Goal: Task Accomplishment & Management: Use online tool/utility

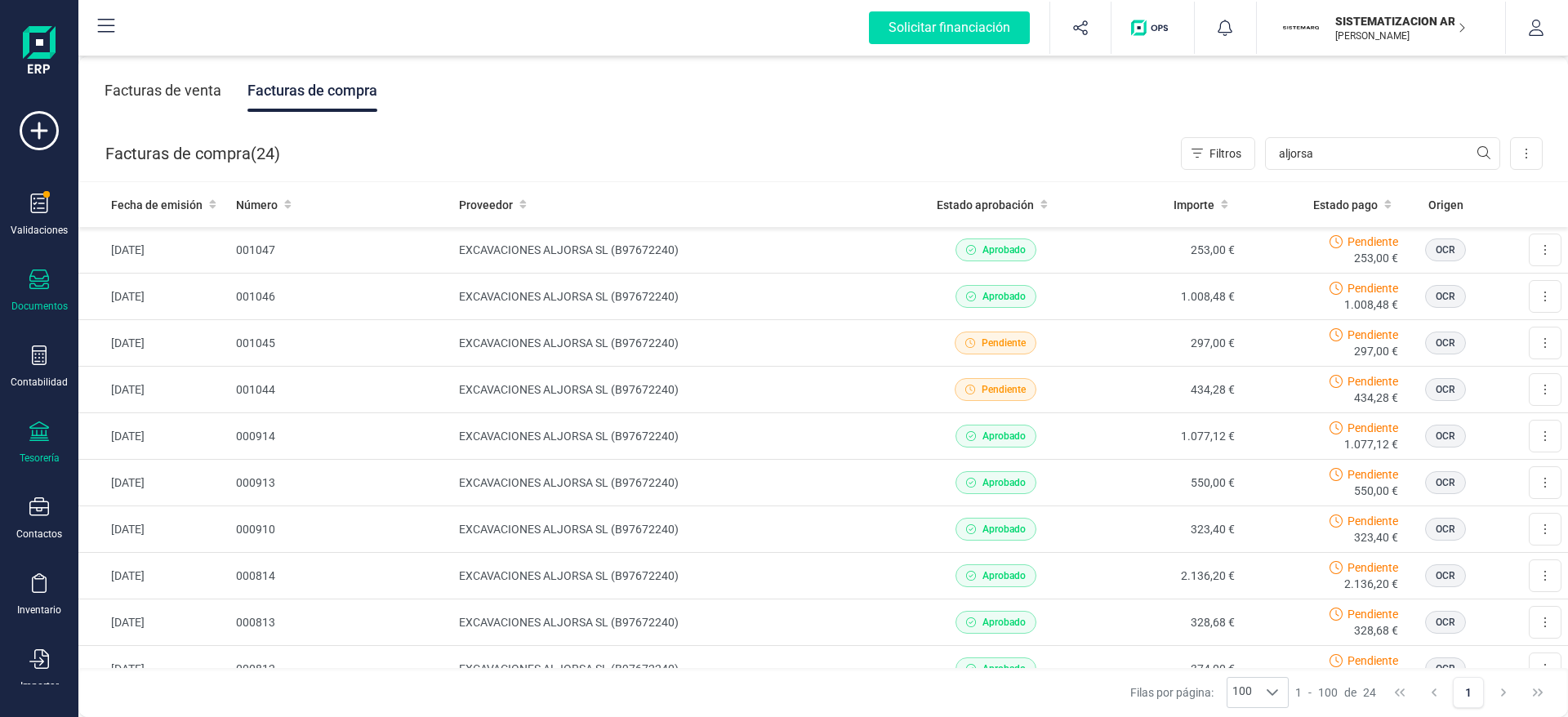
click at [40, 440] on icon at bounding box center [39, 431] width 19 height 19
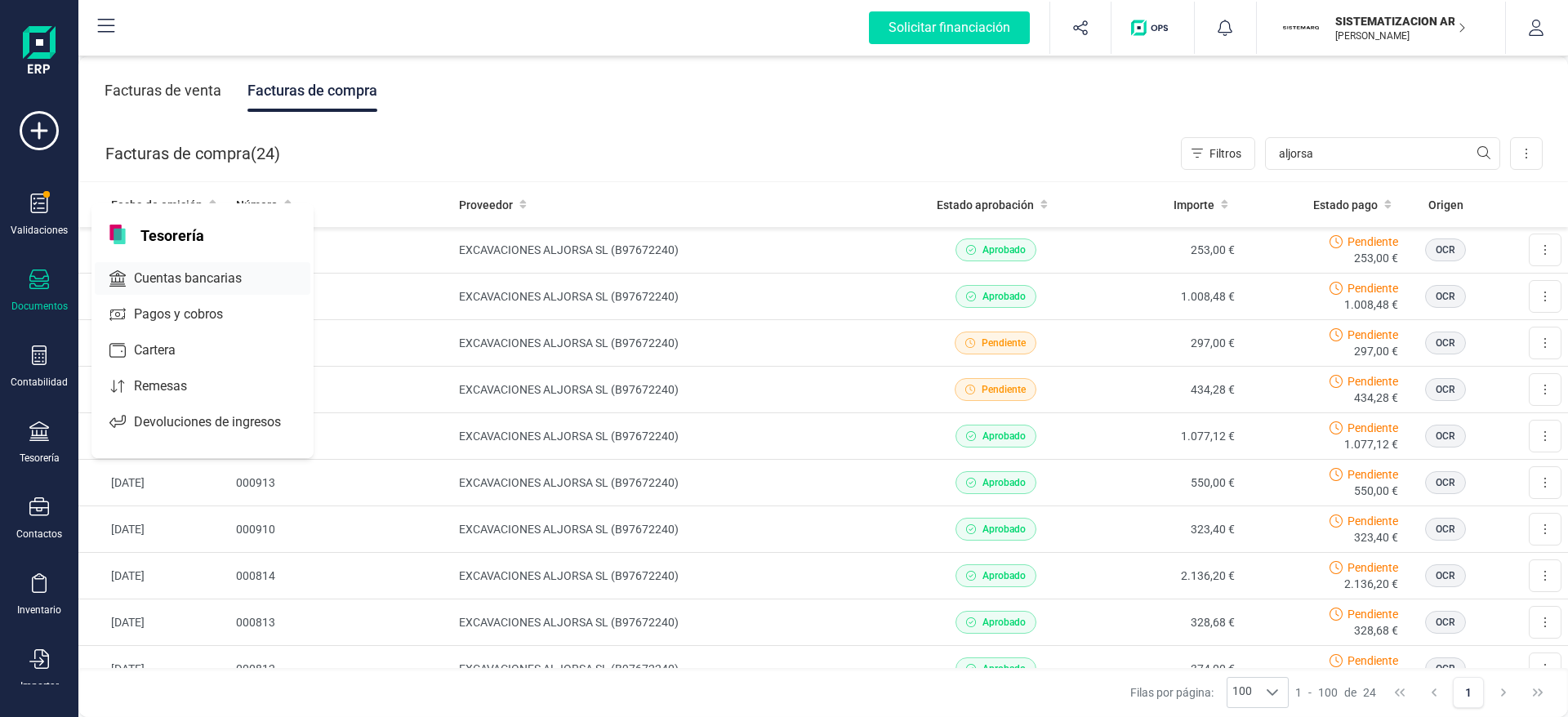
click at [206, 263] on div "Cuentas bancarias" at bounding box center [202, 279] width 216 height 33
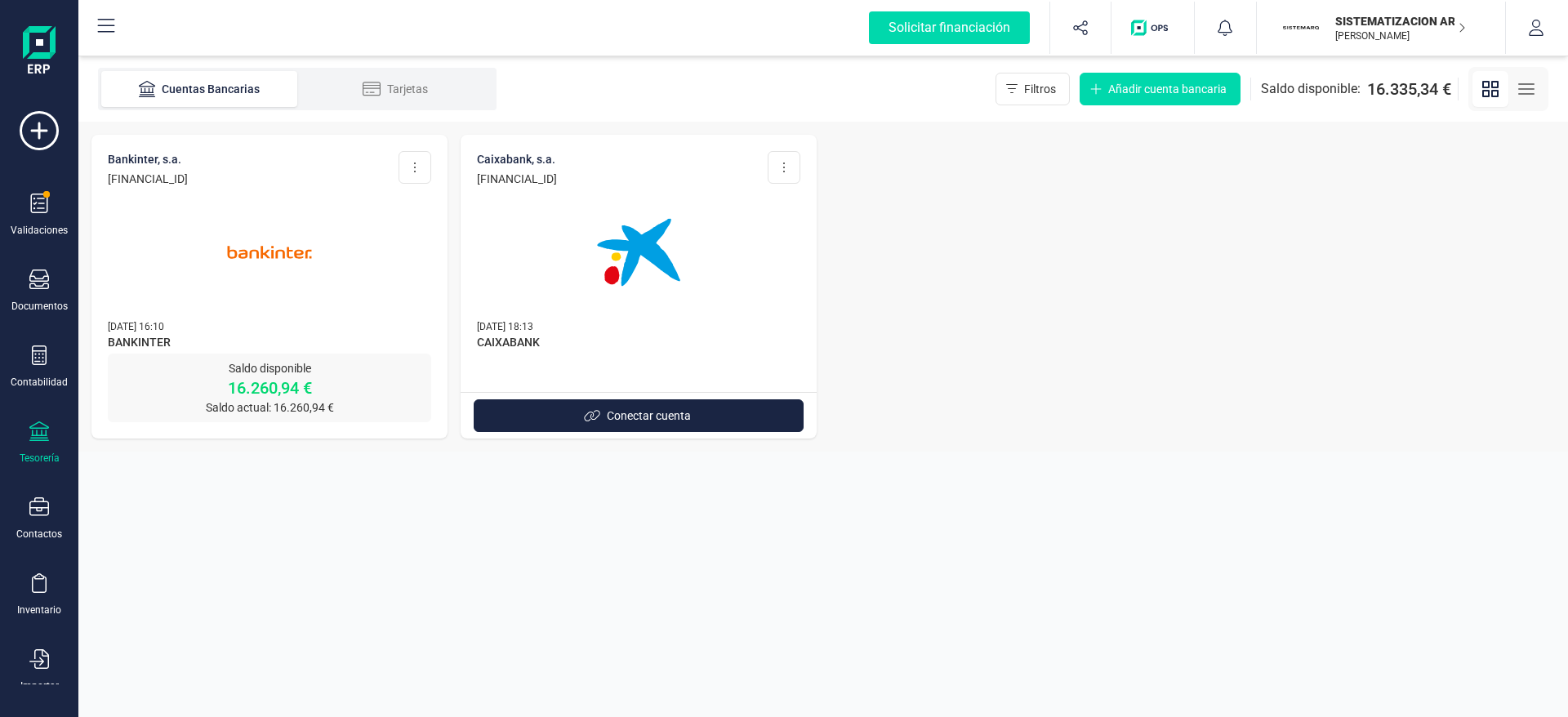
drag, startPoint x: 206, startPoint y: 263, endPoint x: 141, endPoint y: 285, distance: 68.6
click at [141, 285] on div at bounding box center [269, 242] width 323 height 111
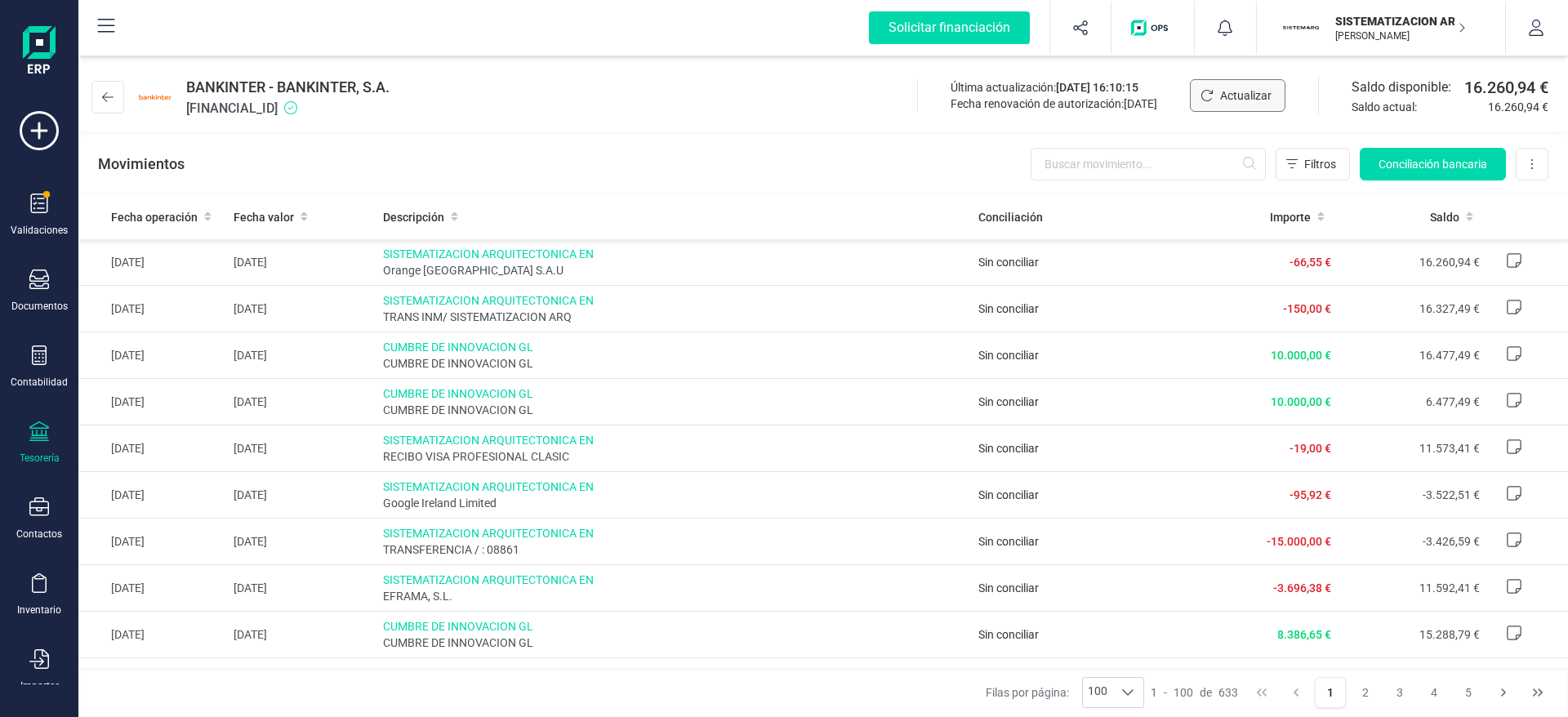
click at [1257, 93] on span "Actualizar" at bounding box center [1245, 95] width 51 height 16
click at [27, 289] on div "Documentos" at bounding box center [40, 291] width 66 height 43
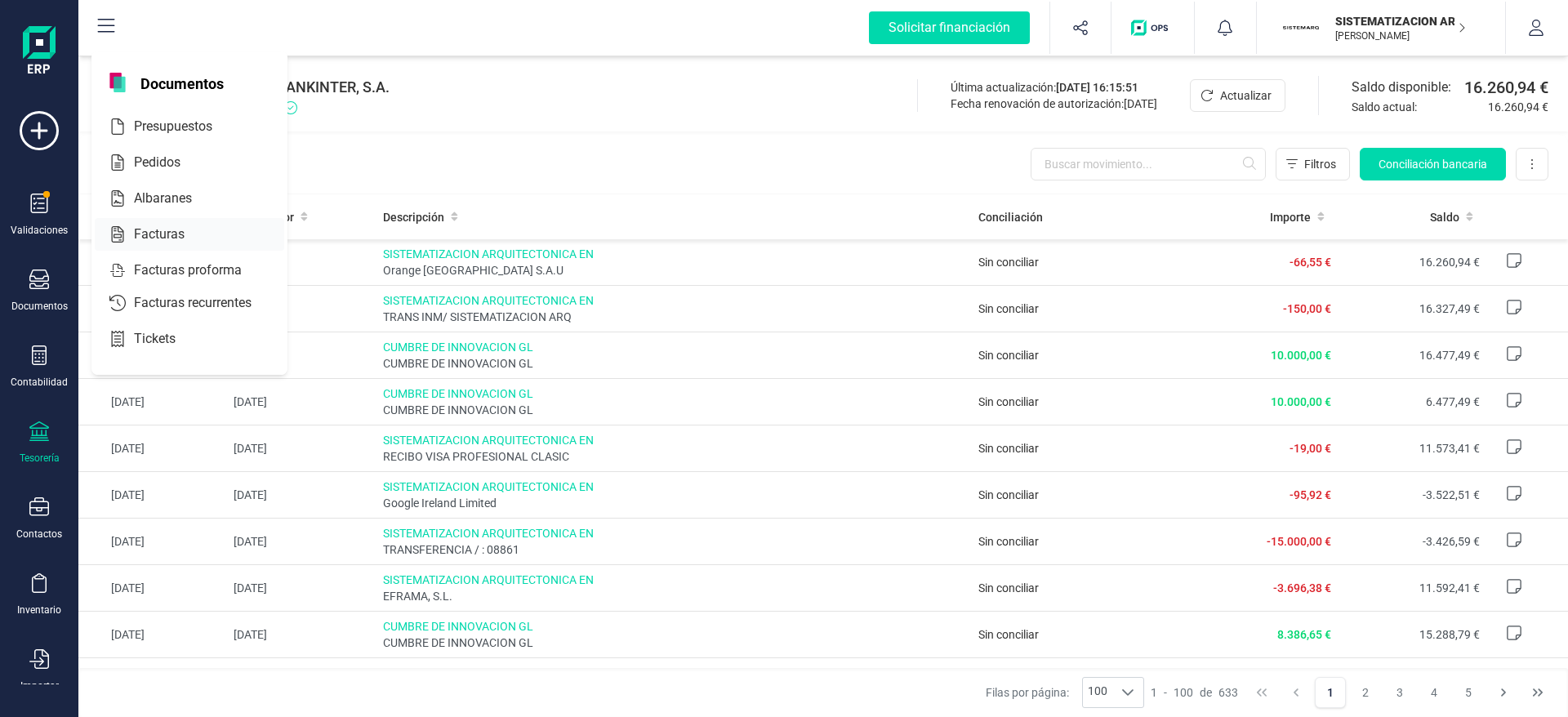
click at [198, 229] on div at bounding box center [199, 234] width 29 height 19
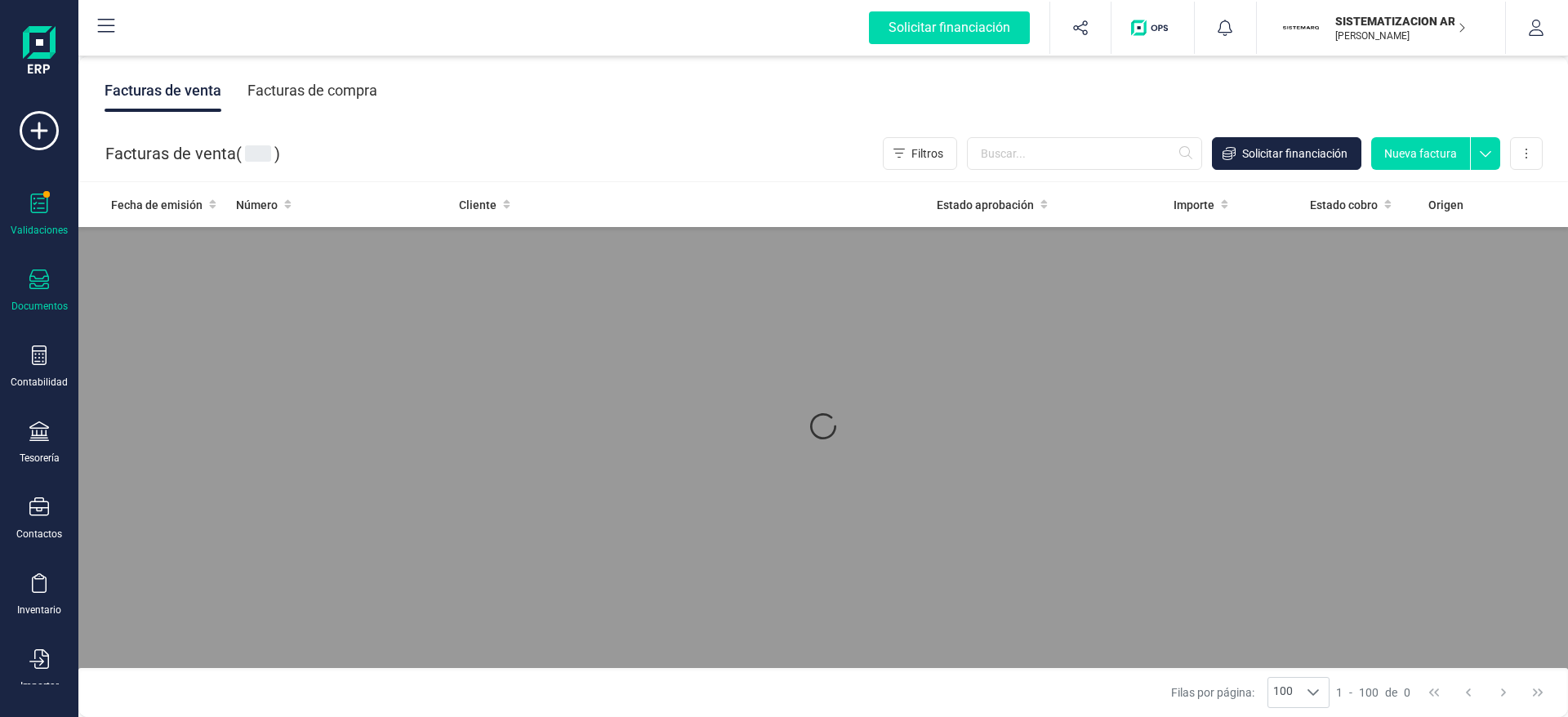
click at [24, 194] on div "Validaciones" at bounding box center [40, 215] width 66 height 43
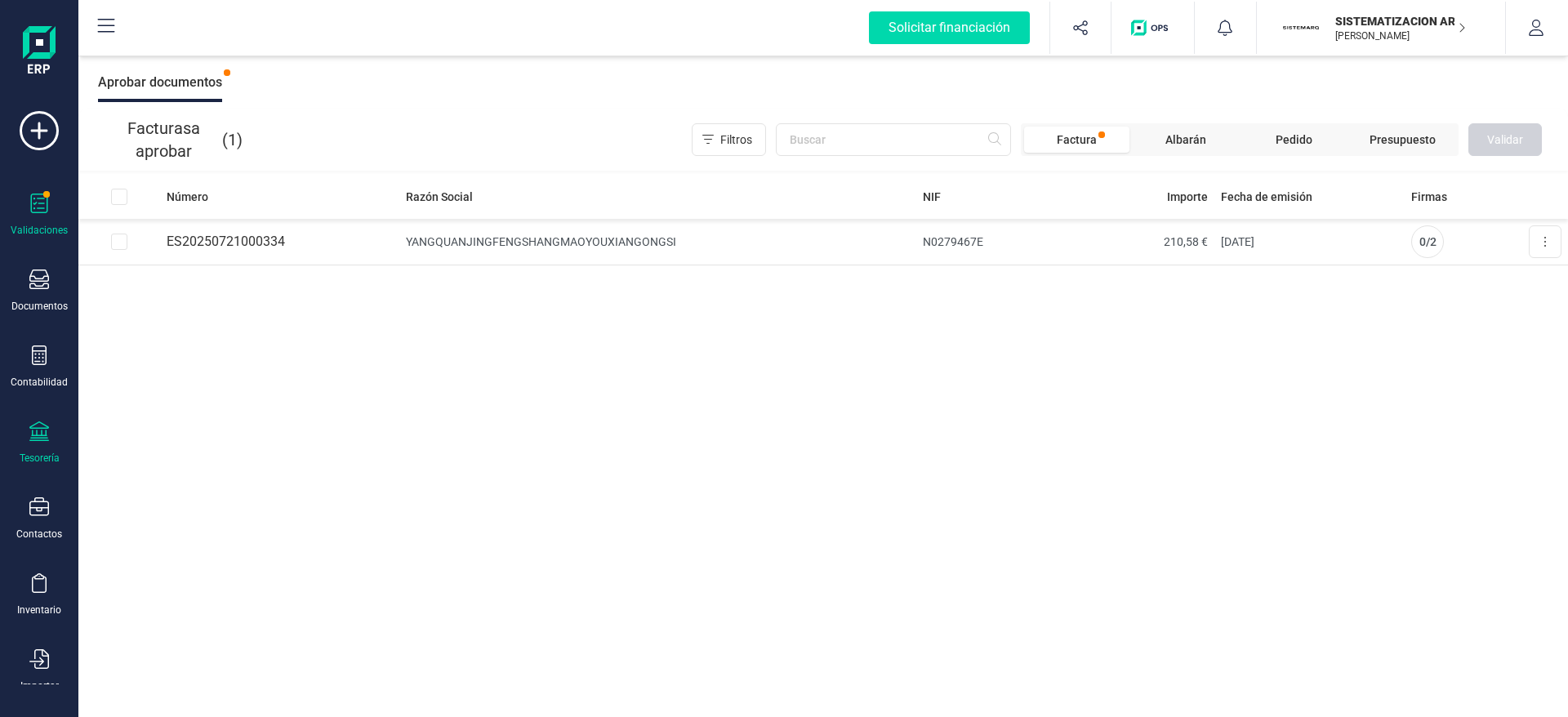
click at [33, 436] on icon at bounding box center [39, 431] width 19 height 19
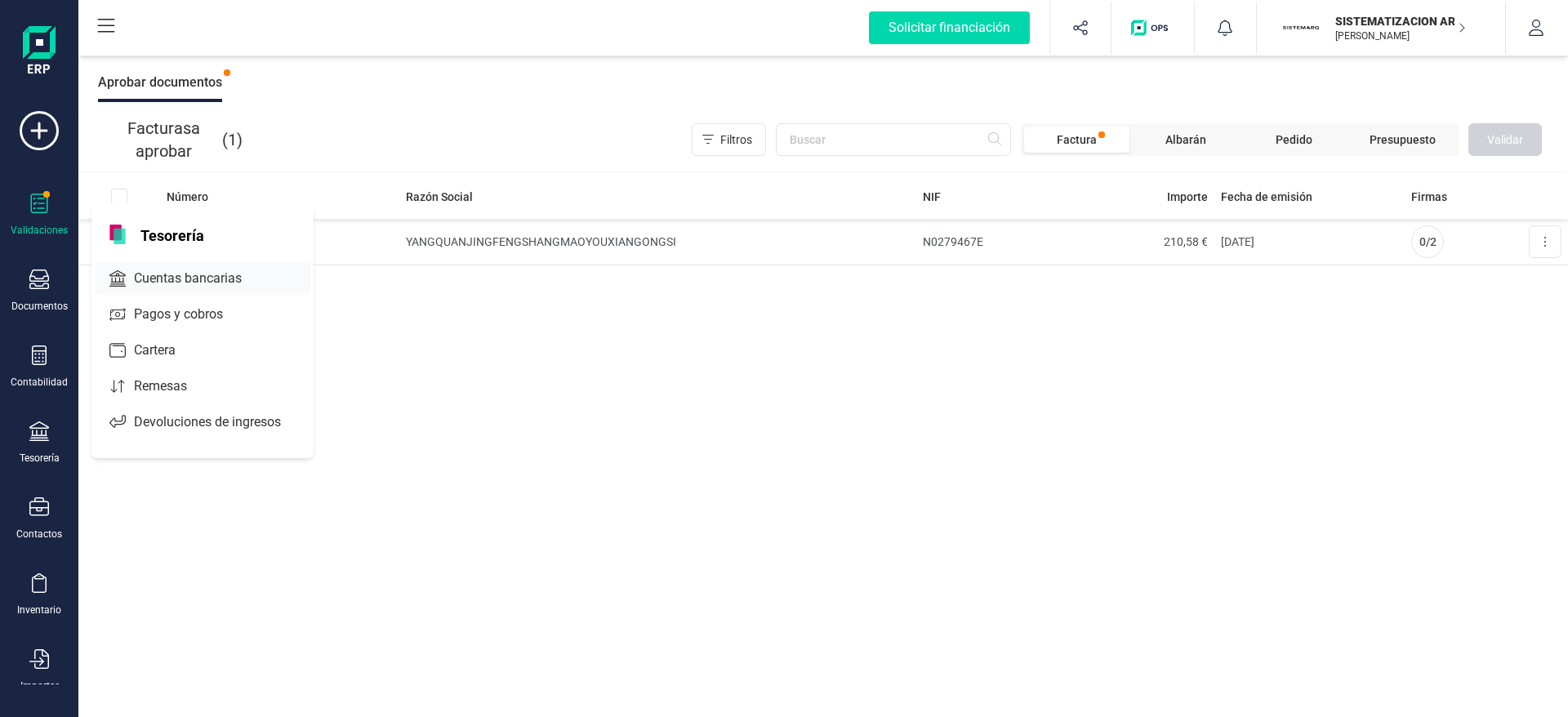
click at [260, 264] on div "Cuentas bancarias" at bounding box center [202, 279] width 216 height 33
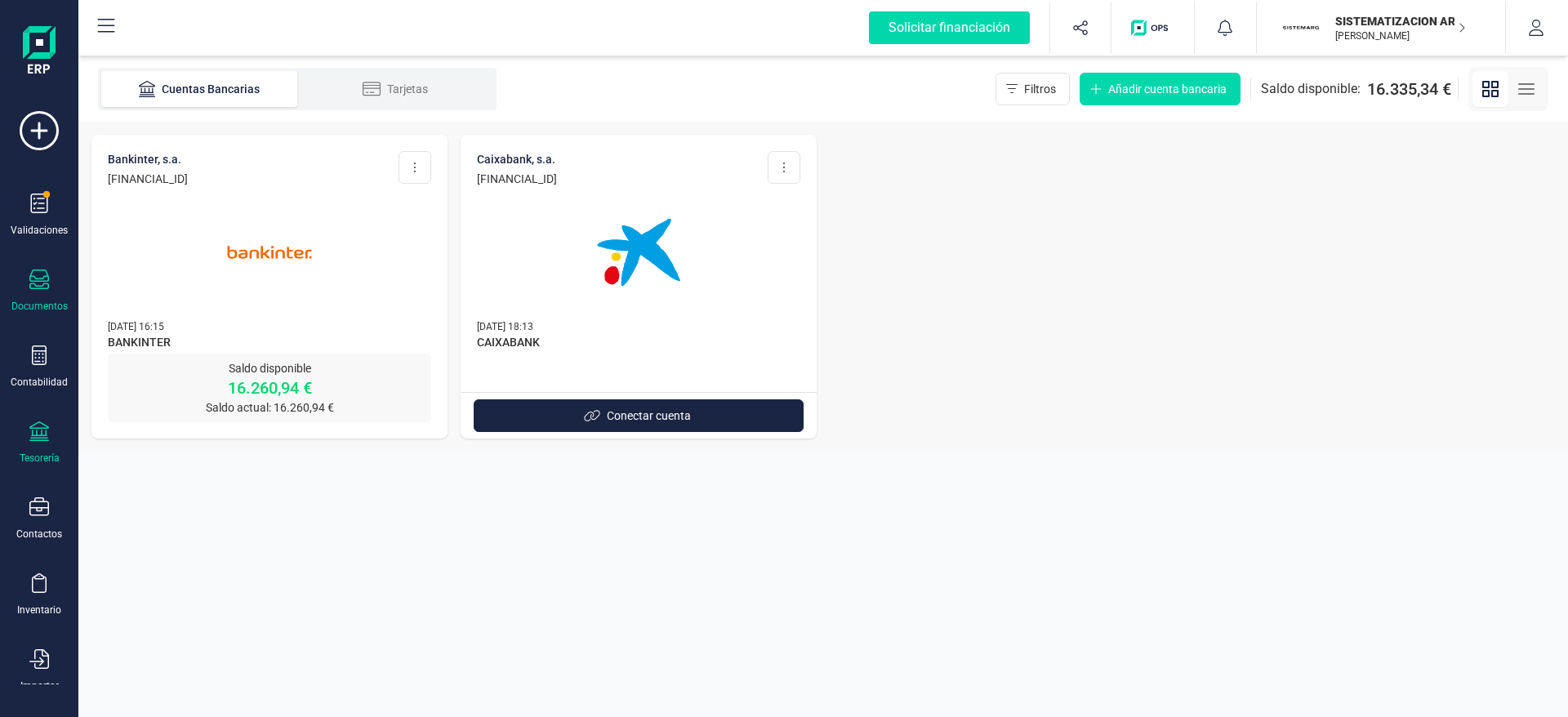
click at [51, 286] on div "Documentos" at bounding box center [40, 291] width 66 height 43
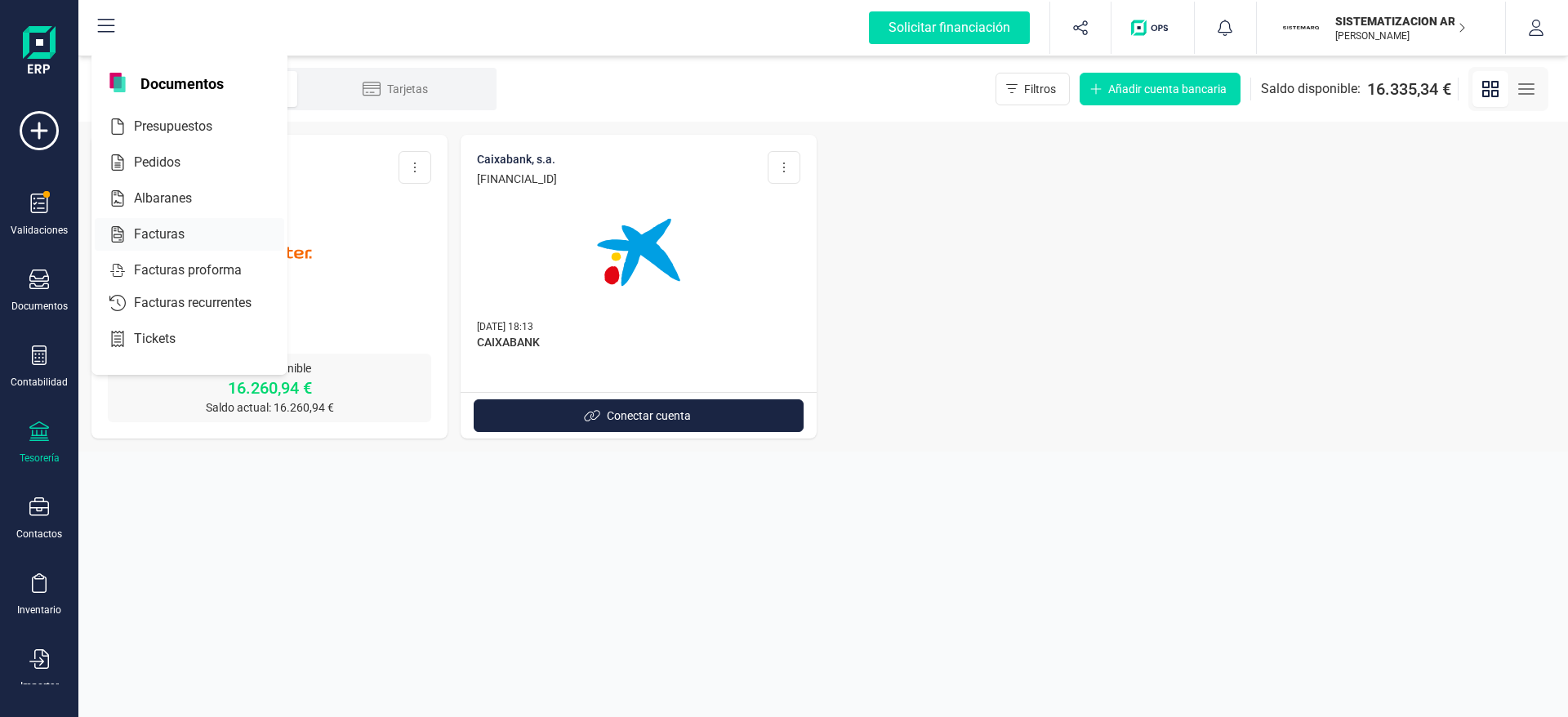
click at [187, 220] on div "Facturas" at bounding box center [189, 234] width 190 height 33
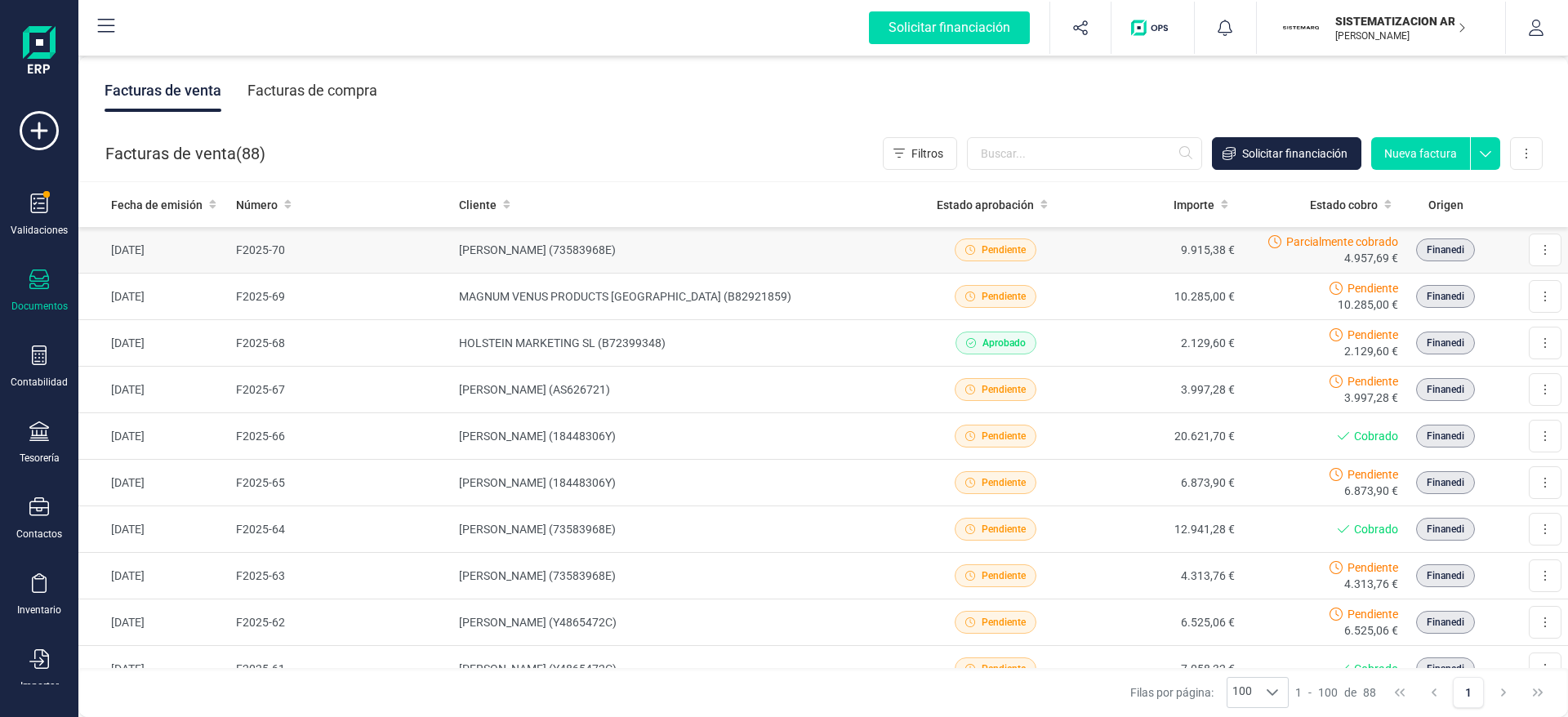
click at [803, 245] on td "[PERSON_NAME] (73583968E)" at bounding box center [682, 251] width 461 height 46
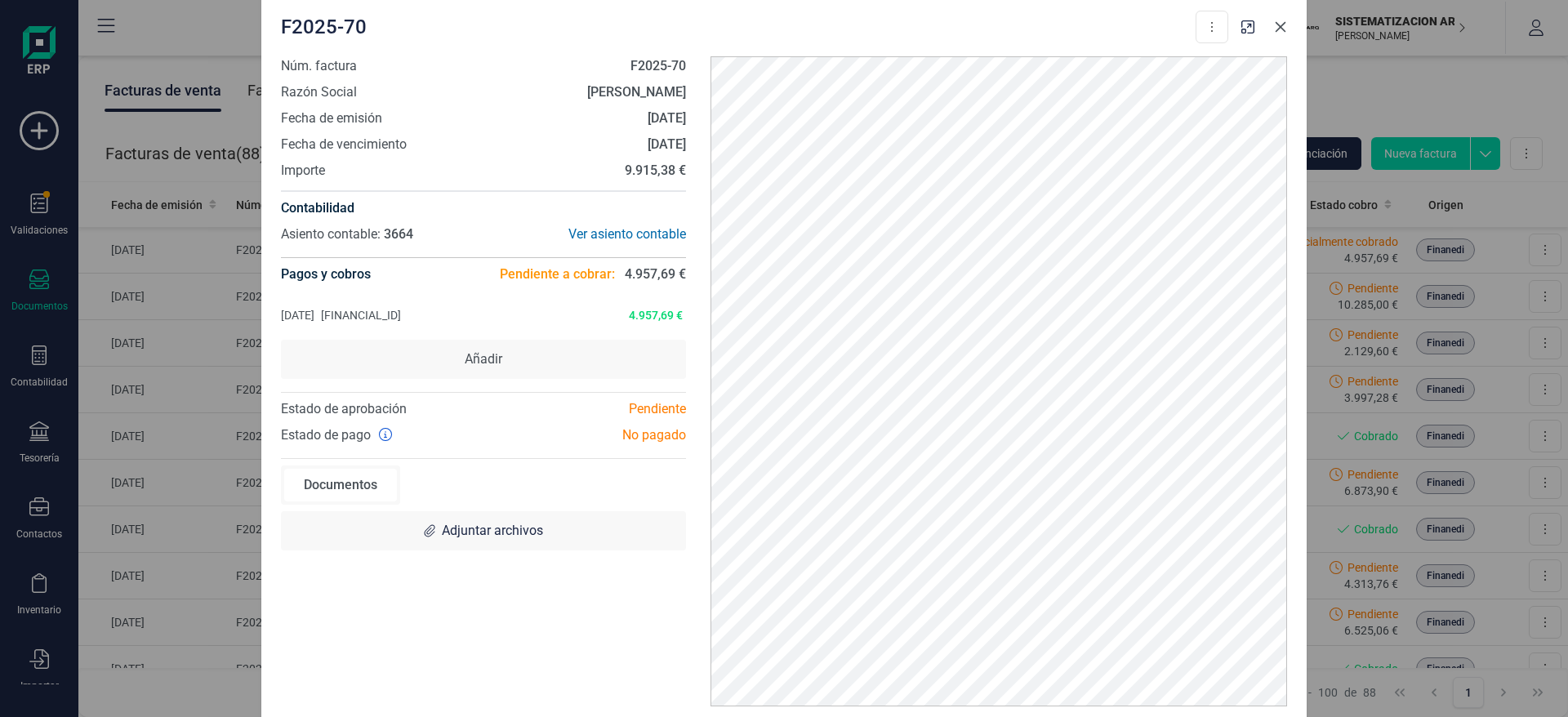
click at [1282, 35] on button "Close" at bounding box center [1280, 26] width 26 height 26
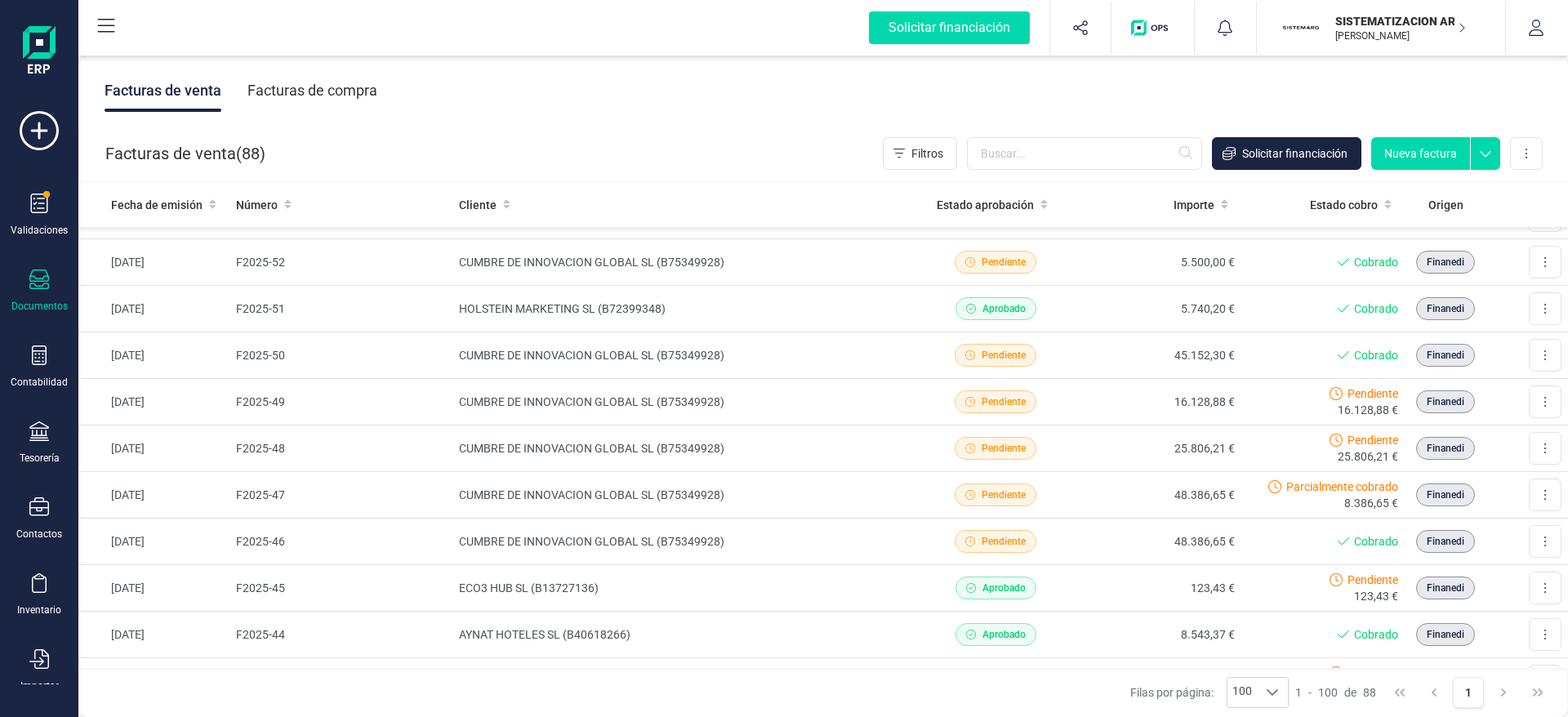
scroll to position [1013, 0]
click at [1086, 334] on td "45.152,30 €" at bounding box center [1158, 354] width 164 height 46
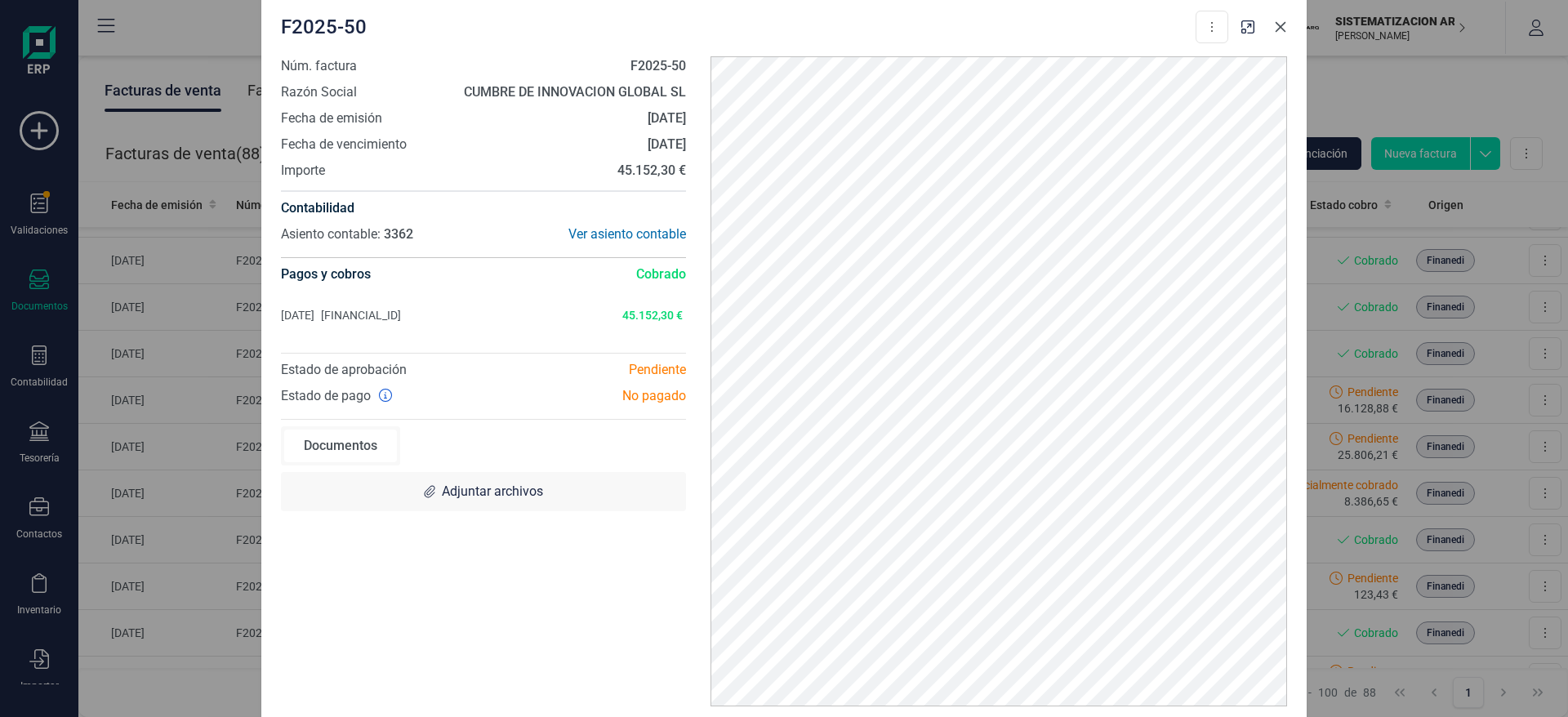
click at [1275, 27] on icon "Close" at bounding box center [1281, 27] width 13 height 13
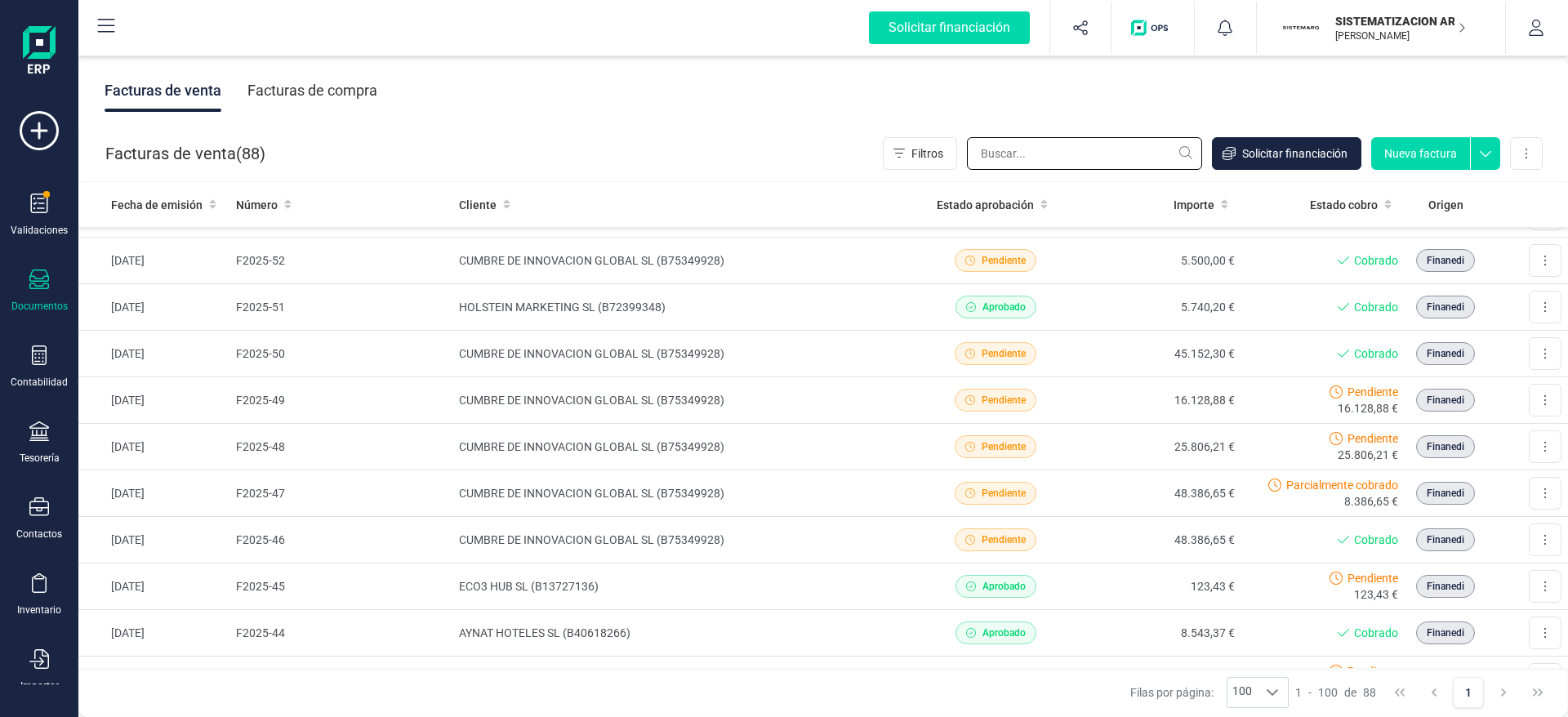
click at [1082, 146] on input "text" at bounding box center [1084, 153] width 235 height 33
click at [1424, 162] on button "Nueva factura" at bounding box center [1420, 153] width 99 height 33
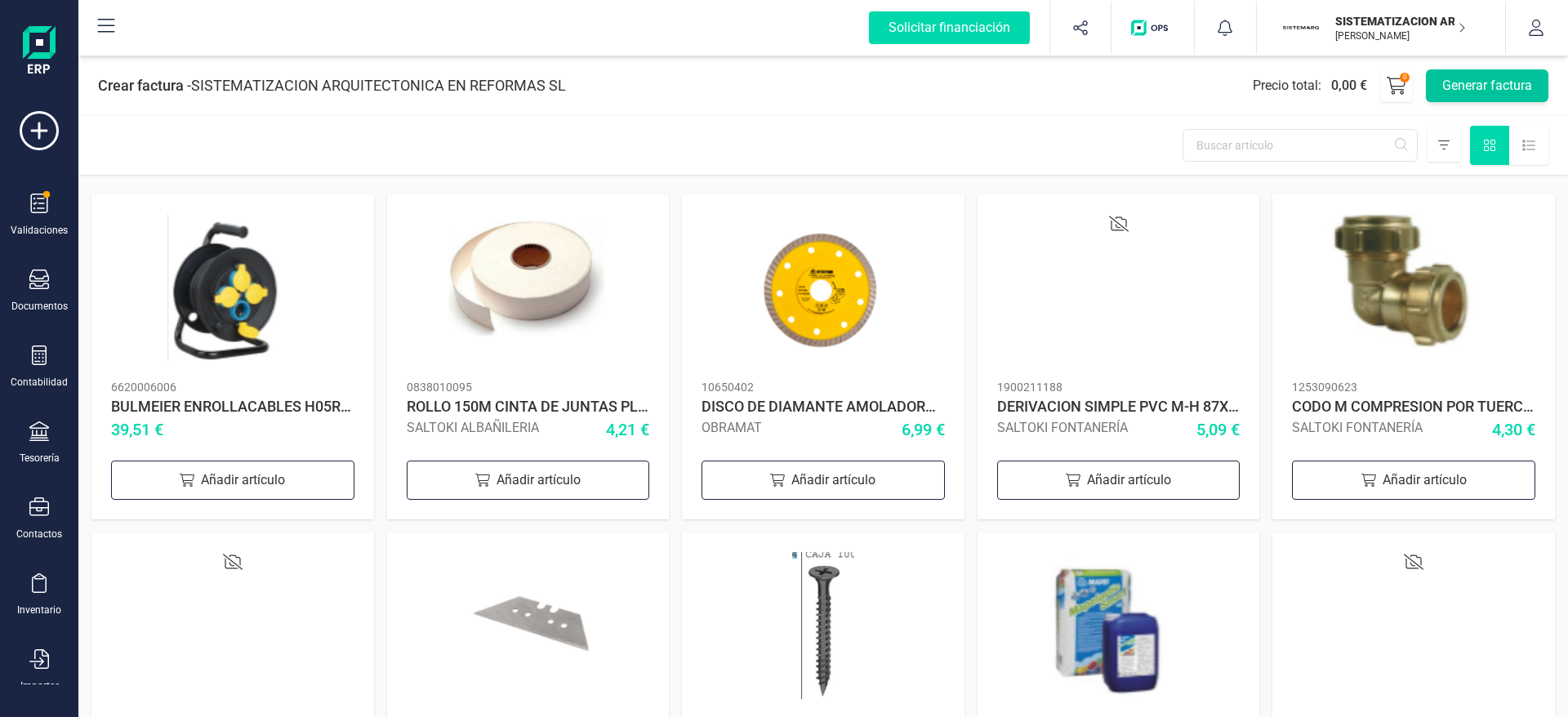
click at [1476, 84] on button "Generar factura" at bounding box center [1486, 86] width 122 height 33
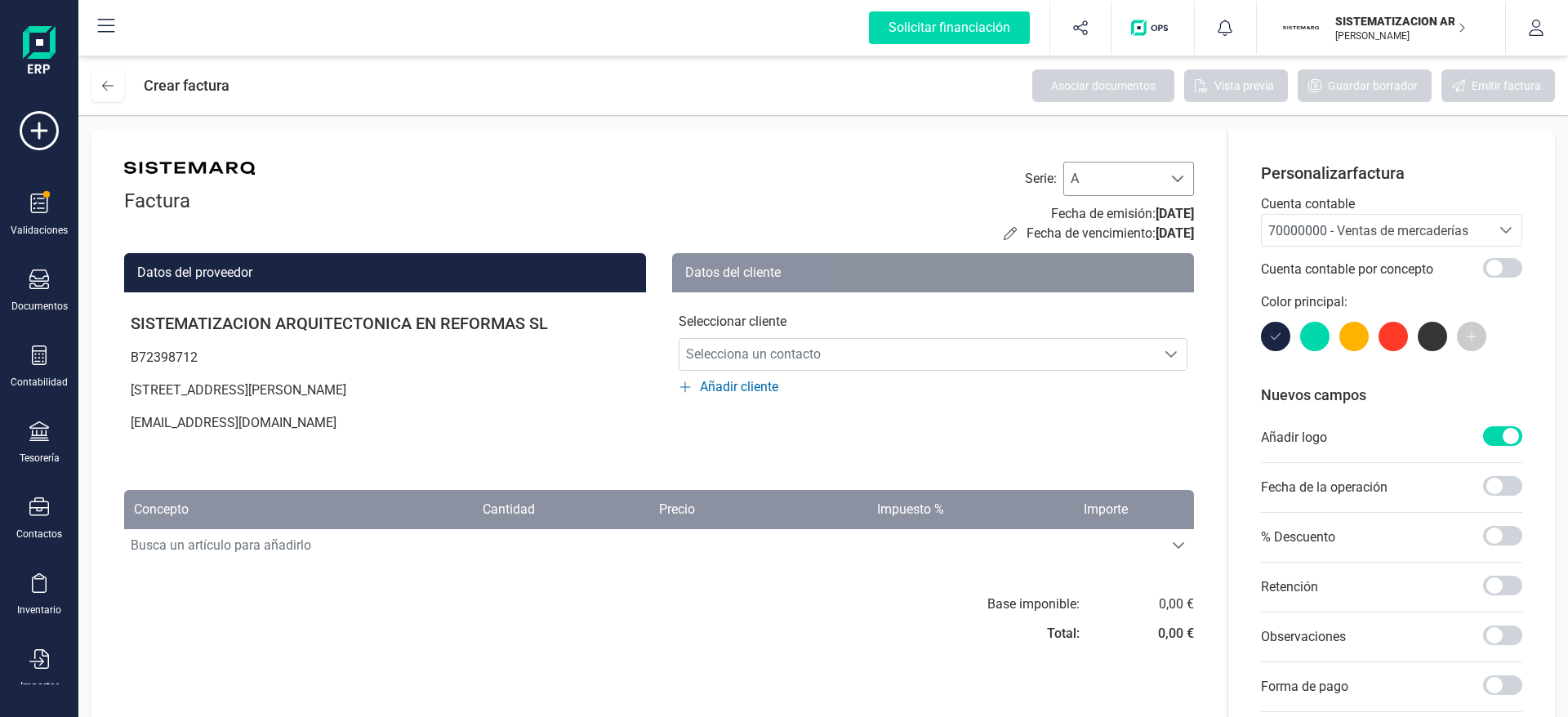
click at [1162, 179] on div at bounding box center [1178, 179] width 31 height 33
click at [1113, 289] on li "F" at bounding box center [1129, 297] width 131 height 33
click at [893, 333] on div "Seleccionar cliente Selecciona un contacto Selecciona un contacto Añadir cliente" at bounding box center [932, 344] width 521 height 104
click at [898, 365] on span "Selecciona un contacto" at bounding box center [917, 355] width 476 height 33
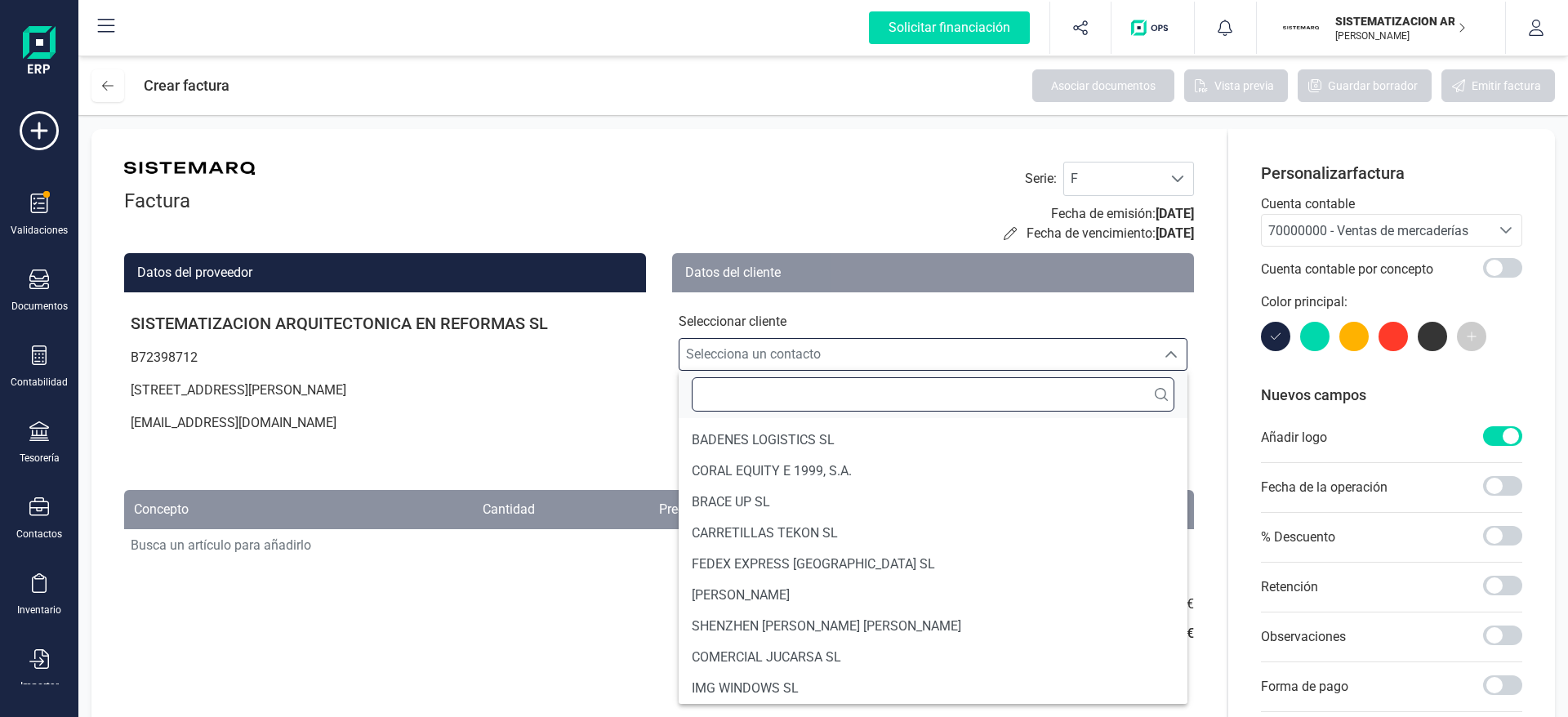
click at [850, 393] on input "text" at bounding box center [933, 394] width 483 height 35
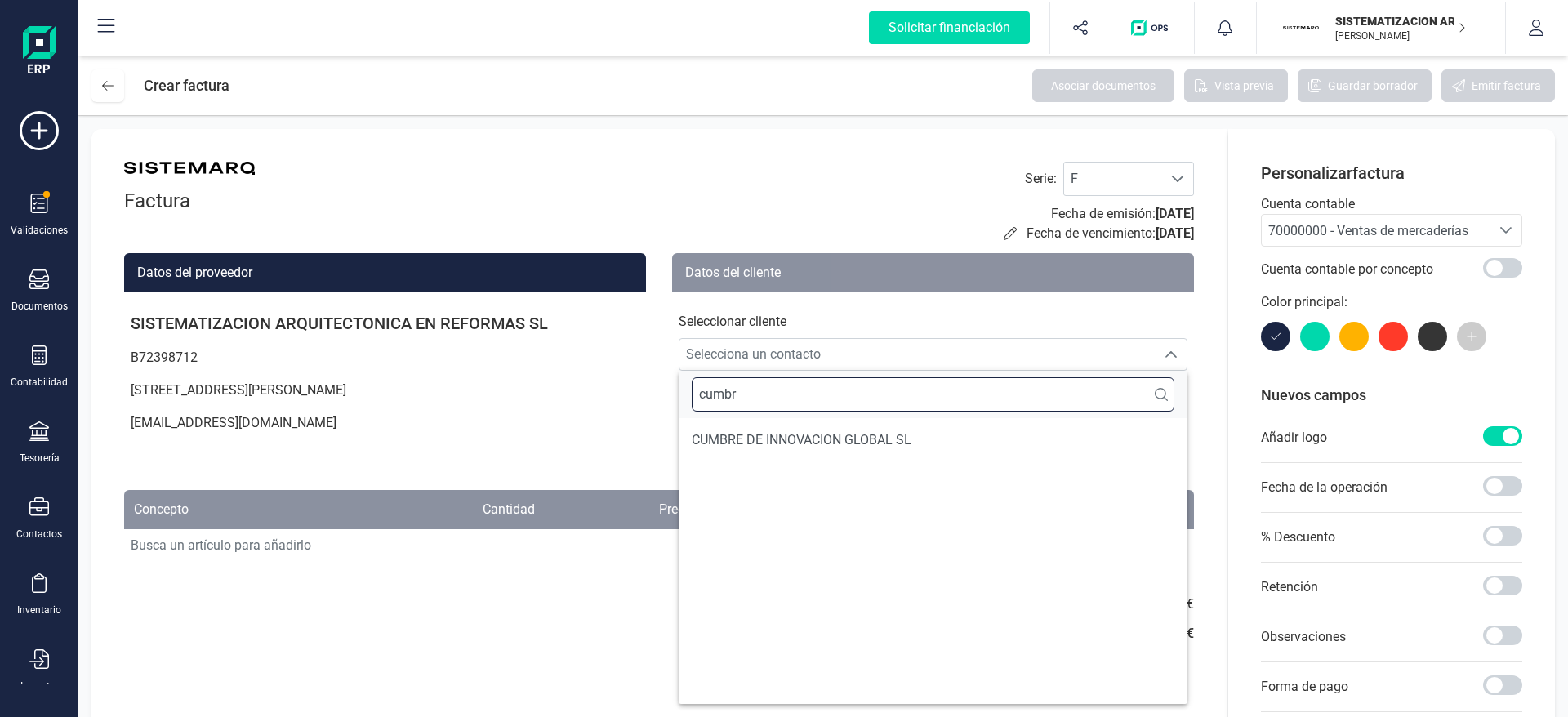
scroll to position [0, 0]
type input "cumbres"
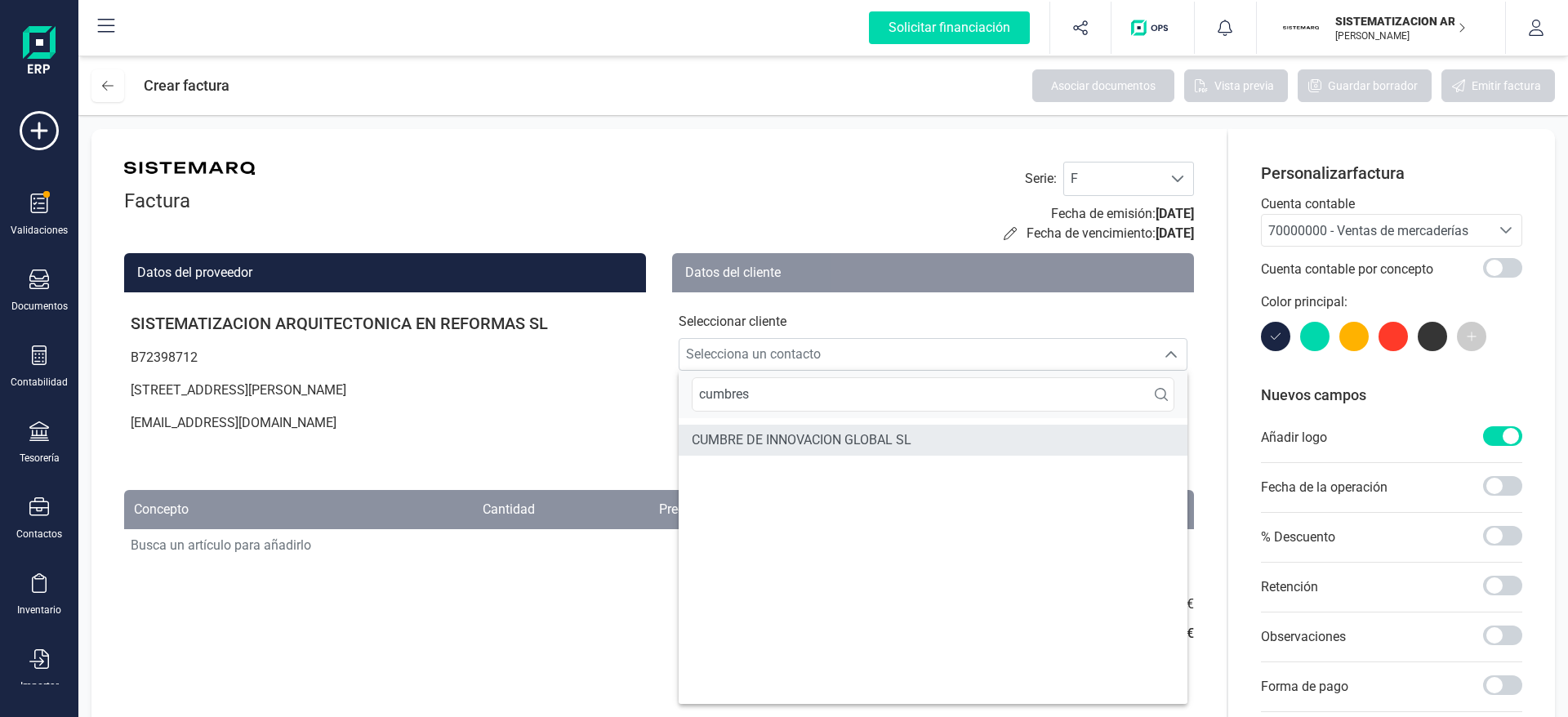
click at [861, 438] on span "CUMBRE DE INNOVACION GLOBAL SL" at bounding box center [802, 439] width 220 height 19
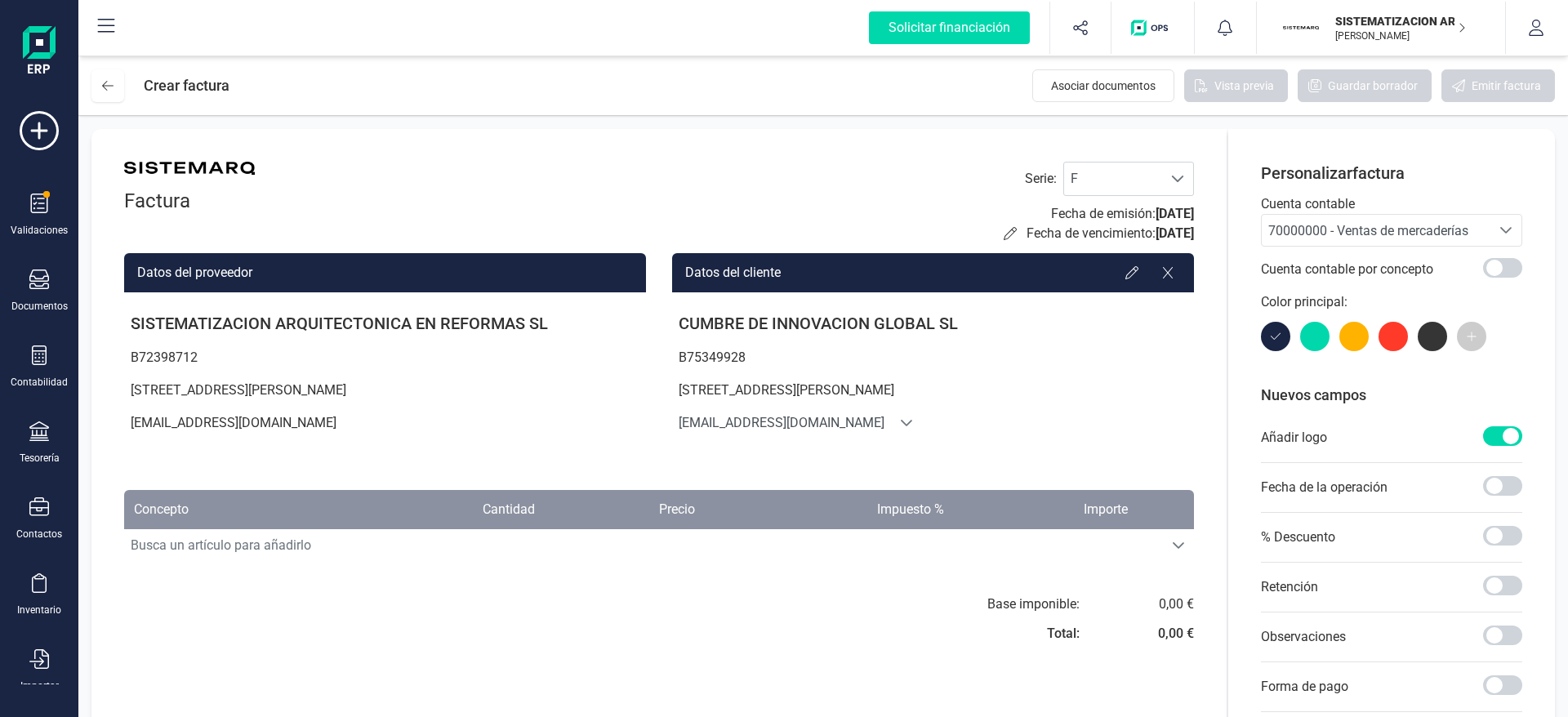
click at [1491, 241] on div "Seleccione una cuenta" at bounding box center [1505, 230] width 31 height 31
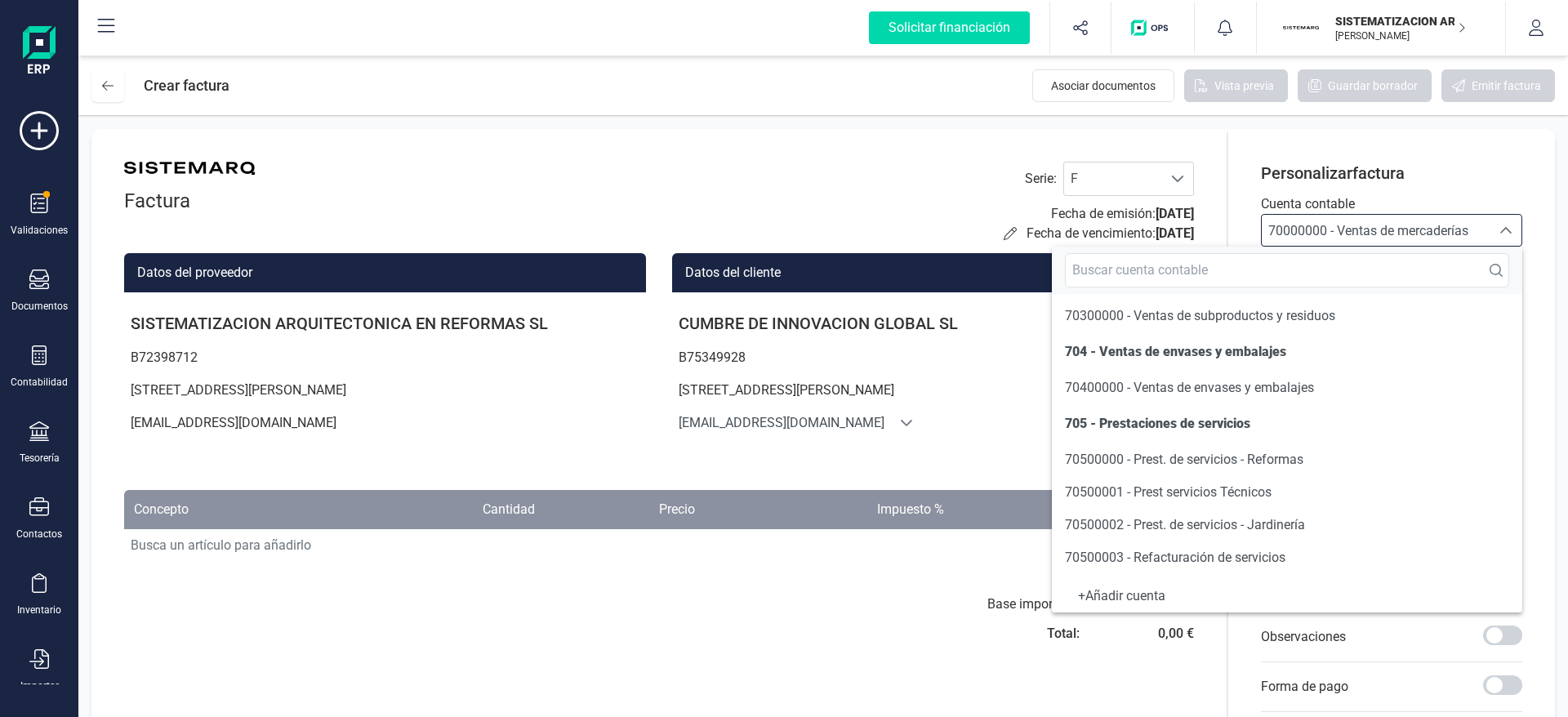
scroll to position [289, 0]
click at [1248, 463] on span "70500000 - Prest. de servicios - Reformas" at bounding box center [1183, 459] width 238 height 15
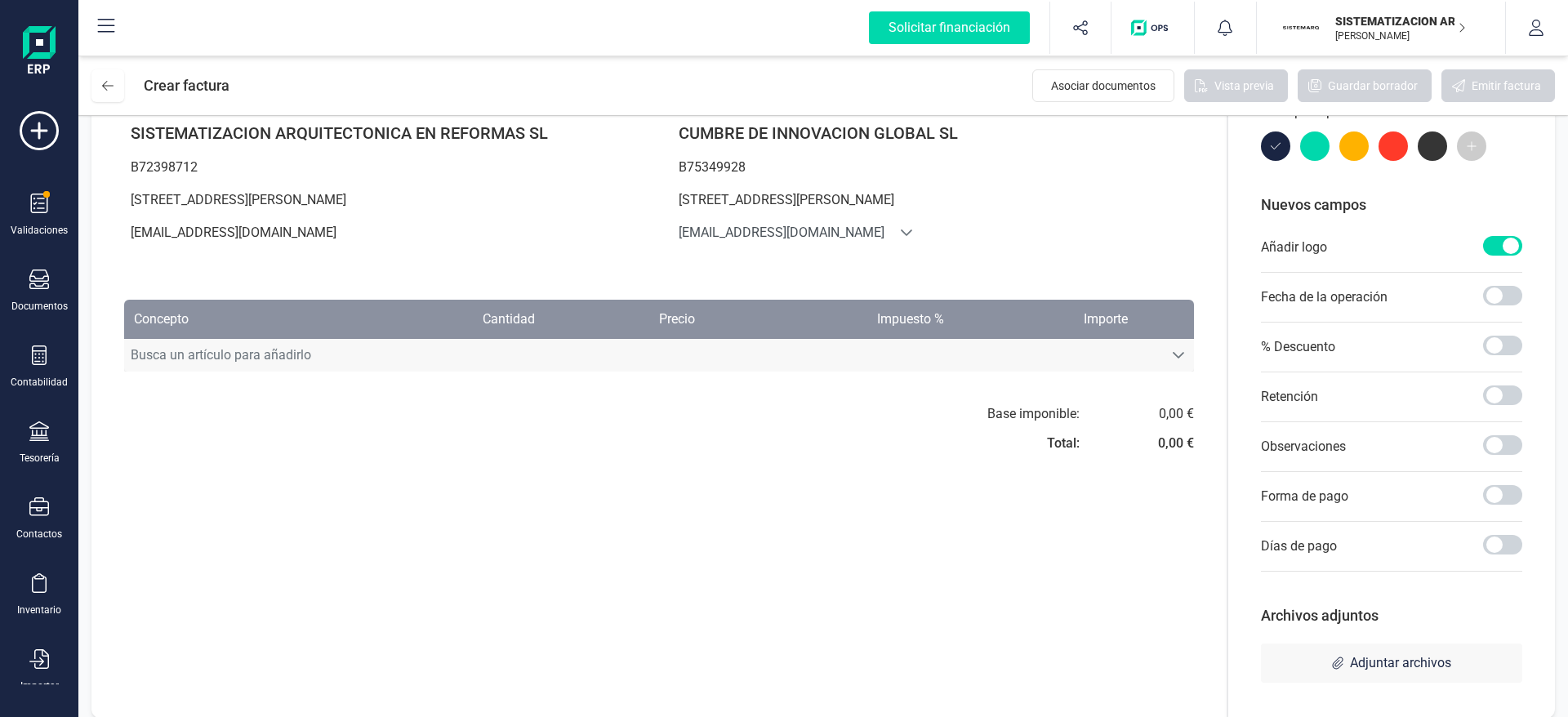
scroll to position [205, 0]
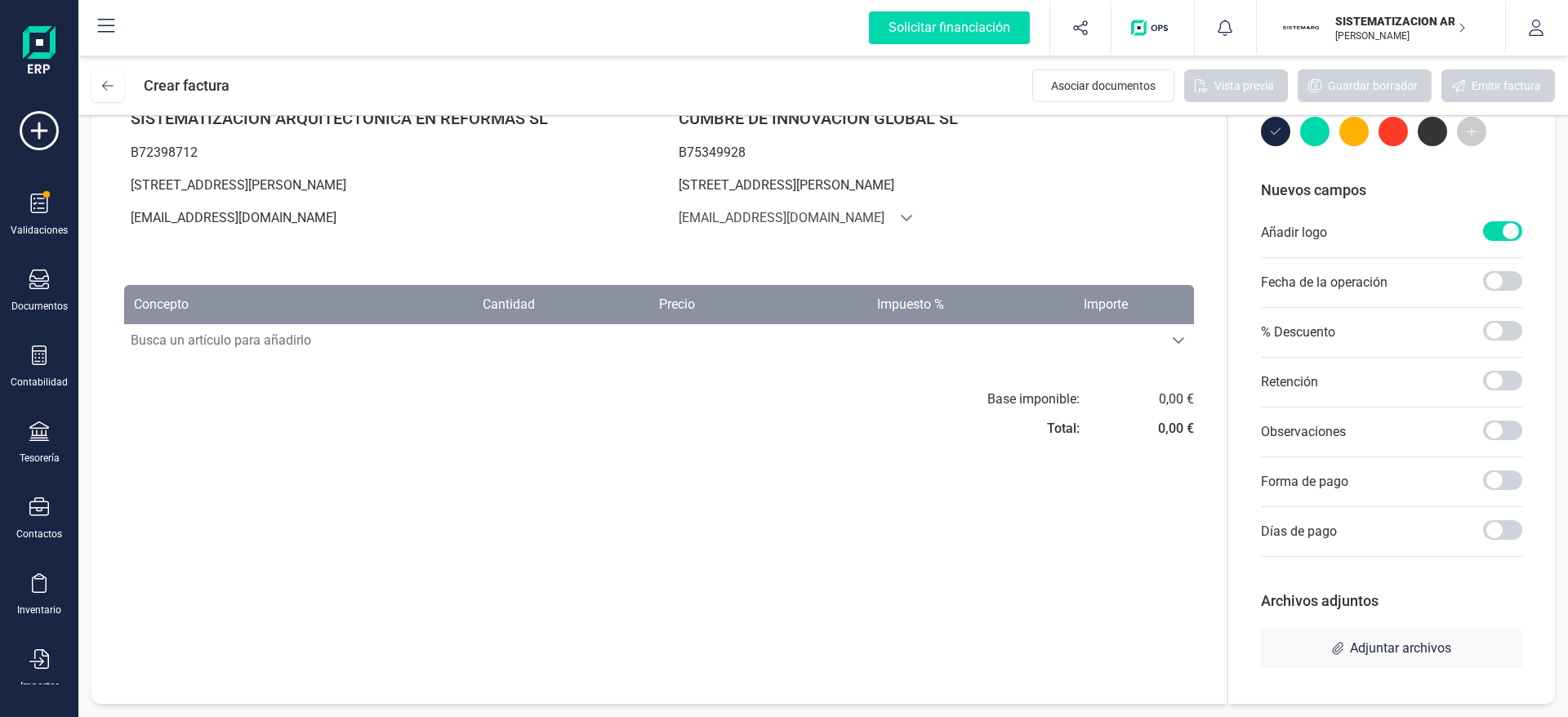
click at [306, 312] on th "Concepto" at bounding box center [231, 305] width 214 height 40
click at [297, 338] on span "Busca un artículo para añadirlo" at bounding box center [644, 340] width 1039 height 33
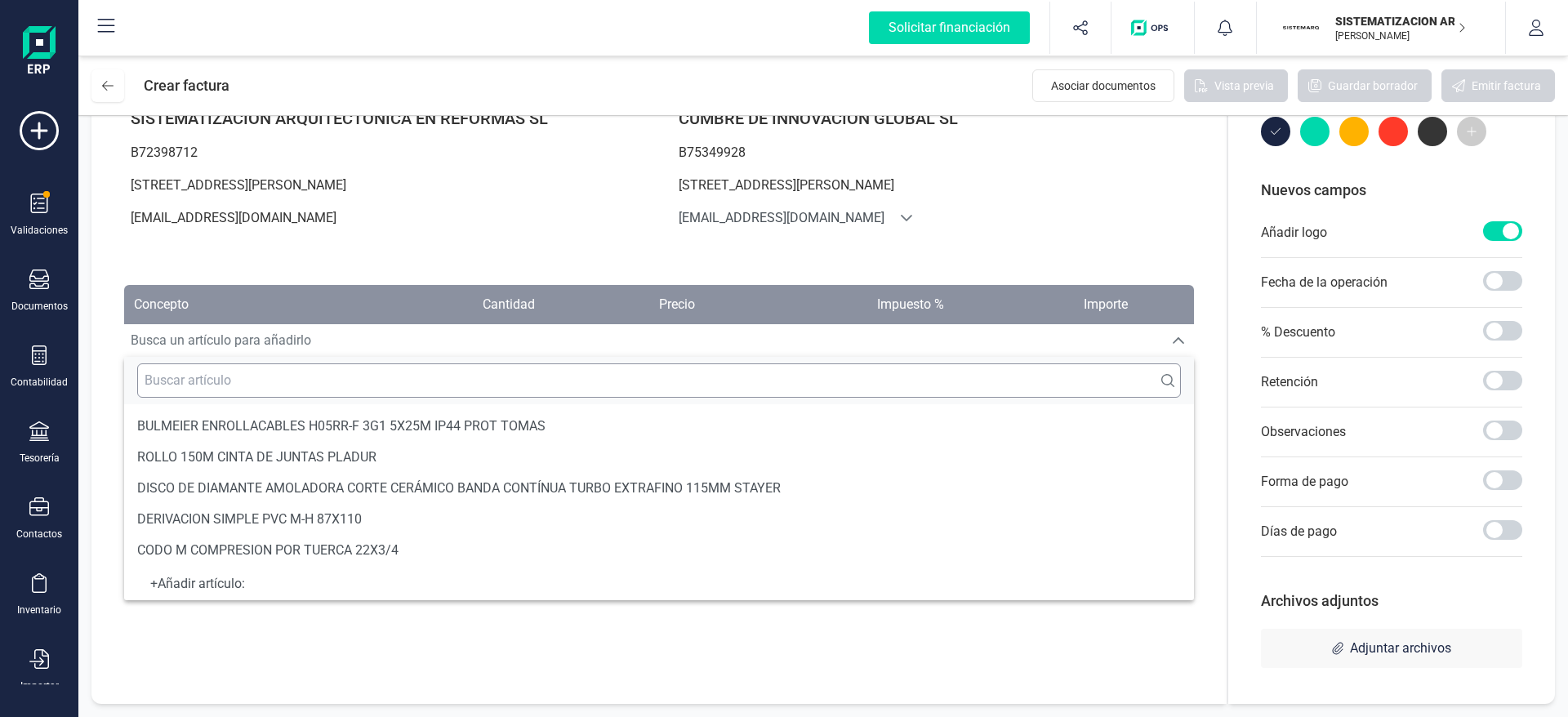
click at [259, 384] on input "text" at bounding box center [658, 381] width 1044 height 35
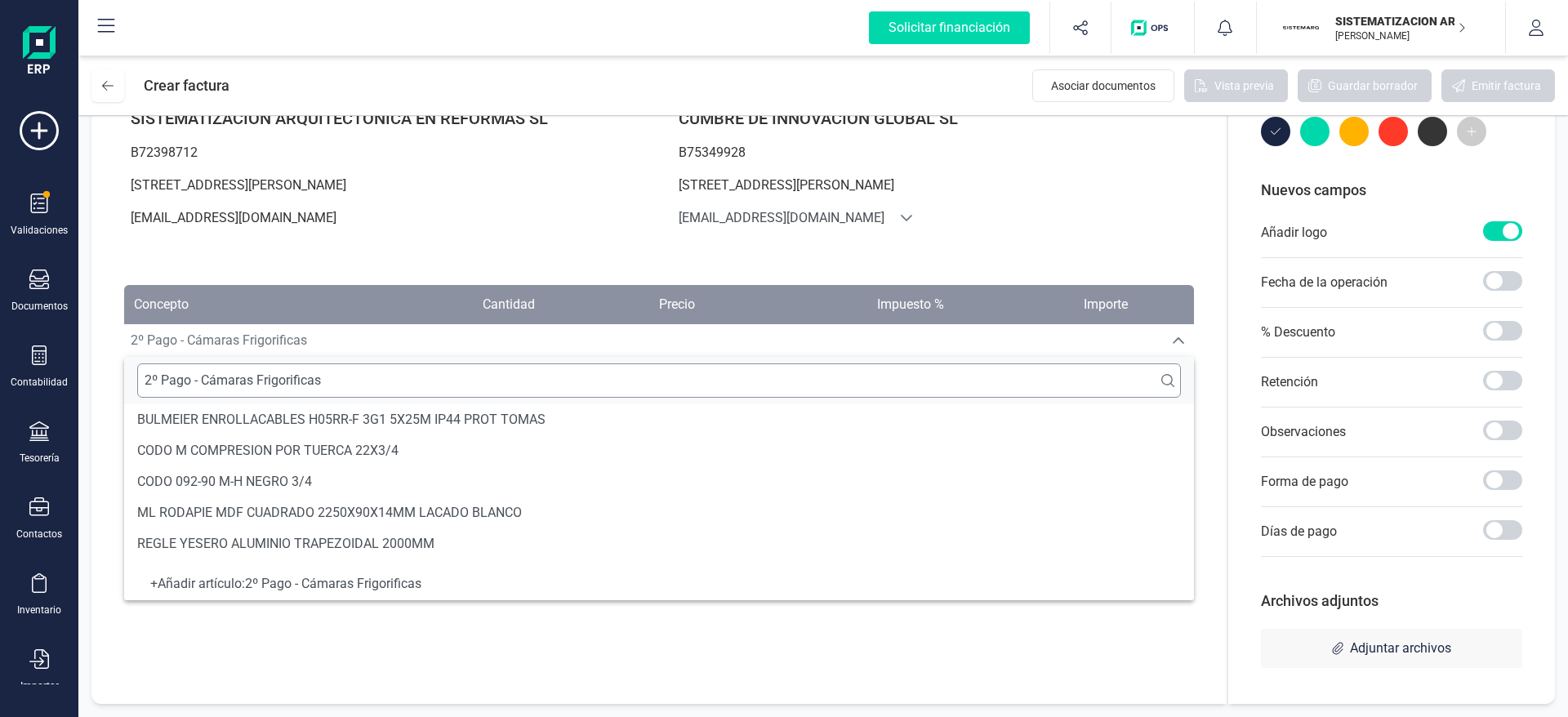
click at [294, 378] on input "2º Pago - Cámaras Frigorificas" at bounding box center [658, 381] width 1044 height 35
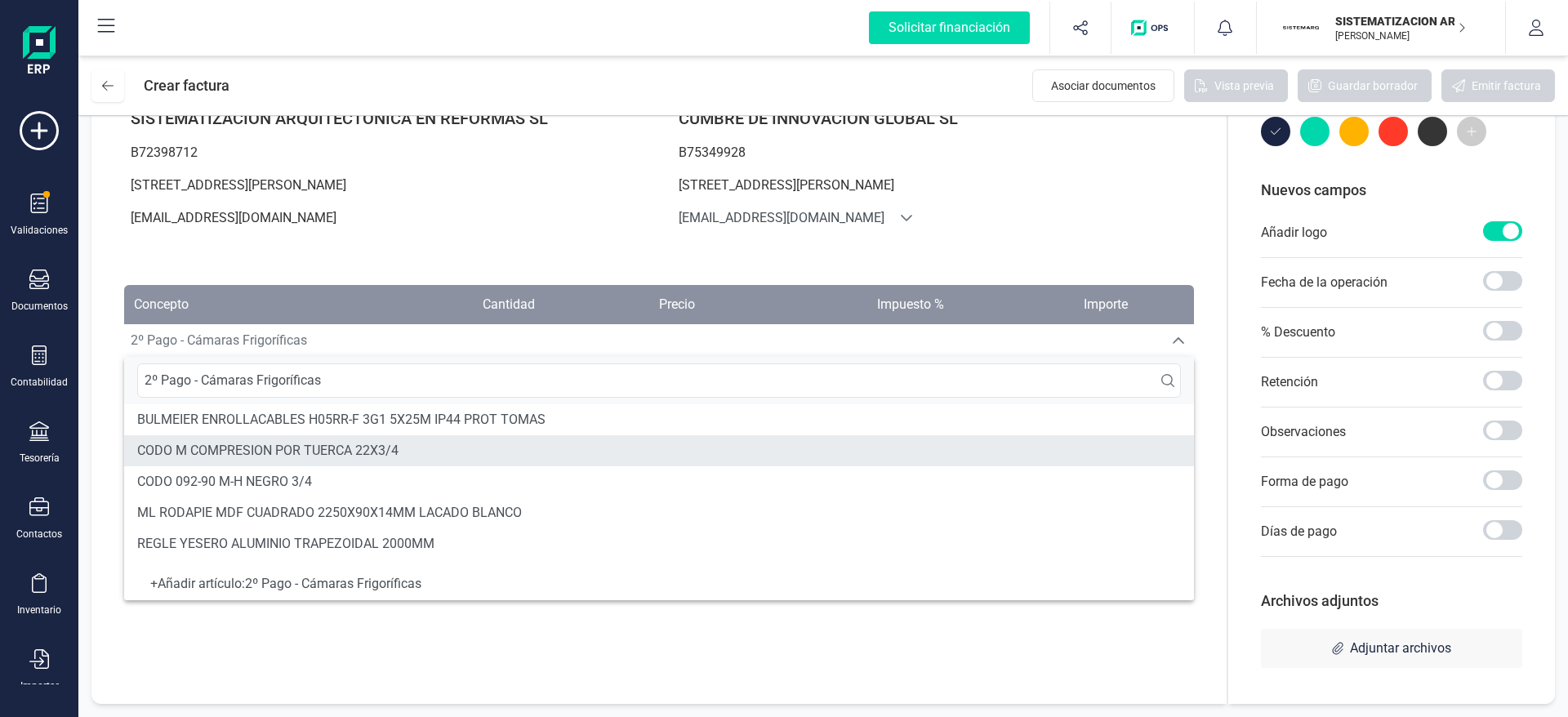
type input "2º Pago - Cámaras Frigoríficas"
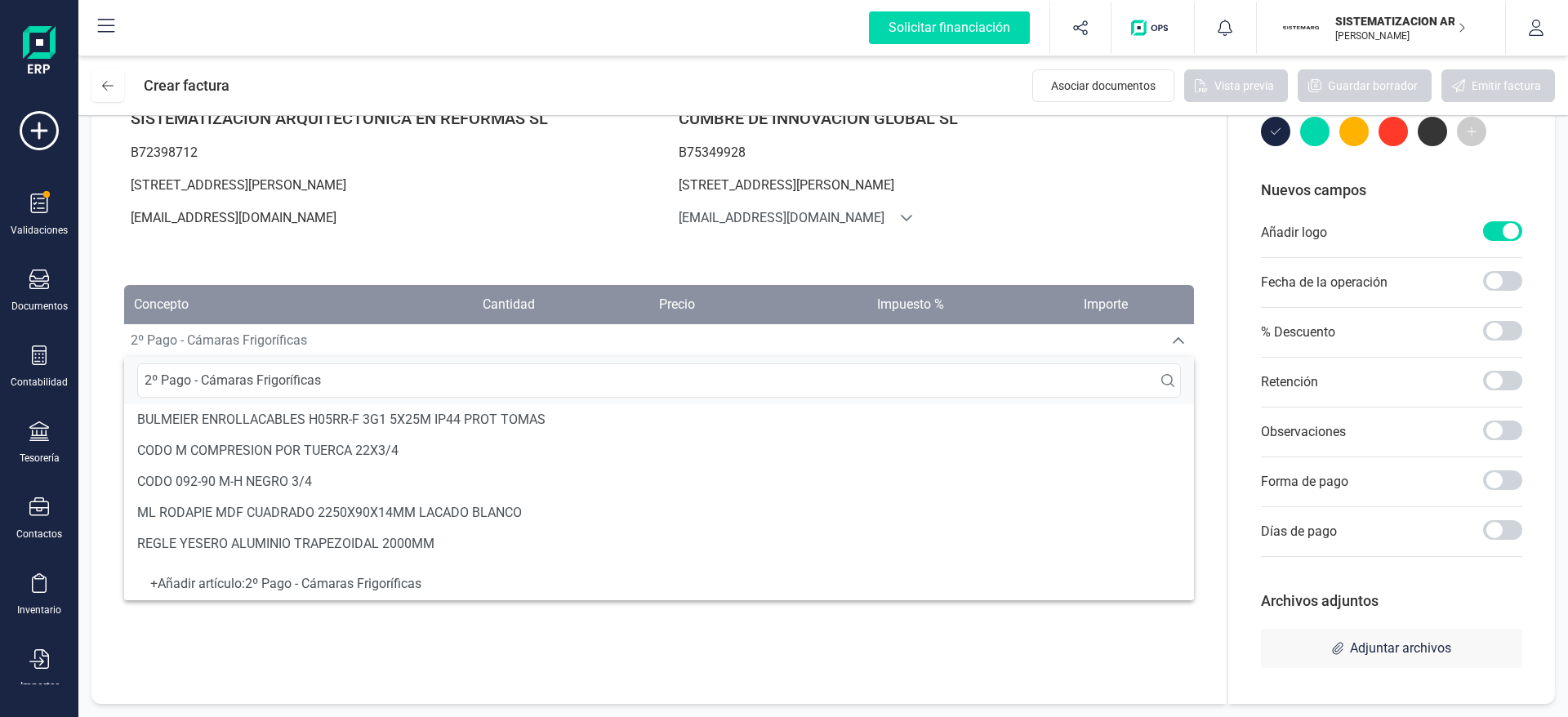
scroll to position [29, 0]
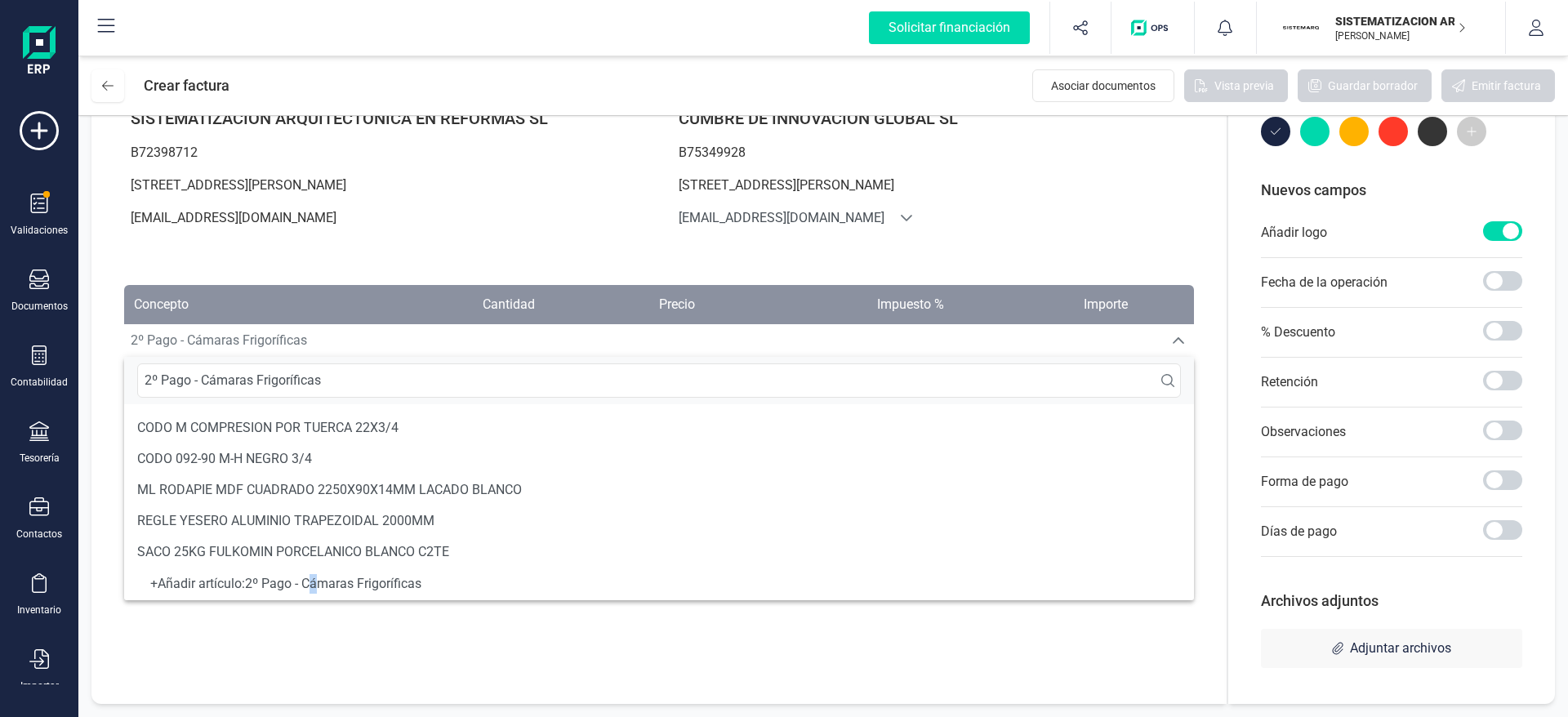
drag, startPoint x: 318, startPoint y: 598, endPoint x: 324, endPoint y: 582, distance: 17.1
click at [324, 582] on div "+ Añadir artículo : 2º Pago - Cámaras Frigoríficas" at bounding box center [659, 584] width 1070 height 33
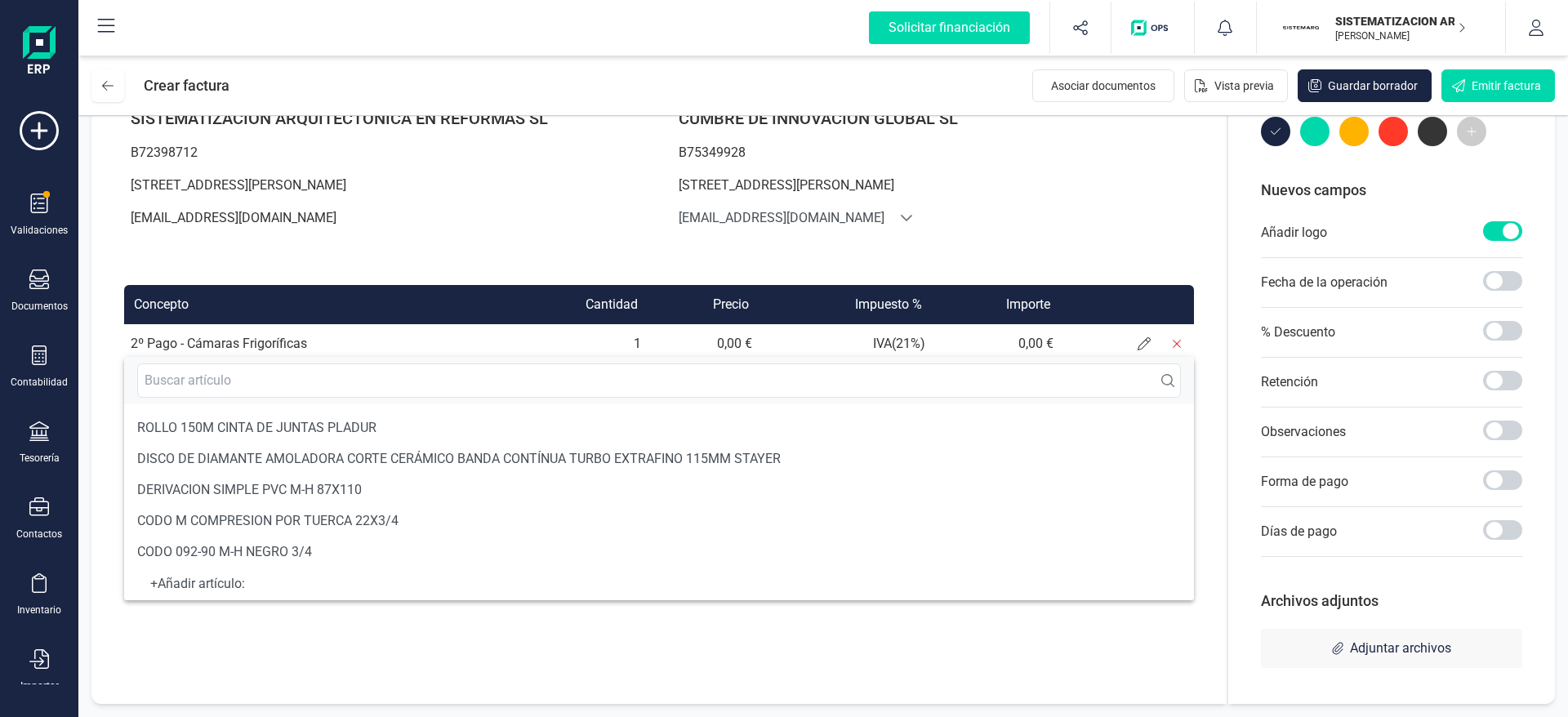
scroll to position [7, 0]
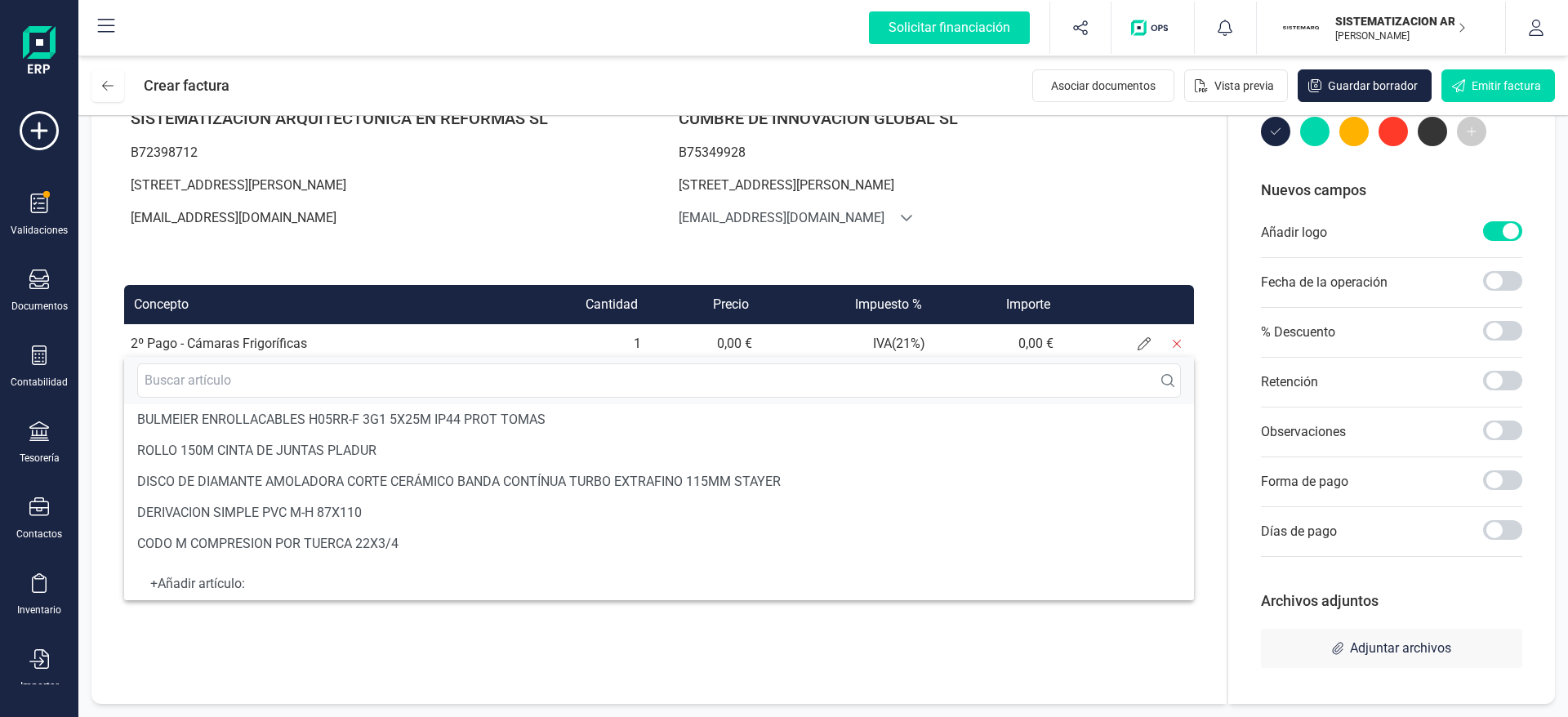
click at [214, 638] on div "Factura Serie : F F Fecha de emisión: [DATE] Fecha de vencimiento: [DATE] Datos…" at bounding box center [659, 313] width 1135 height 780
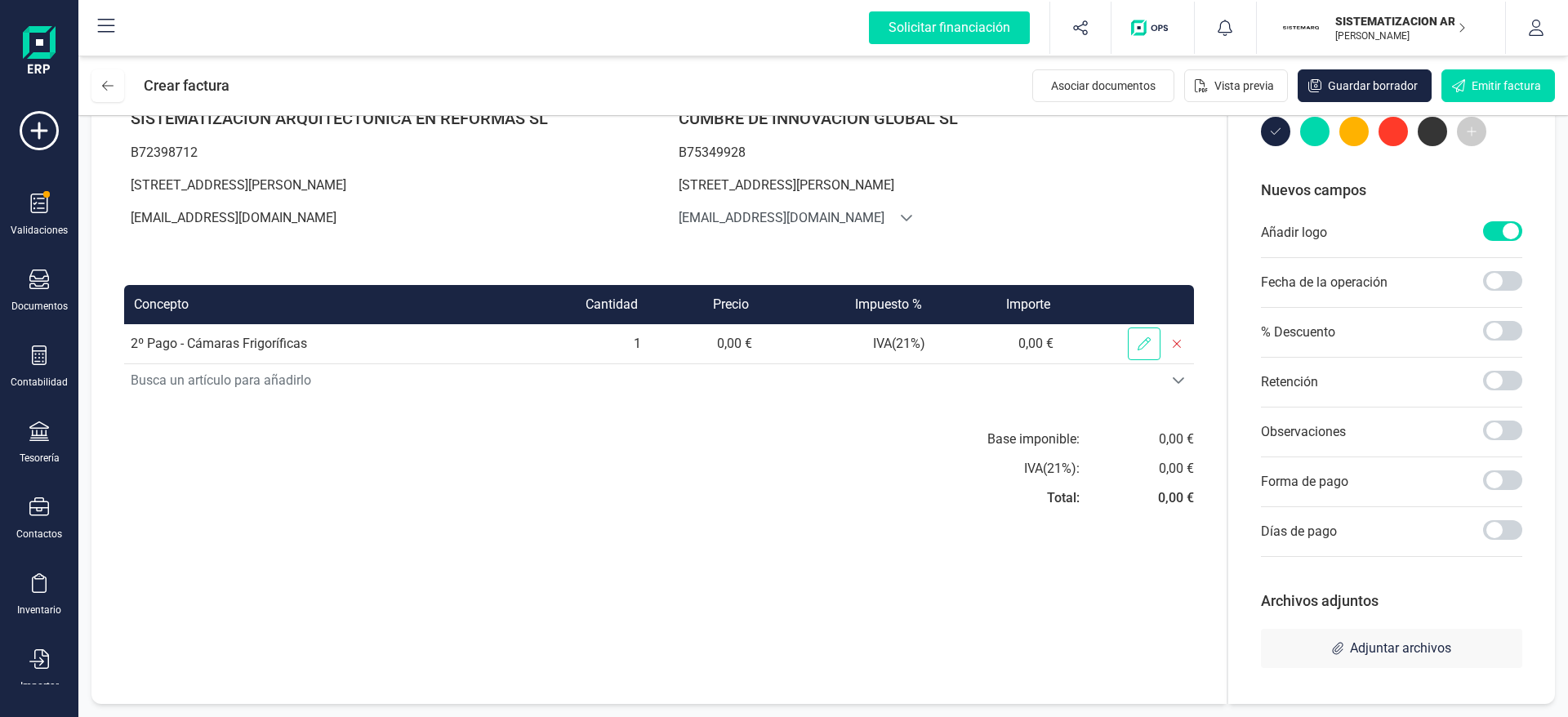
click at [1144, 342] on icon at bounding box center [1144, 344] width 13 height 13
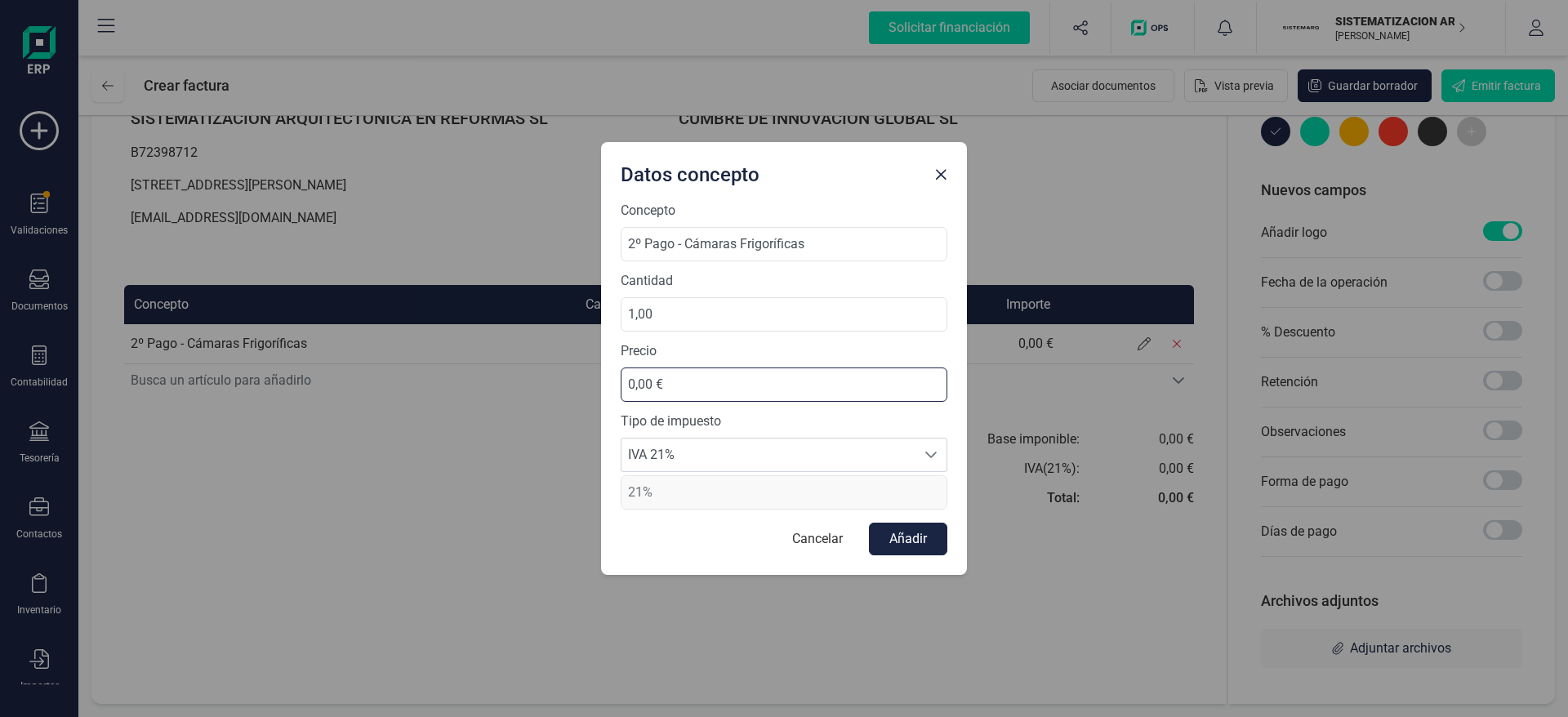
click at [746, 393] on input "0,00 €" at bounding box center [784, 385] width 327 height 35
type input "37.315,95 €"
click at [910, 531] on button "Añadir" at bounding box center [907, 539] width 78 height 33
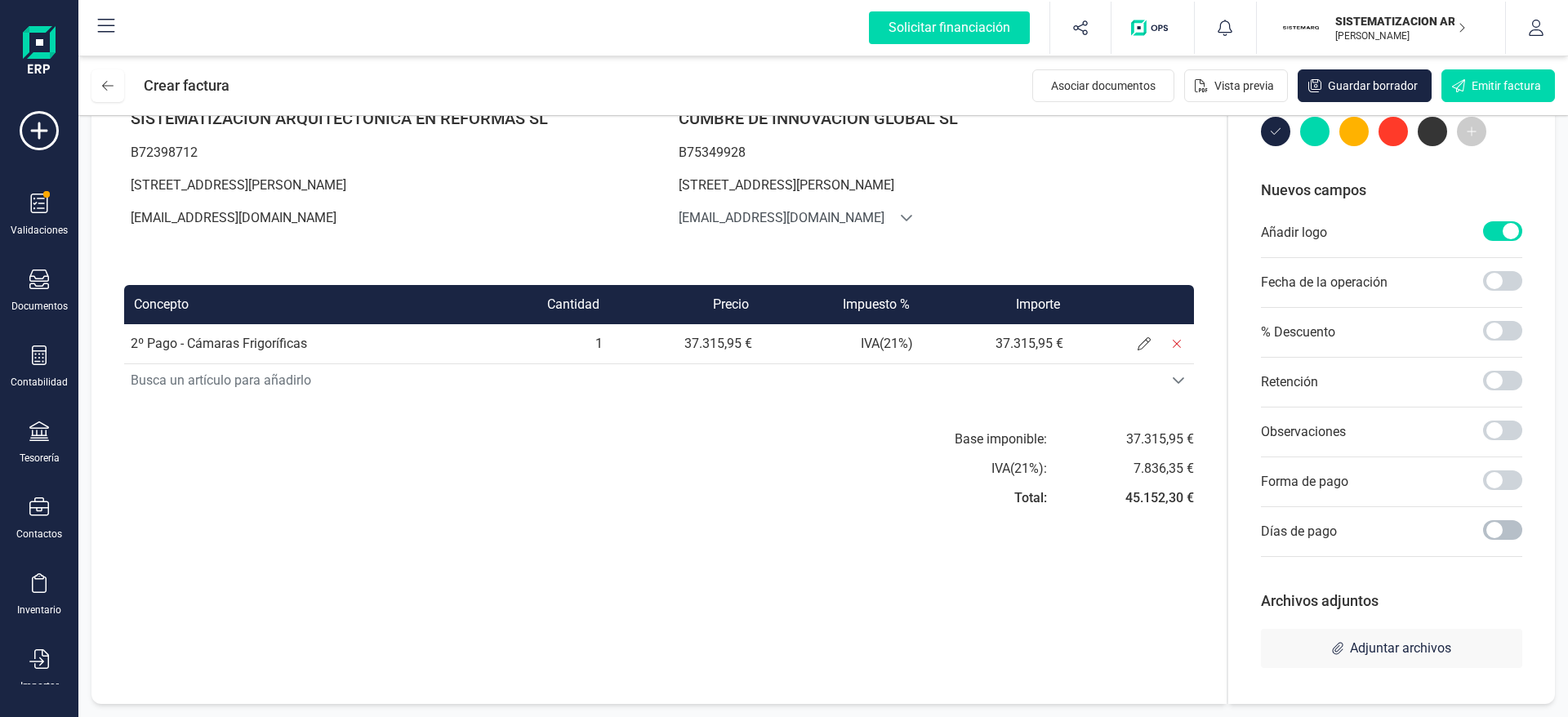
click at [1494, 539] on span at bounding box center [1502, 530] width 40 height 19
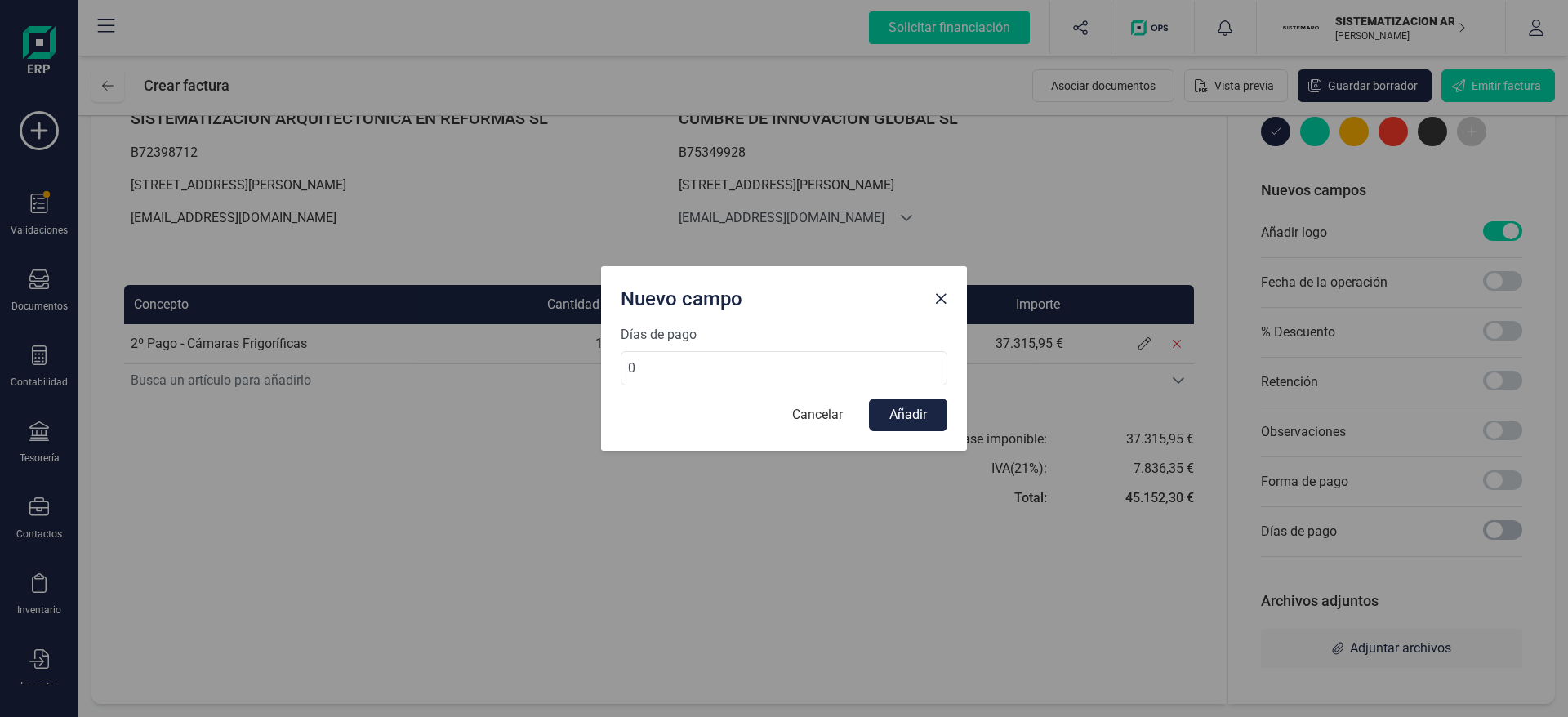
scroll to position [9, 6]
click at [945, 297] on span "Close" at bounding box center [941, 299] width 13 height 13
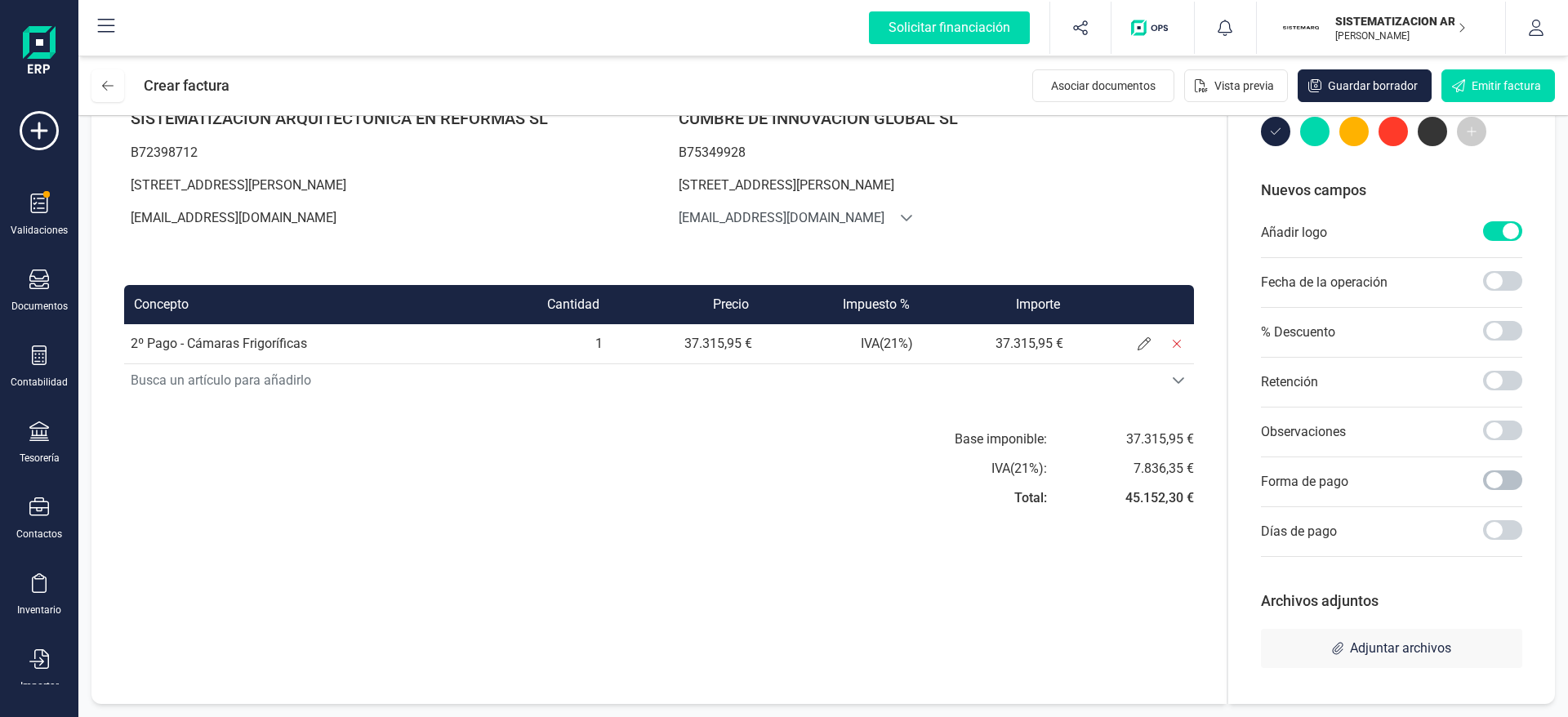
click at [1502, 475] on span at bounding box center [1502, 480] width 40 height 19
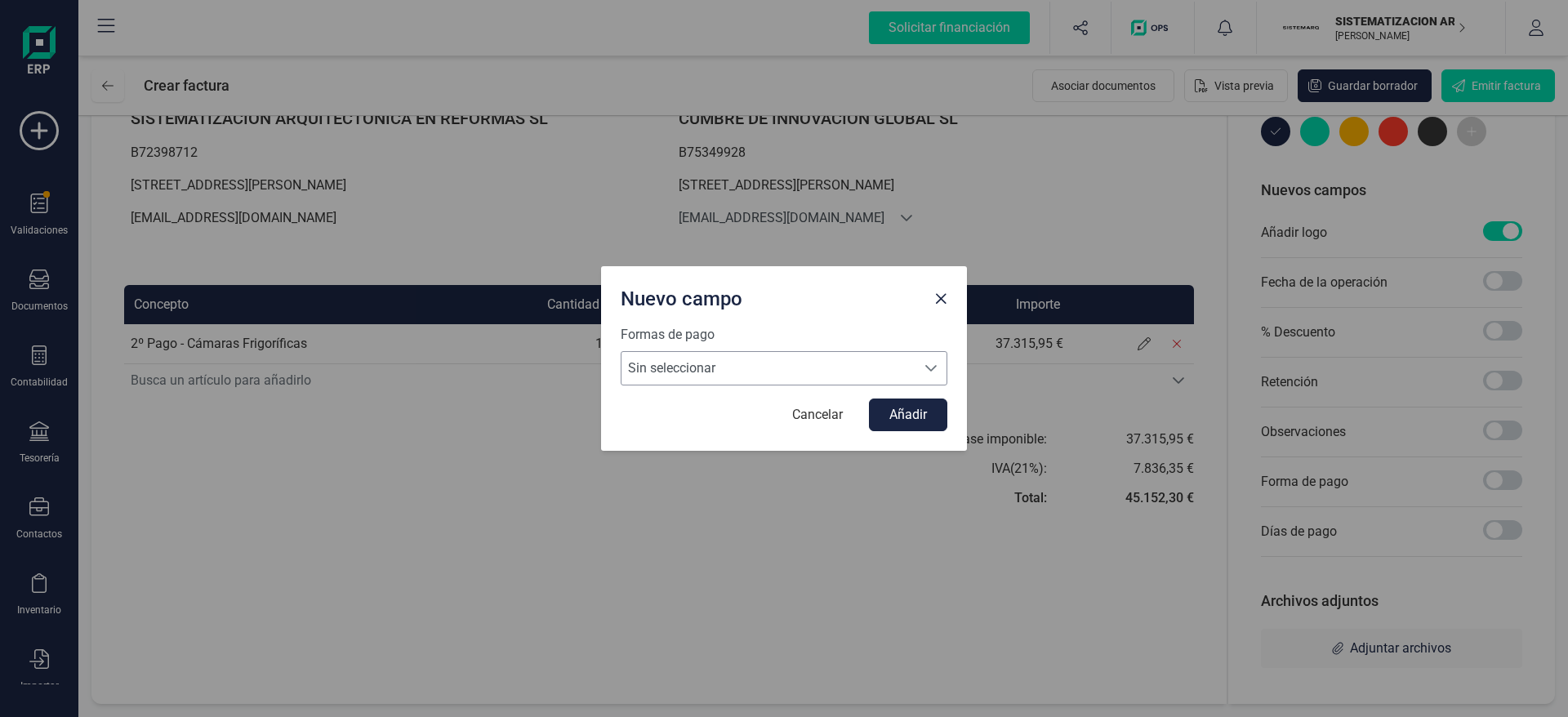
click at [919, 363] on div "Seleccione una forma de pago" at bounding box center [931, 368] width 31 height 33
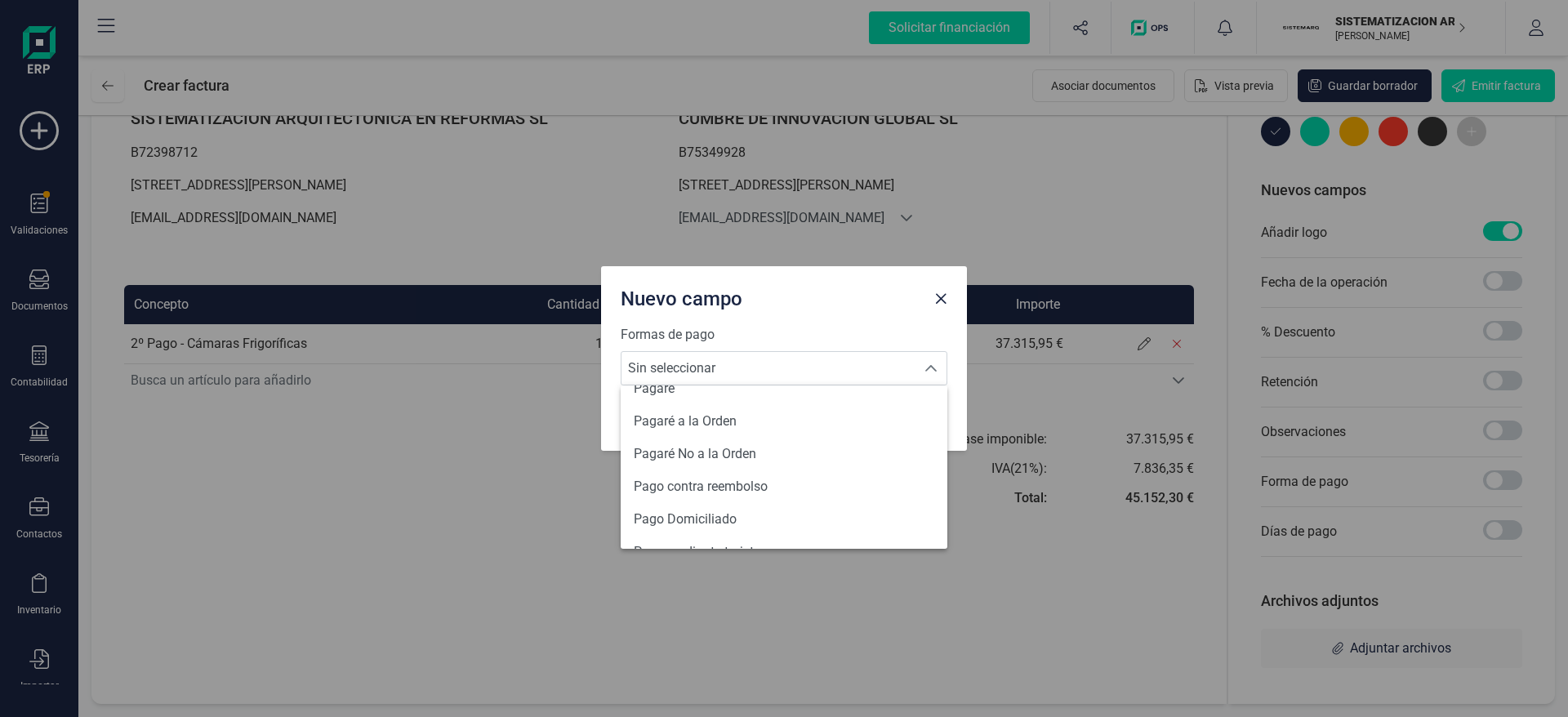
scroll to position [601, 0]
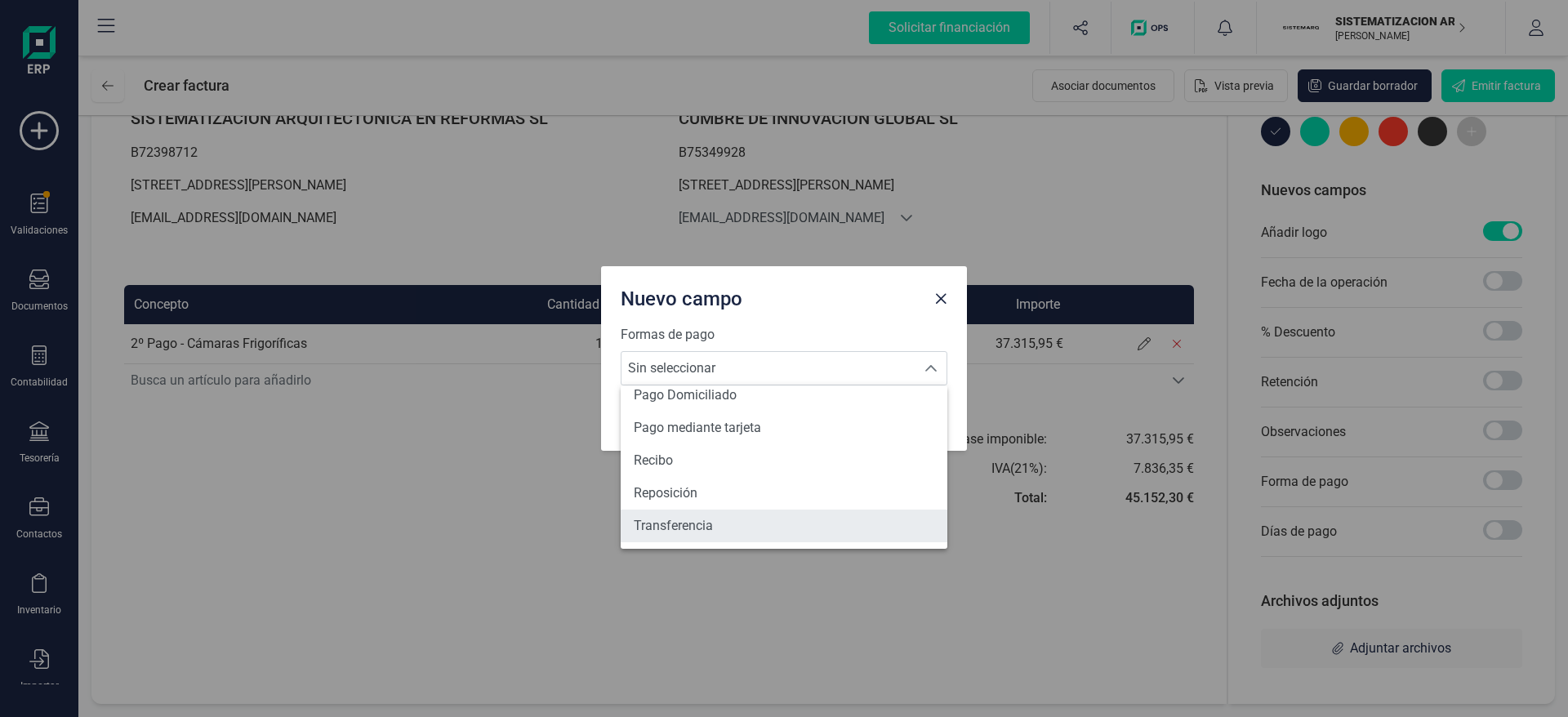
click at [765, 534] on li "Transferencia" at bounding box center [784, 526] width 327 height 33
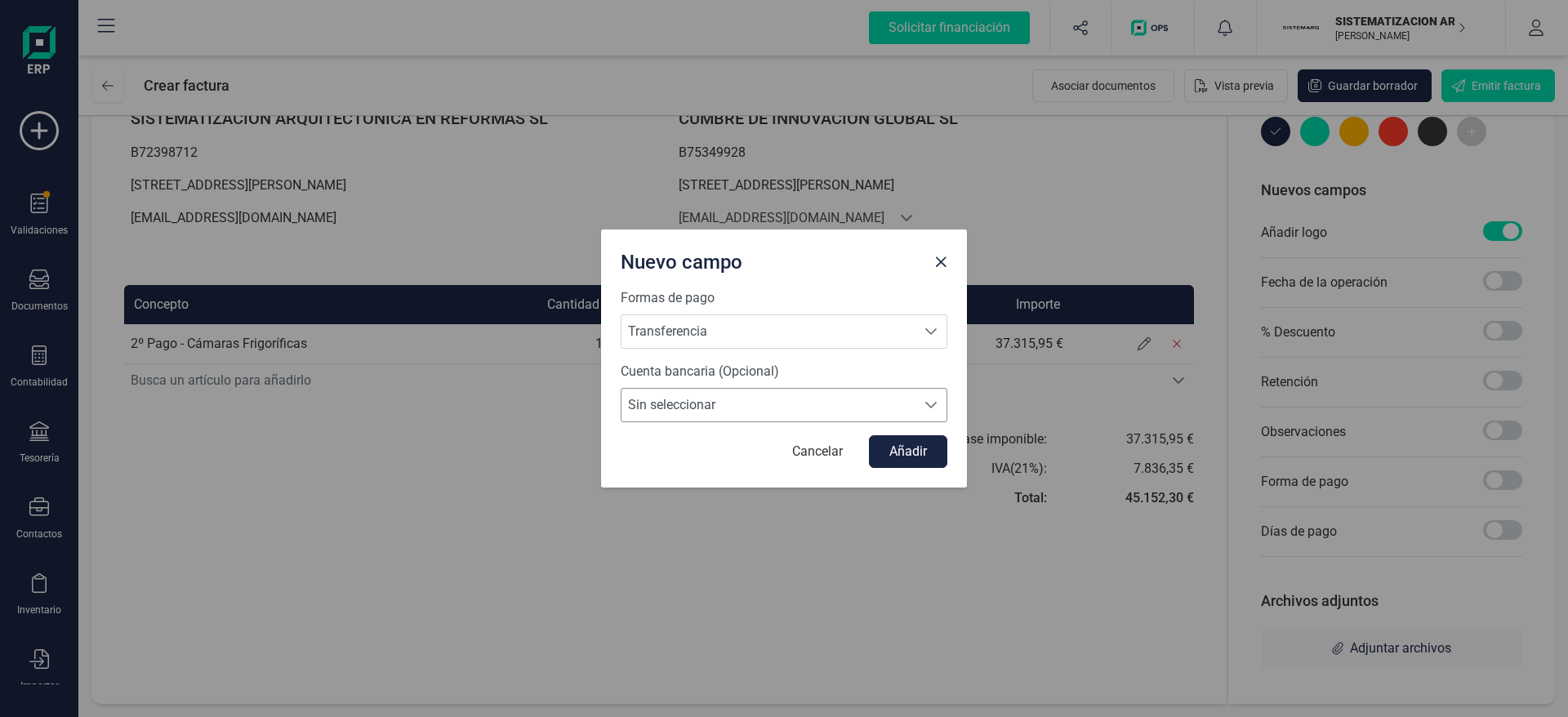
click at [841, 408] on span "Sin seleccionar" at bounding box center [768, 405] width 294 height 33
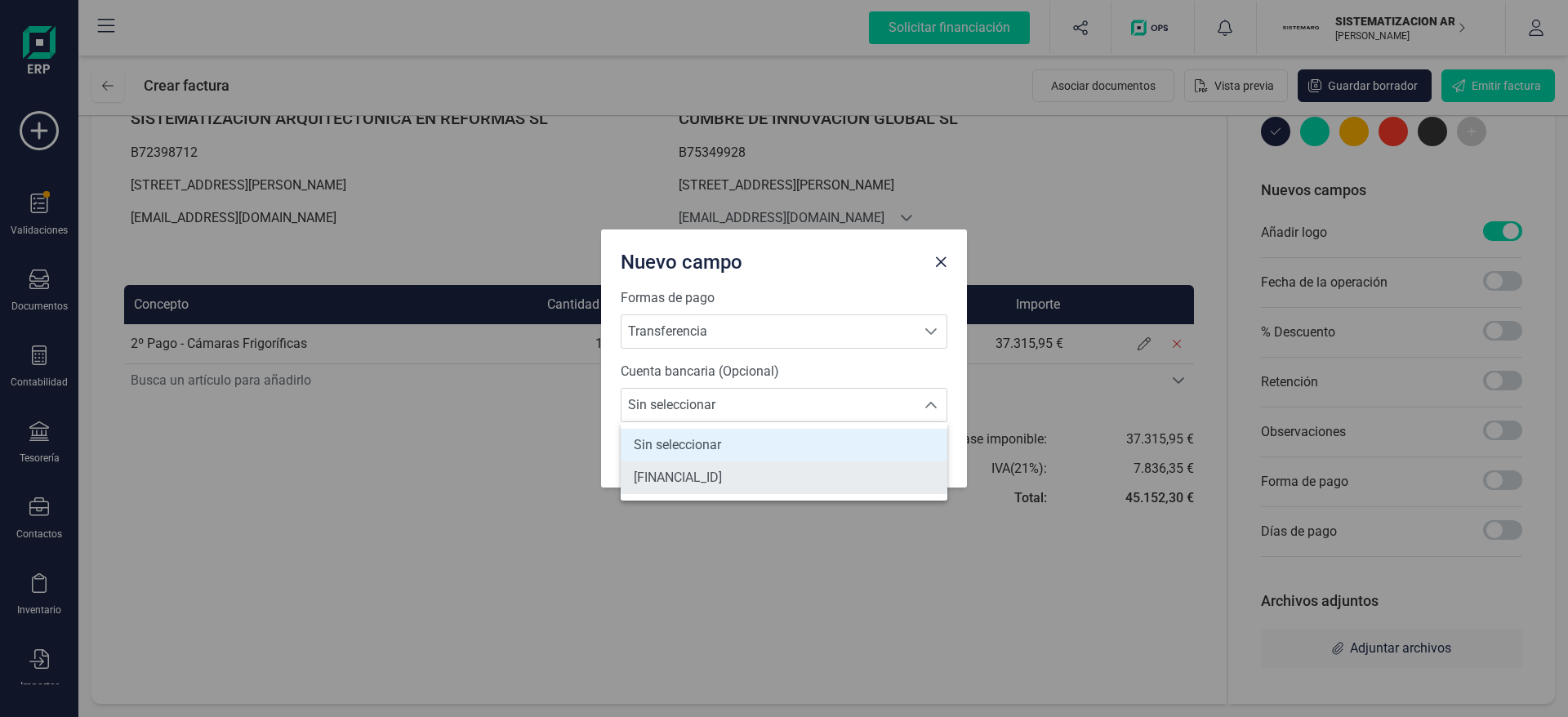
click at [722, 484] on span "[FINANCIAL_ID]" at bounding box center [677, 477] width 88 height 19
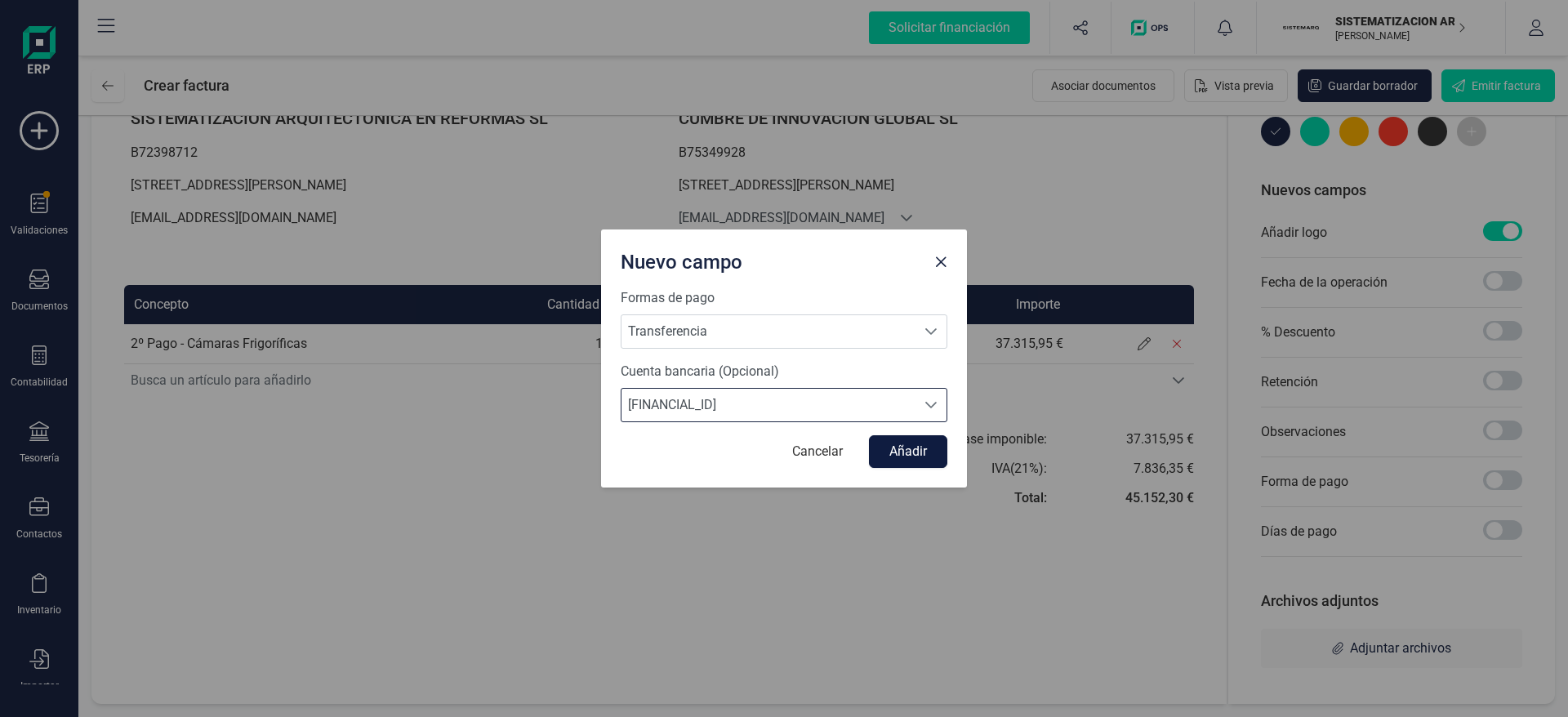
click at [923, 441] on button "Añadir" at bounding box center [907, 452] width 78 height 33
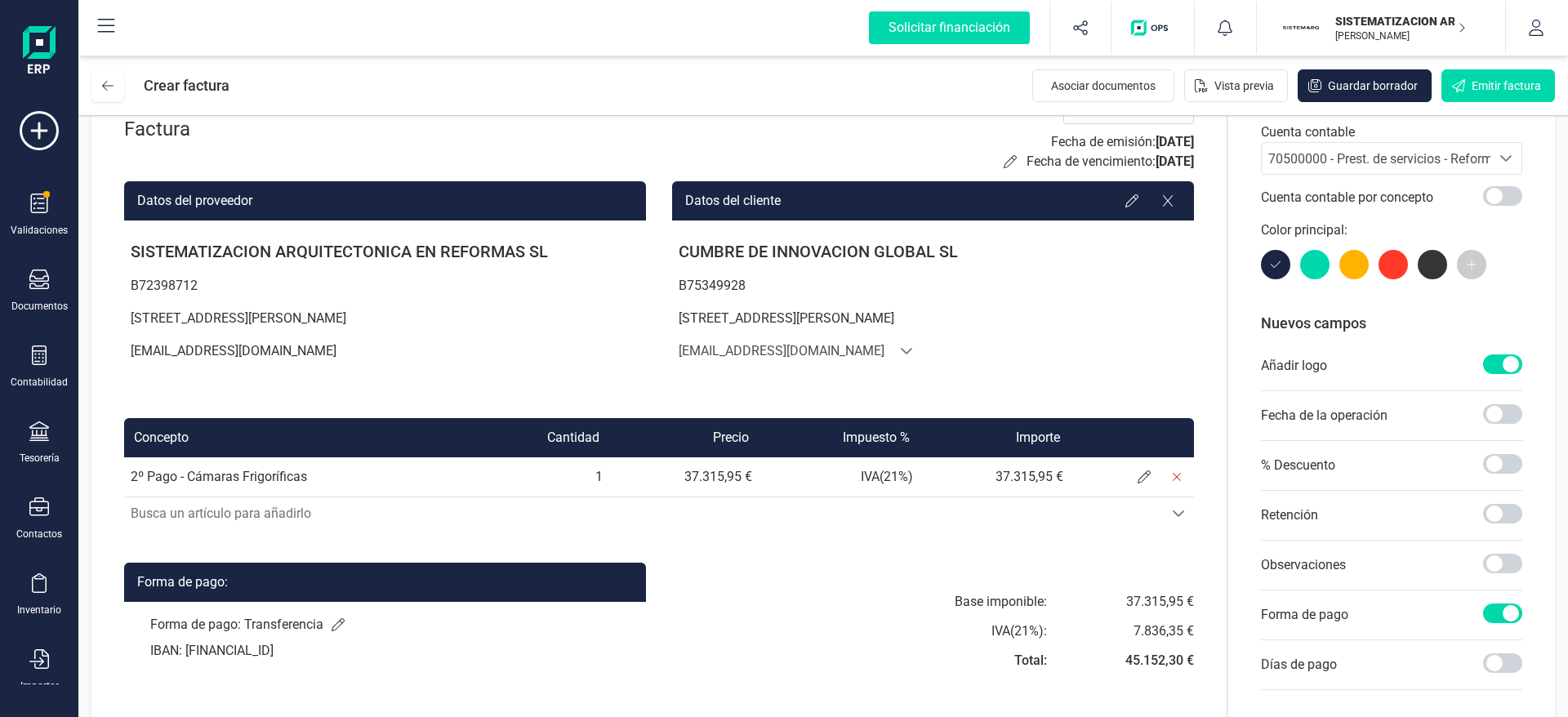
scroll to position [0, 0]
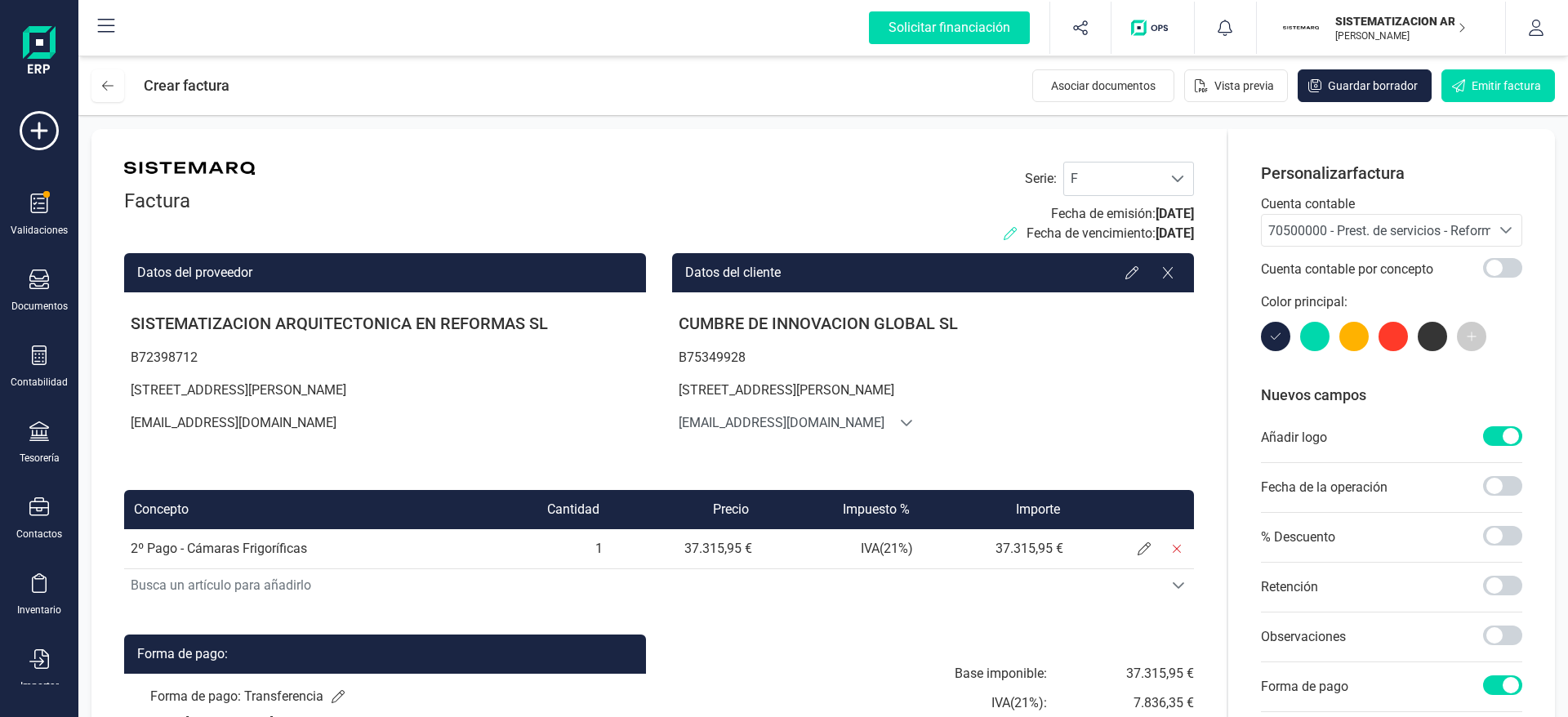
click at [1003, 233] on icon at bounding box center [1010, 234] width 13 height 13
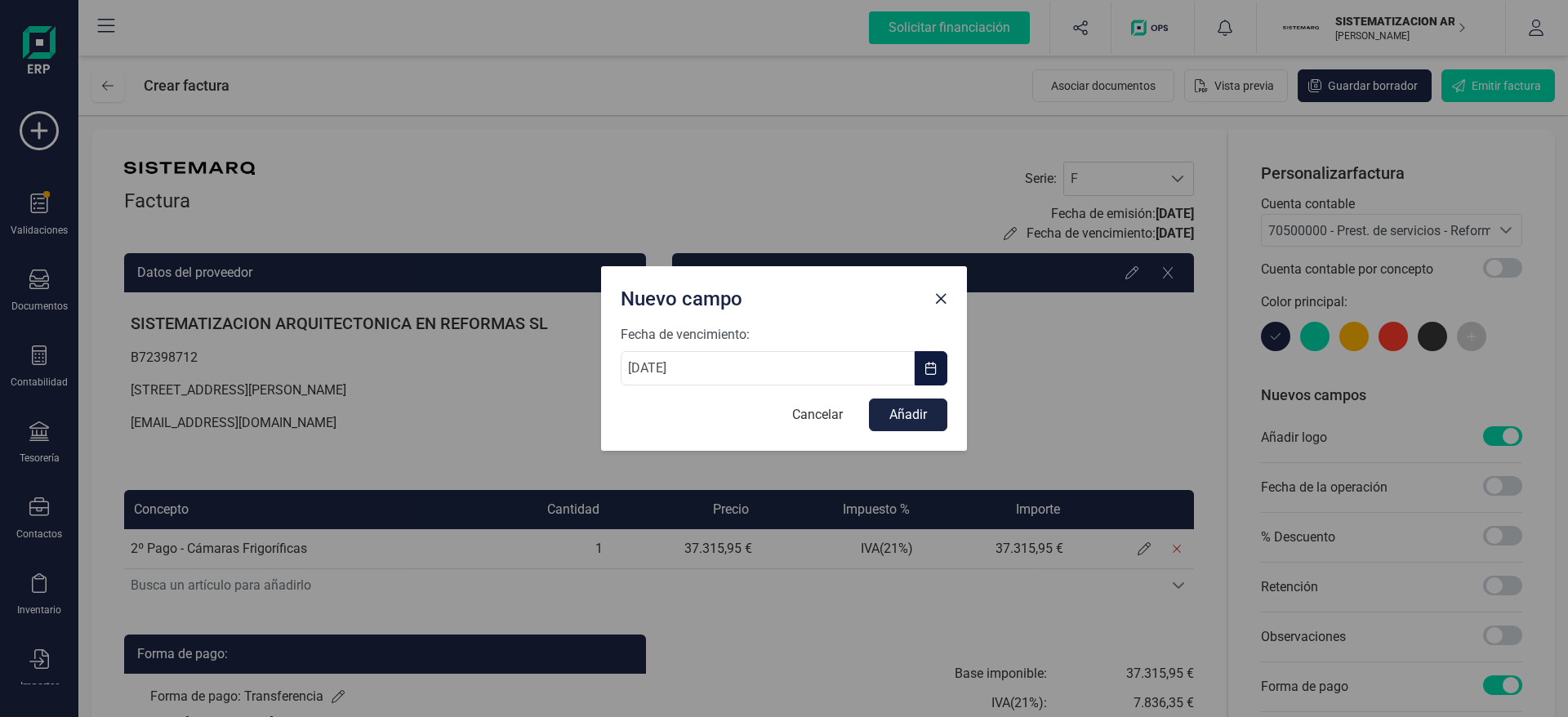
click at [943, 371] on button "button" at bounding box center [931, 368] width 33 height 35
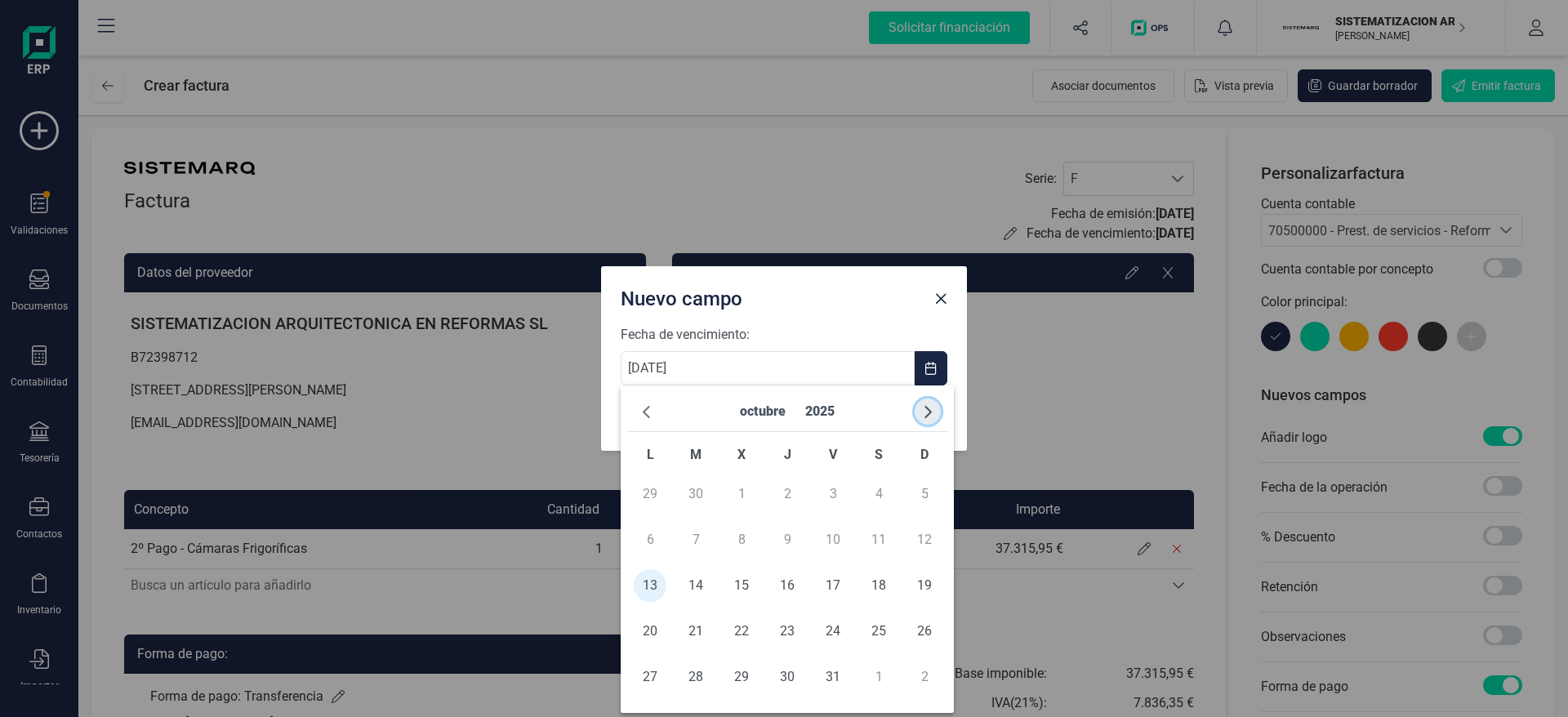
click at [924, 421] on button "button" at bounding box center [927, 411] width 26 height 26
click at [654, 591] on span "10" at bounding box center [650, 586] width 33 height 33
type input "[DATE]"
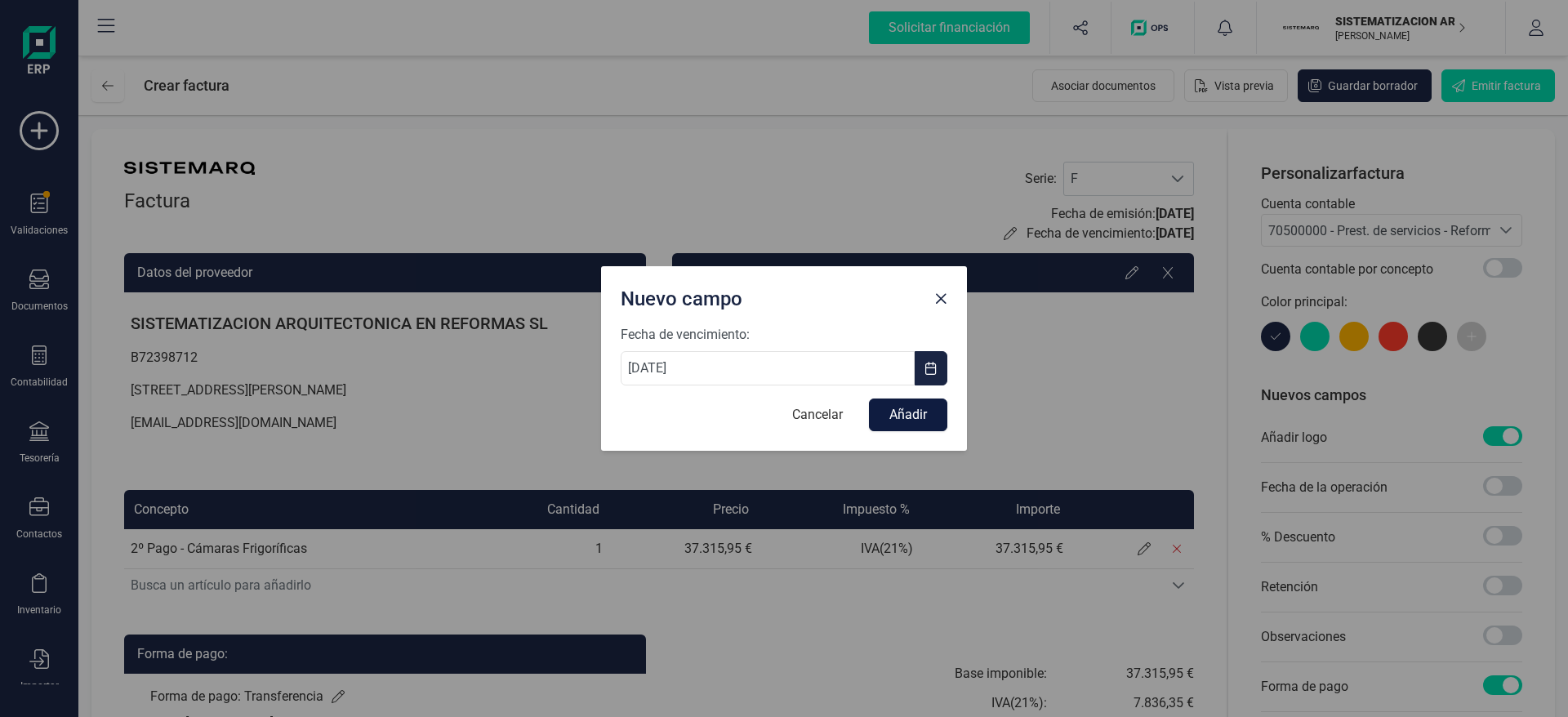
drag, startPoint x: 892, startPoint y: 394, endPoint x: 905, endPoint y: 425, distance: 33.6
click at [905, 425] on form "Fecha de vencimiento: [DATE] Cancelar Añadir" at bounding box center [784, 378] width 327 height 106
click at [905, 425] on button "Añadir" at bounding box center [907, 414] width 78 height 33
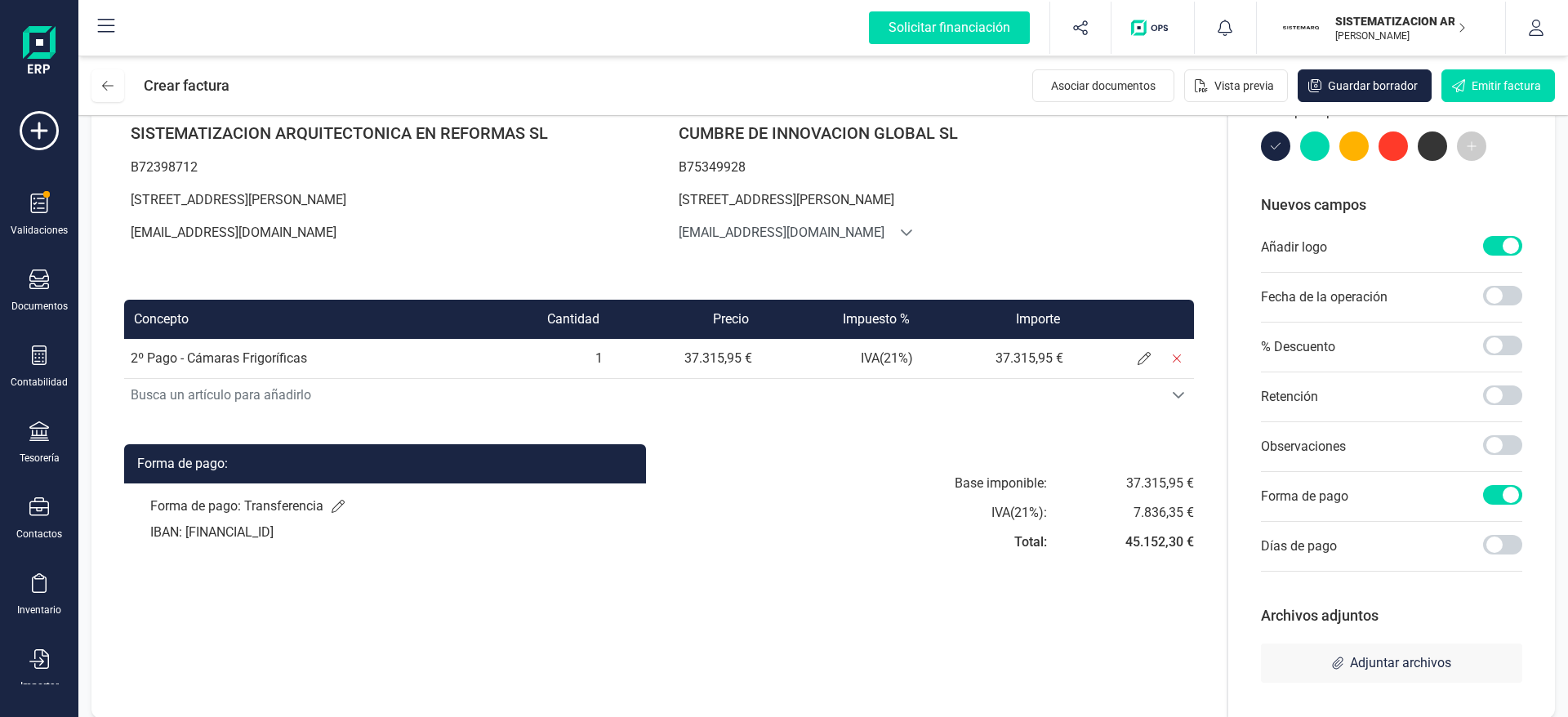
scroll to position [205, 0]
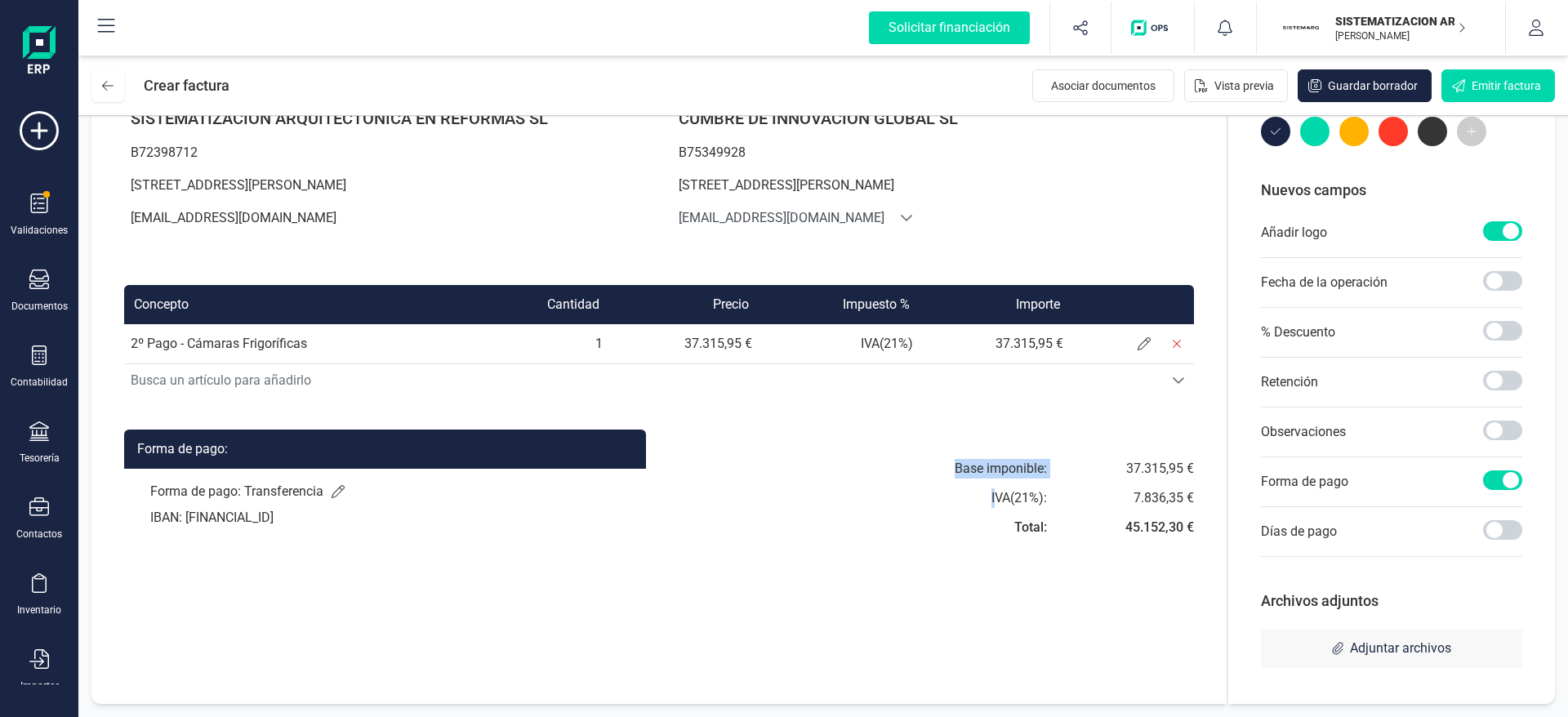
drag, startPoint x: 994, startPoint y: 505, endPoint x: 772, endPoint y: 615, distance: 247.8
click at [772, 615] on div "Factura Serie : F F Fecha de emisión: [DATE] Fecha de vencimiento: [DATE] Datos…" at bounding box center [659, 313] width 1135 height 780
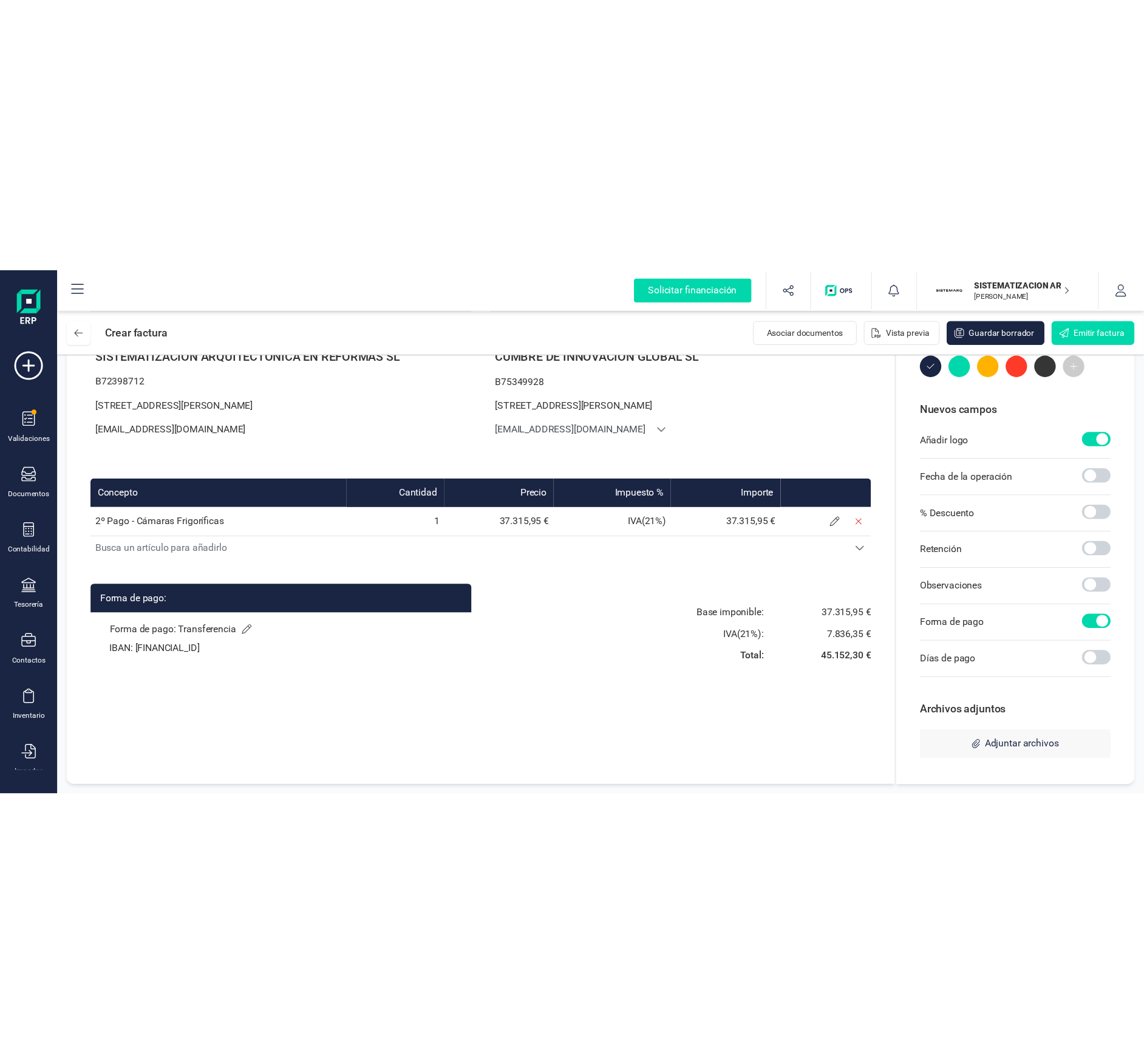
scroll to position [0, 0]
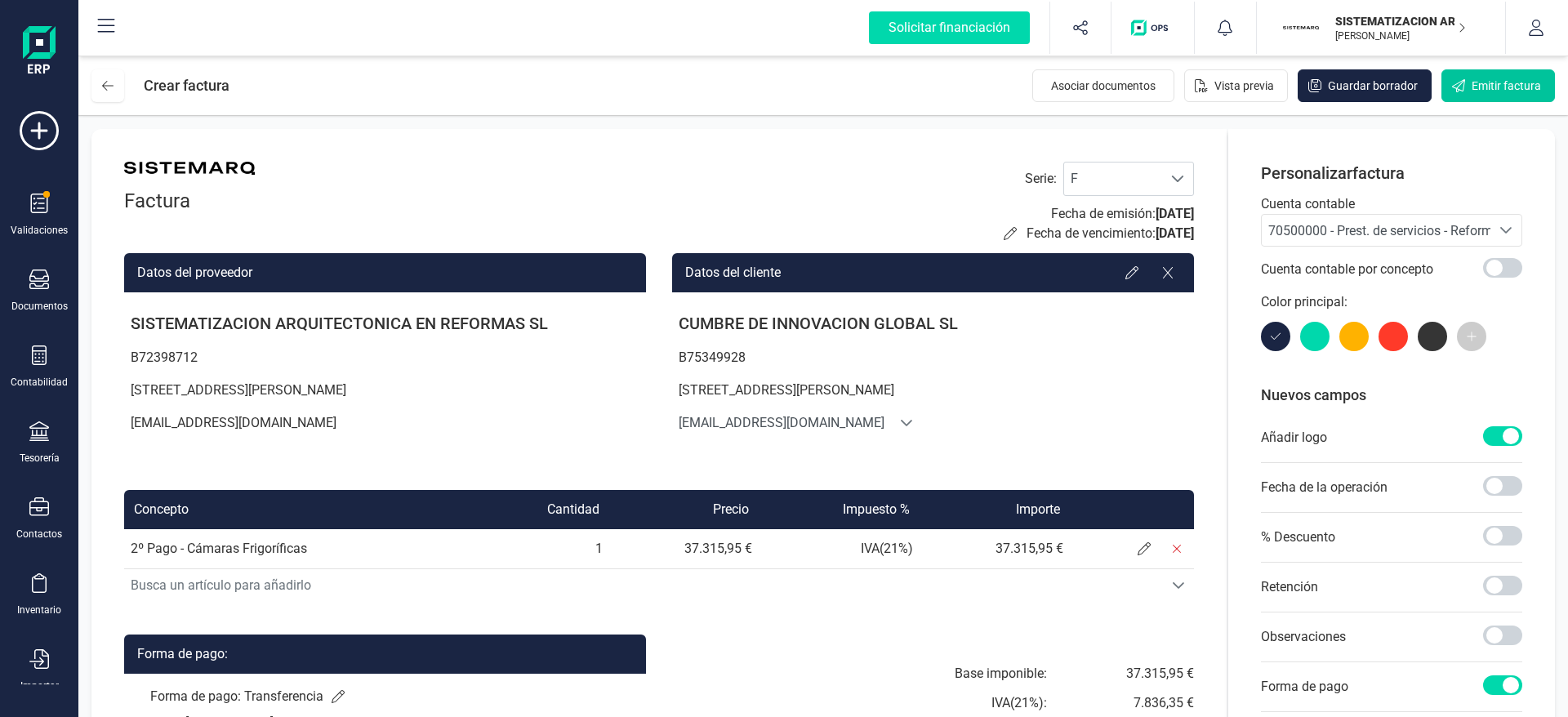
click at [1514, 80] on span "Emitir factura" at bounding box center [1506, 85] width 69 height 16
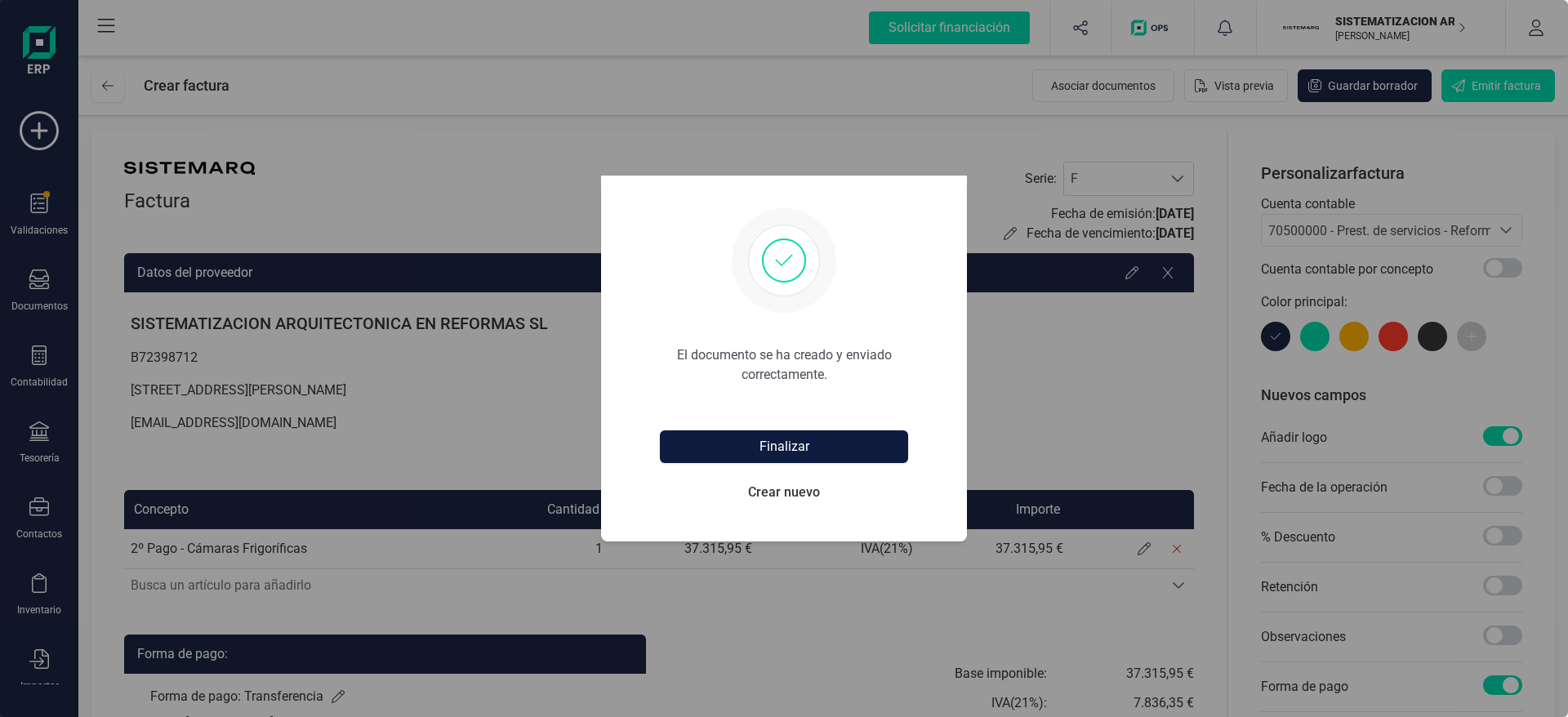
click at [831, 441] on button "Finalizar" at bounding box center [784, 446] width 249 height 33
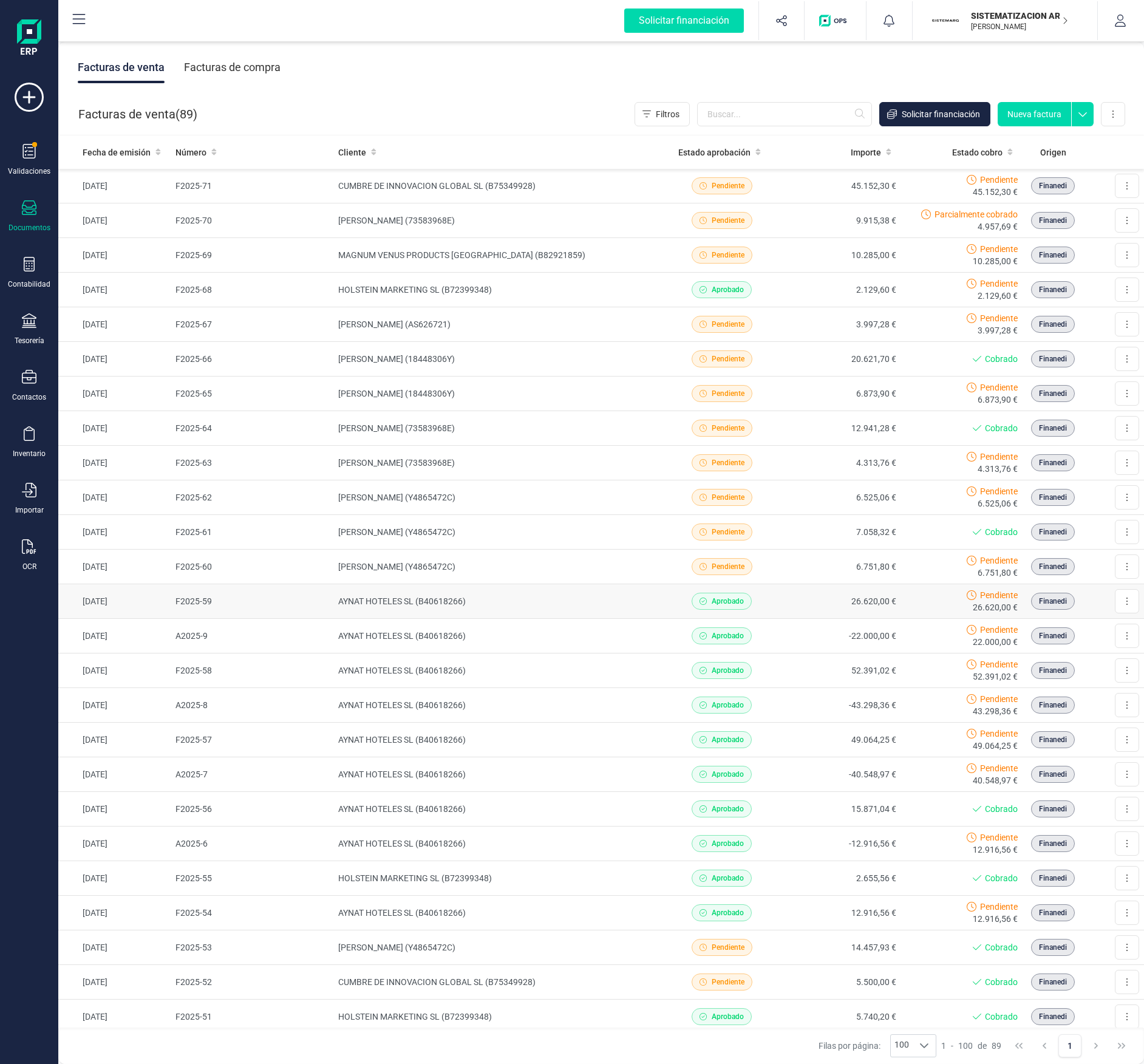
drag, startPoint x: 493, startPoint y: 0, endPoint x: 239, endPoint y: 604, distance: 655.2
click at [239, 533] on td "F2025-59" at bounding box center [252, 602] width 163 height 34
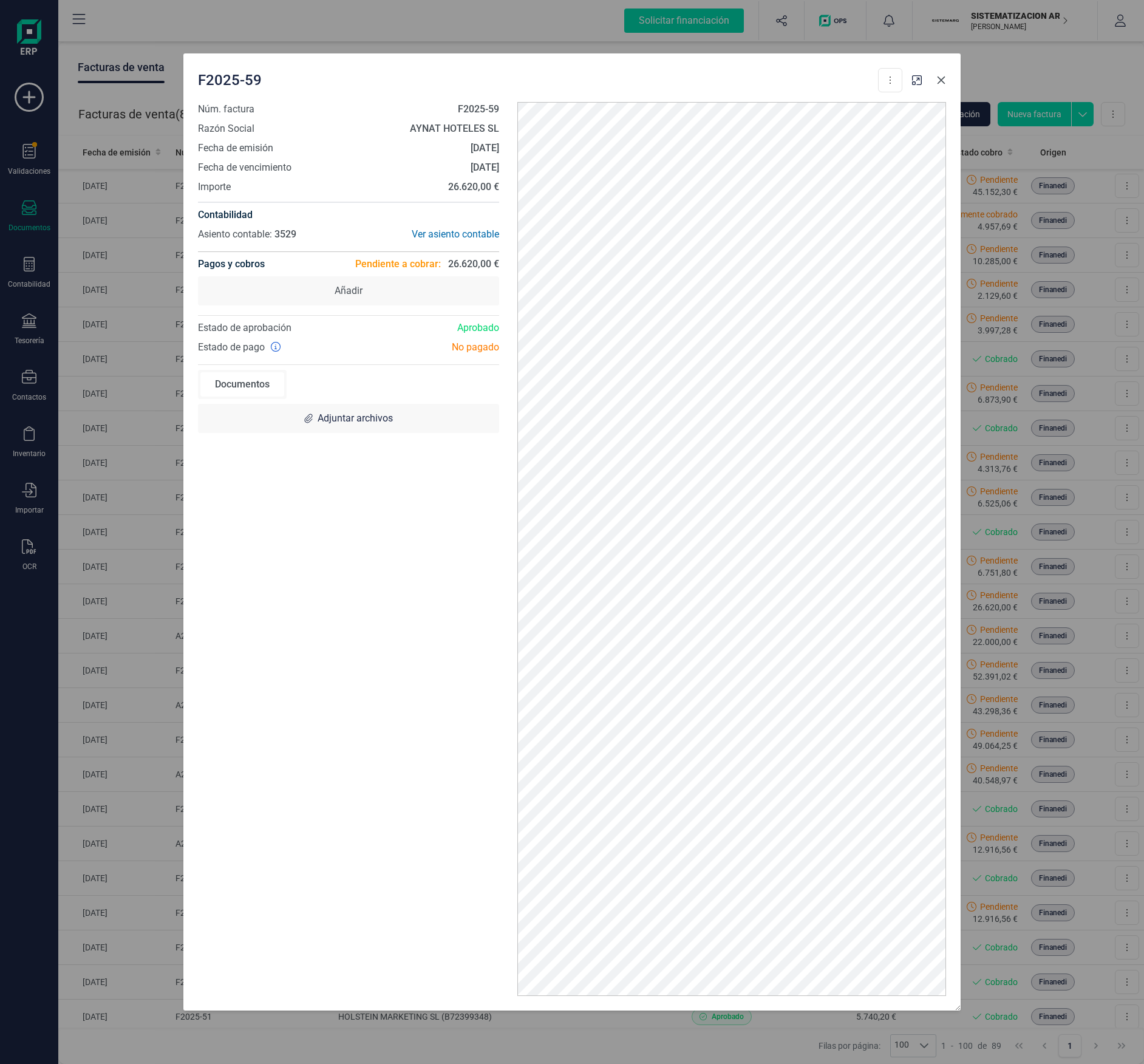
click at [936, 81] on icon "Close" at bounding box center [941, 80] width 10 height 10
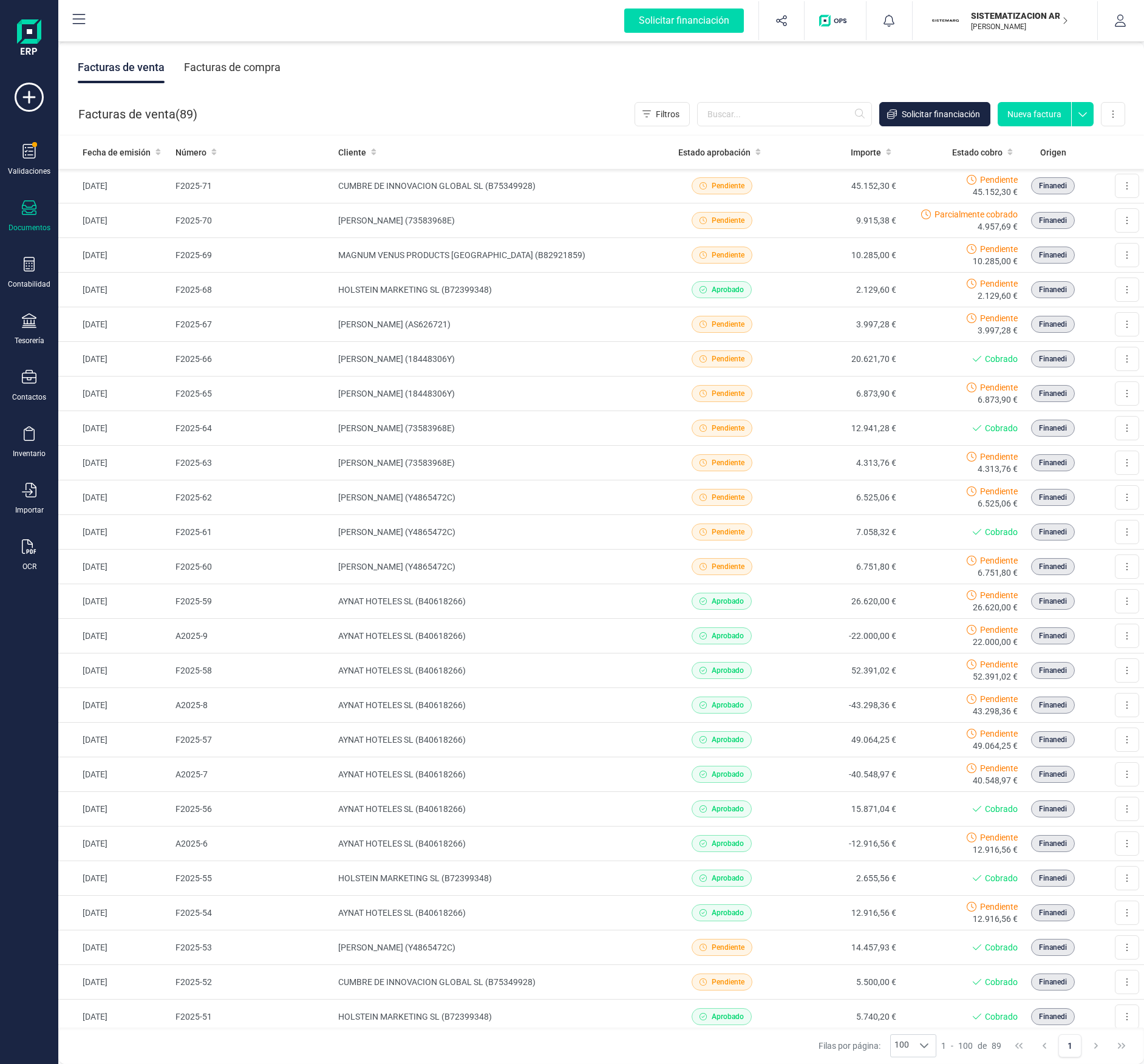
click at [765, 95] on div "Facturas de venta ( 89 ) Filtros Solicitar financiación Nueva factura Importar …" at bounding box center [601, 114] width 1086 height 42
click at [753, 113] on input "text" at bounding box center [785, 114] width 175 height 24
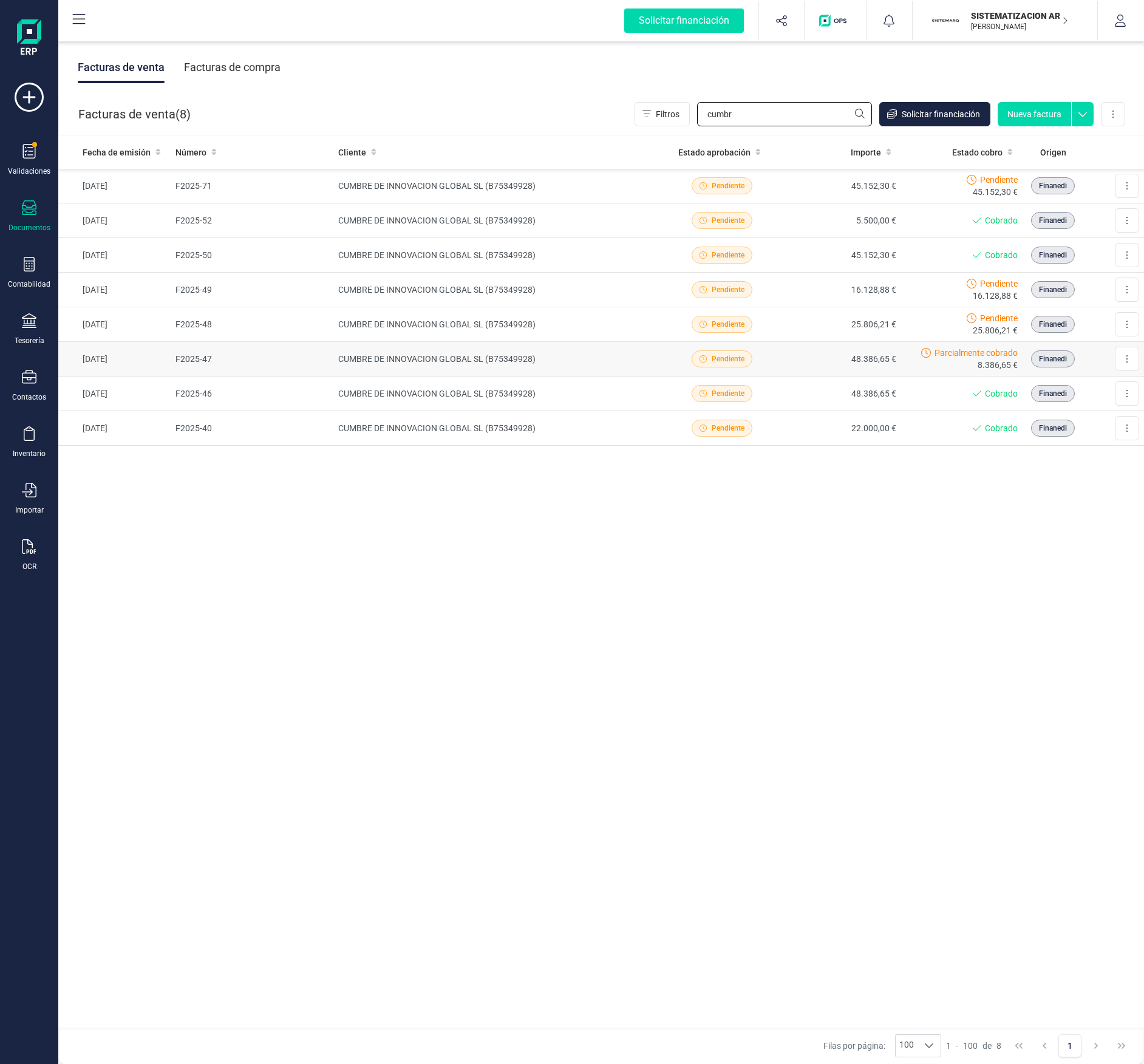
type input "cumbr"
click at [788, 364] on td "48.386,65 €" at bounding box center [841, 359] width 120 height 34
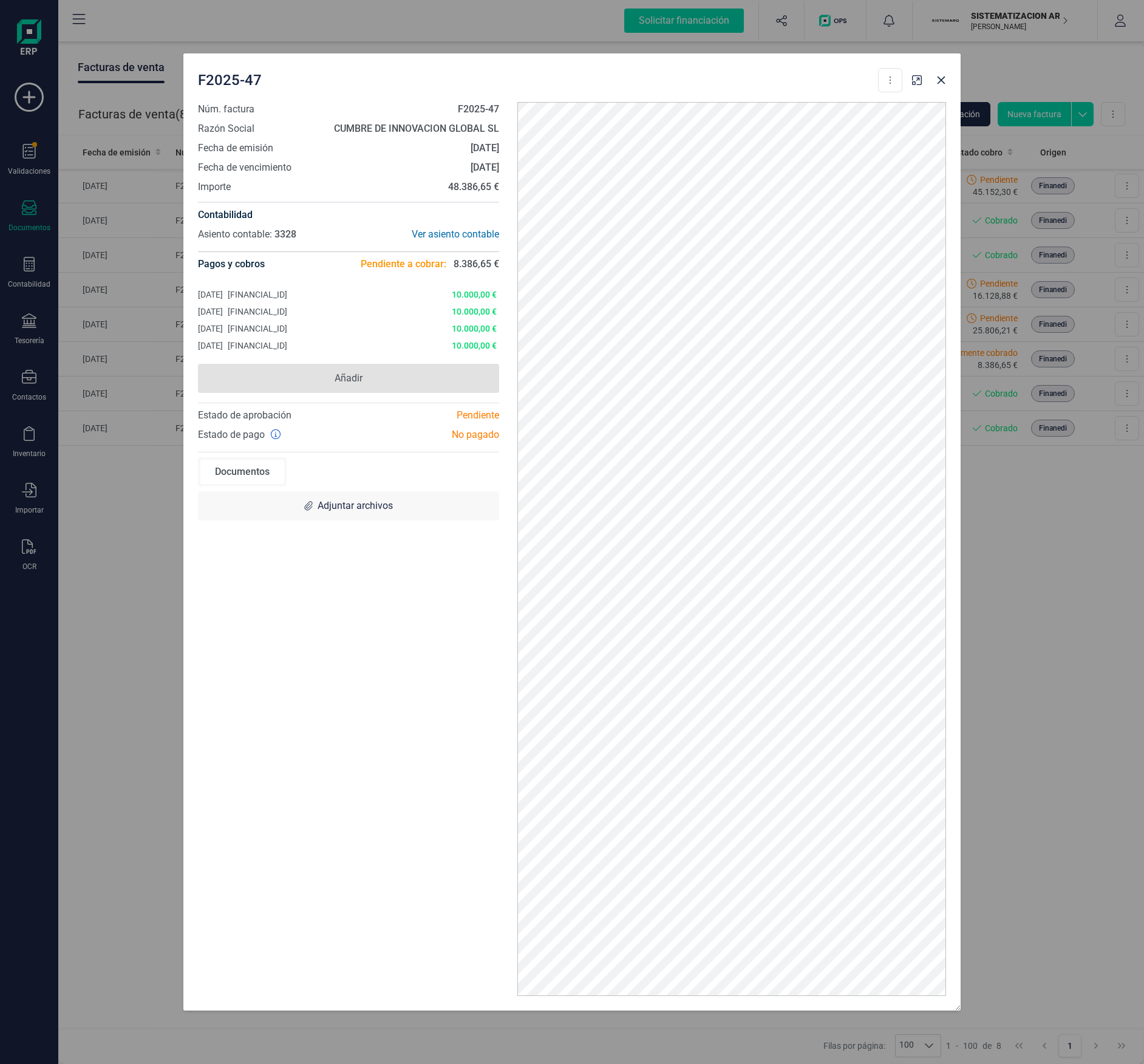
click at [406, 370] on span "Añadir" at bounding box center [348, 378] width 301 height 29
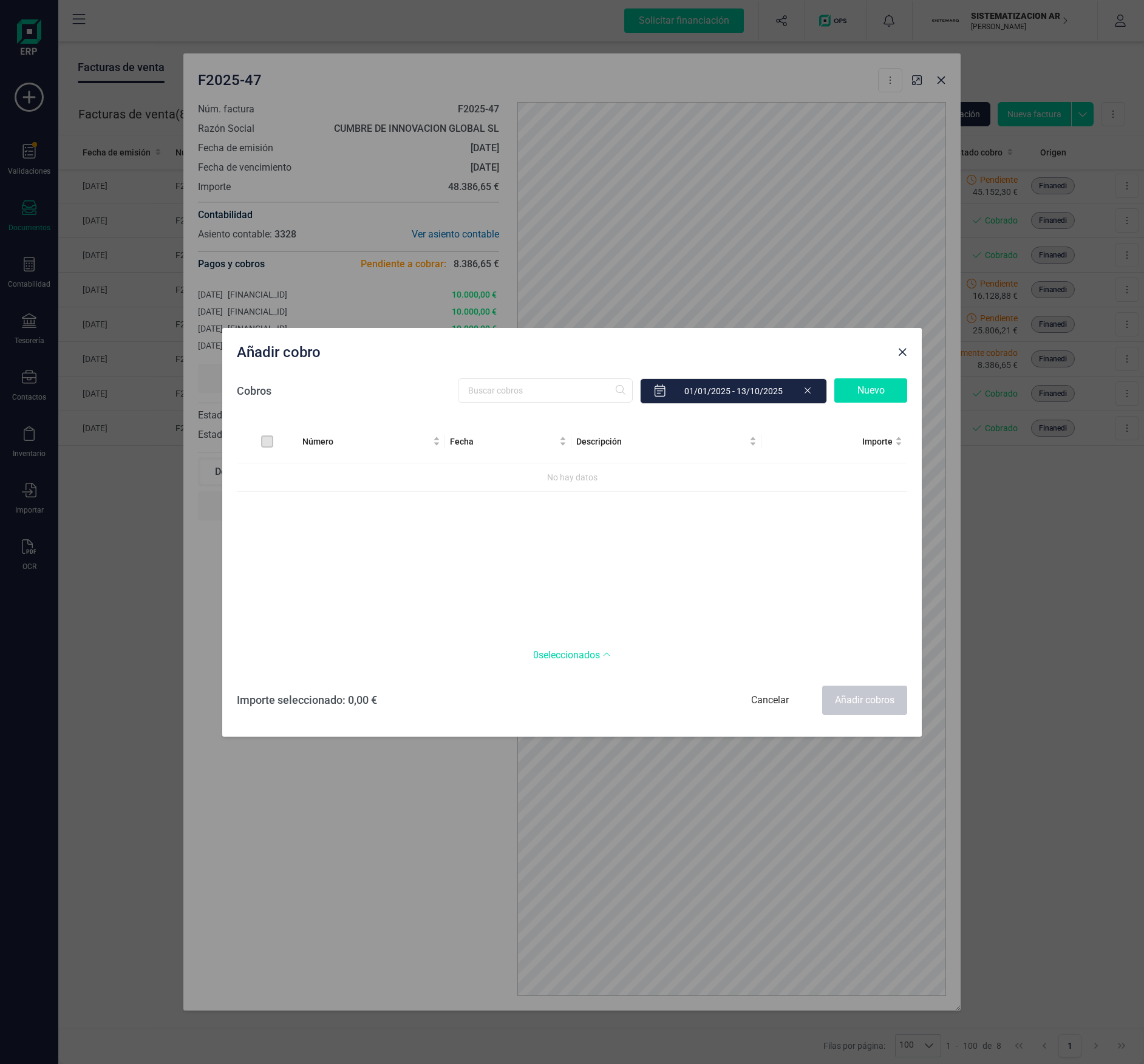
click at [362, 533] on div "Añadir cobro Cobros Nuevo Número Fecha Descripción Importe No hay datos 0 selec…" at bounding box center [572, 532] width 1144 height 1064
click at [934, 77] on div "Añadir cobro Cobros Nuevo Número Fecha Descripción Importe No hay datos 0 selec…" at bounding box center [572, 532] width 1144 height 1064
click at [900, 348] on span "Close" at bounding box center [902, 353] width 10 height 10
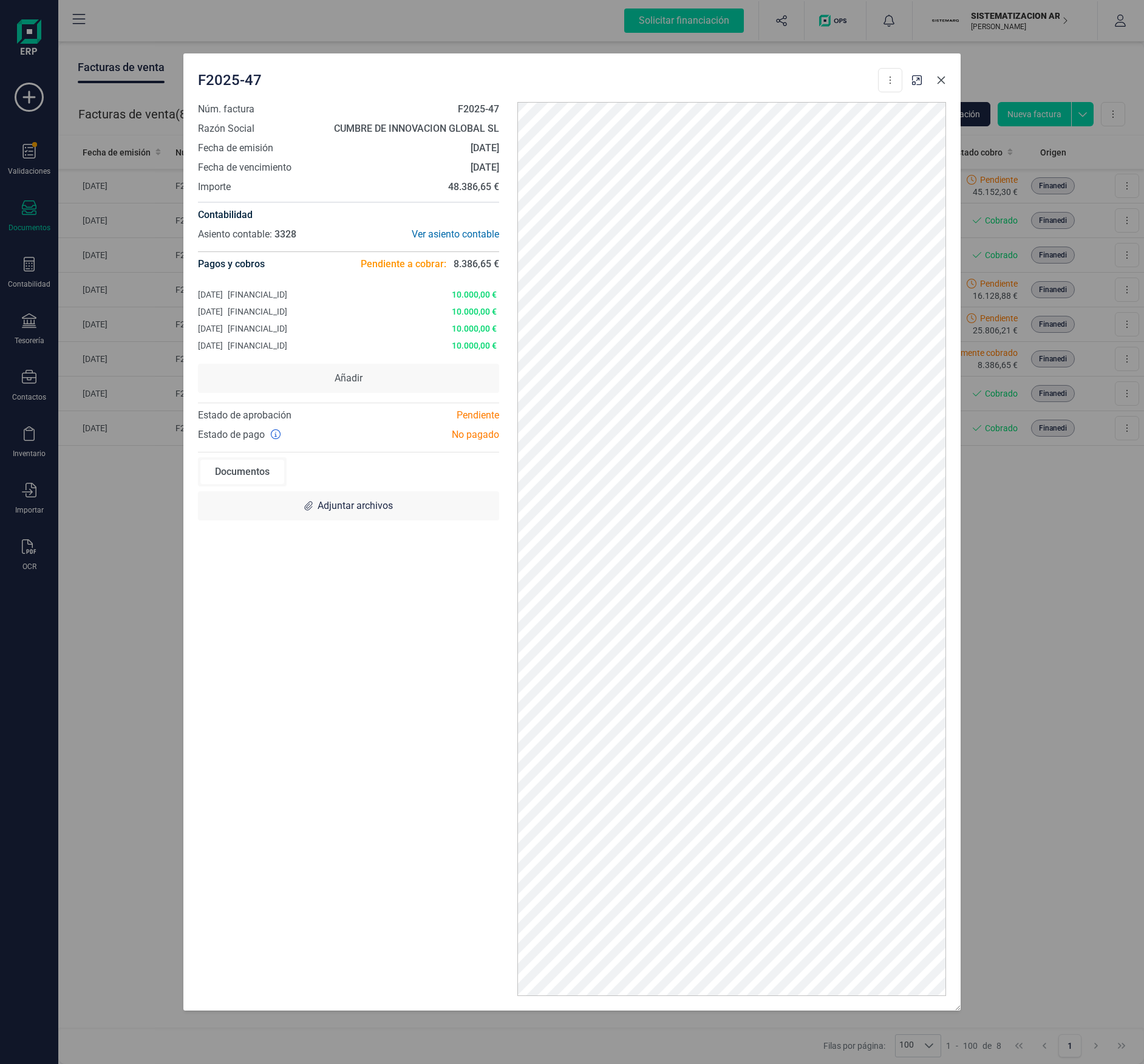
click at [939, 88] on button "Close" at bounding box center [941, 80] width 19 height 19
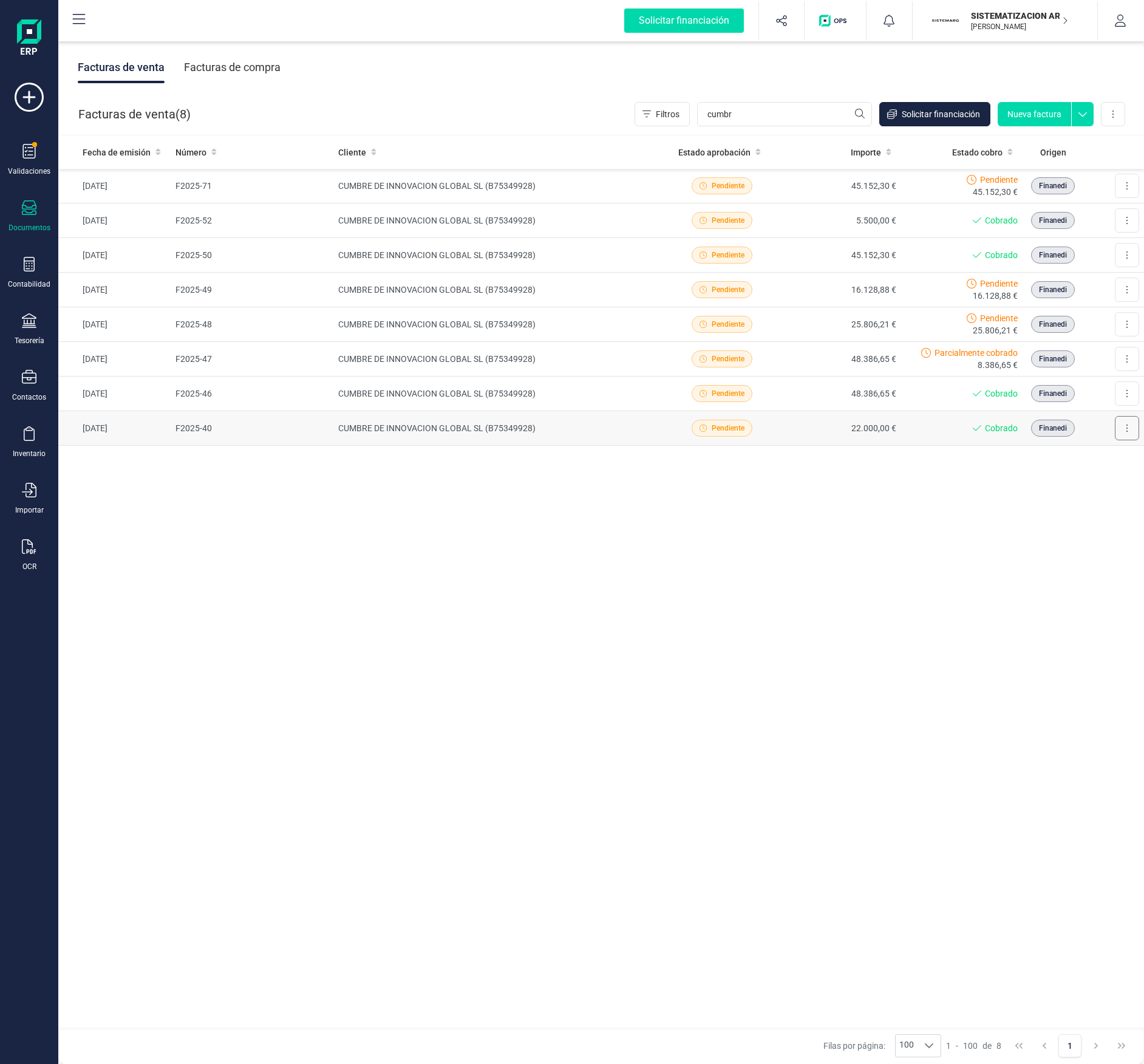
click at [1120, 432] on button at bounding box center [1127, 428] width 24 height 24
click at [1041, 464] on span "Descargar documento" at bounding box center [1074, 457] width 84 height 12
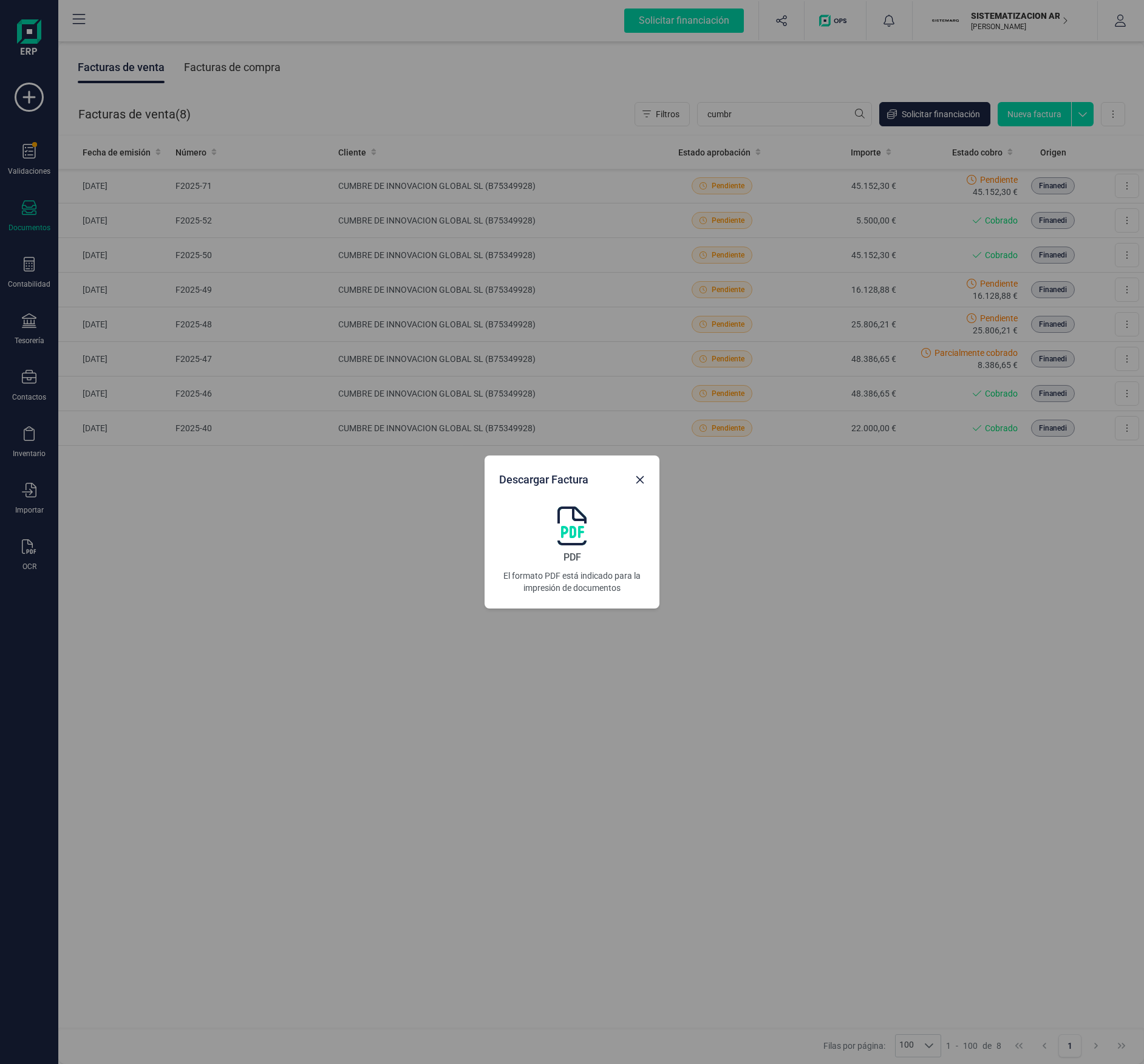
click at [567, 521] on img at bounding box center [572, 526] width 29 height 39
click at [876, 533] on div "Descargar Factura PDF El formato PDF está indicado para la impresión de documen…" at bounding box center [572, 532] width 1144 height 1064
click at [1110, 379] on div "Descargar Factura PDF El formato PDF está indicado para la impresión de documen…" at bounding box center [572, 532] width 1144 height 1064
click at [1116, 387] on div "Descargar Factura PDF El formato PDF está indicado para la impresión de documen…" at bounding box center [572, 532] width 1144 height 1064
click at [629, 475] on div "Descargar Factura" at bounding box center [563, 478] width 136 height 22
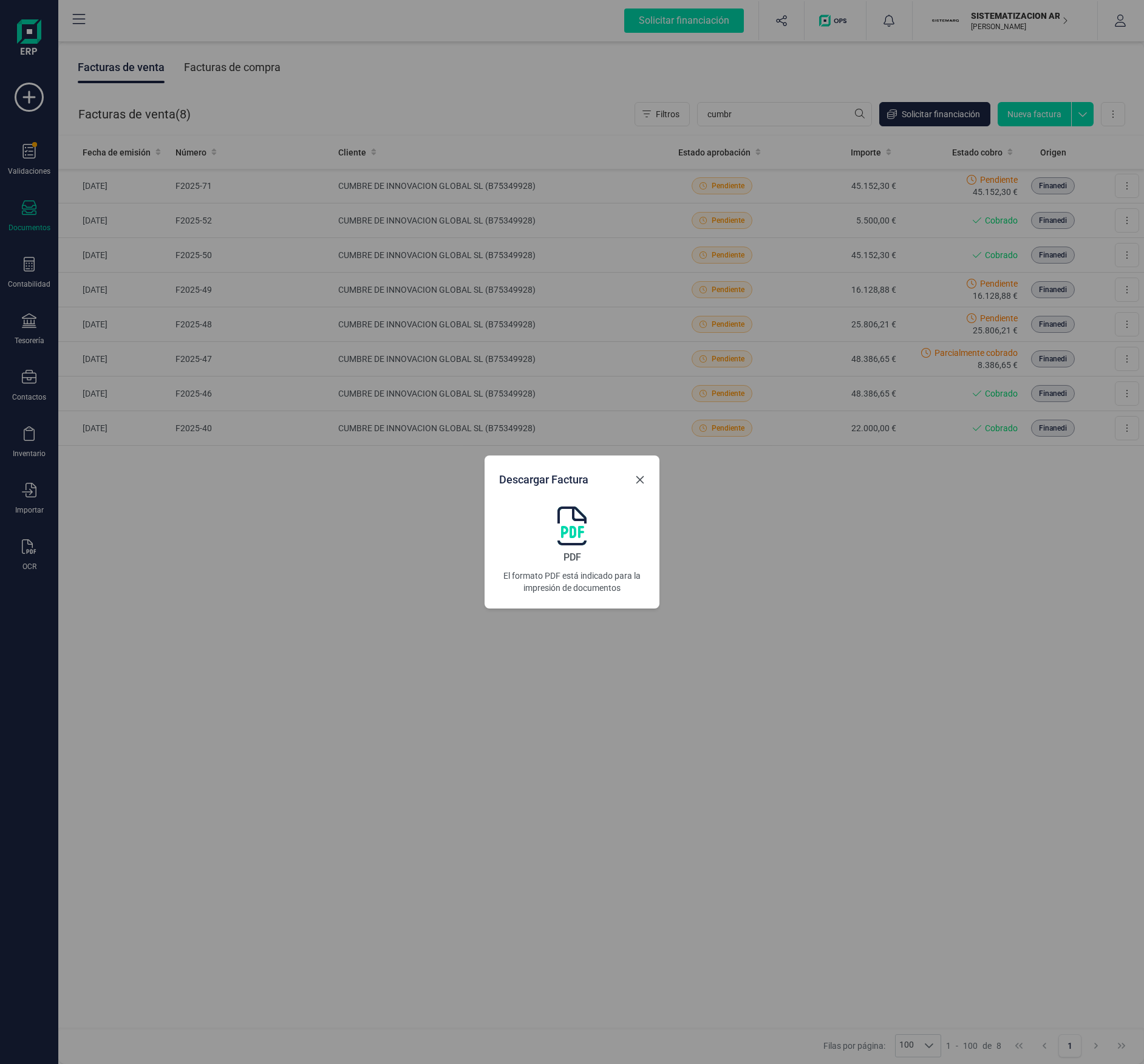
click at [645, 480] on button "Close" at bounding box center [639, 480] width 19 height 19
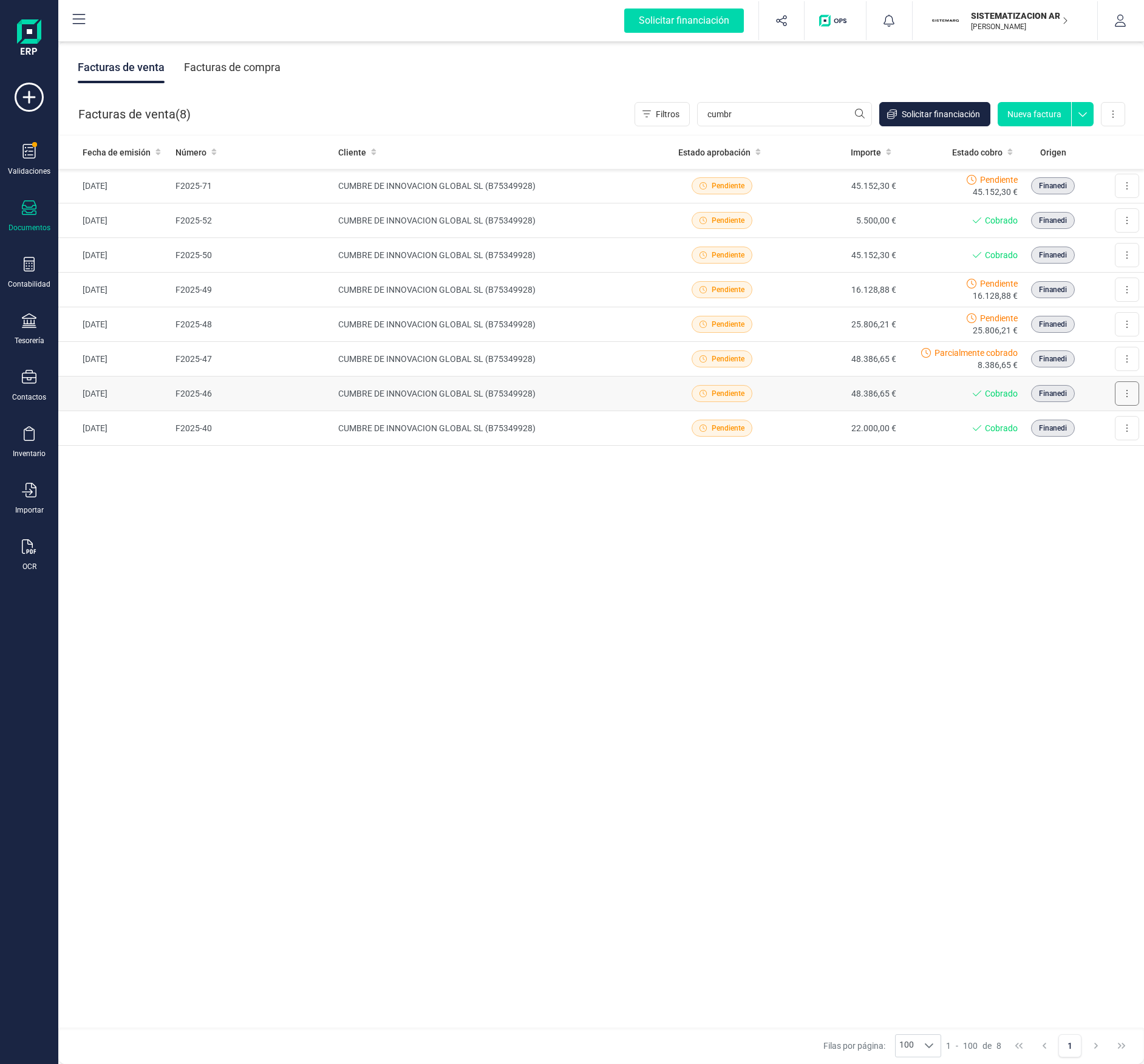
click at [1120, 399] on button at bounding box center [1127, 394] width 24 height 24
click at [1115, 426] on span "Descargar documento" at bounding box center [1074, 423] width 84 height 12
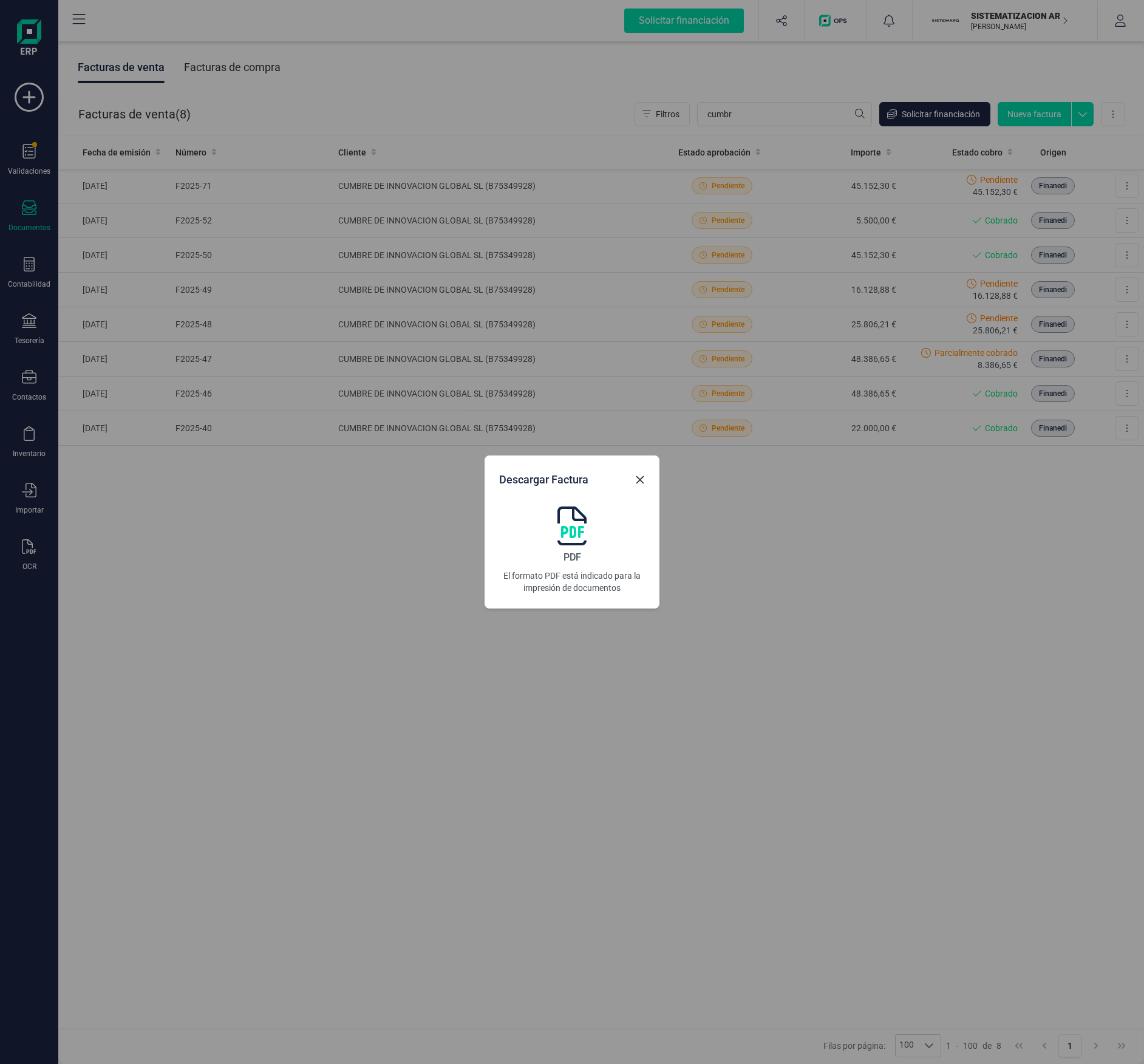
click at [572, 533] on img at bounding box center [572, 526] width 29 height 39
click at [644, 480] on icon "Close" at bounding box center [640, 480] width 10 height 10
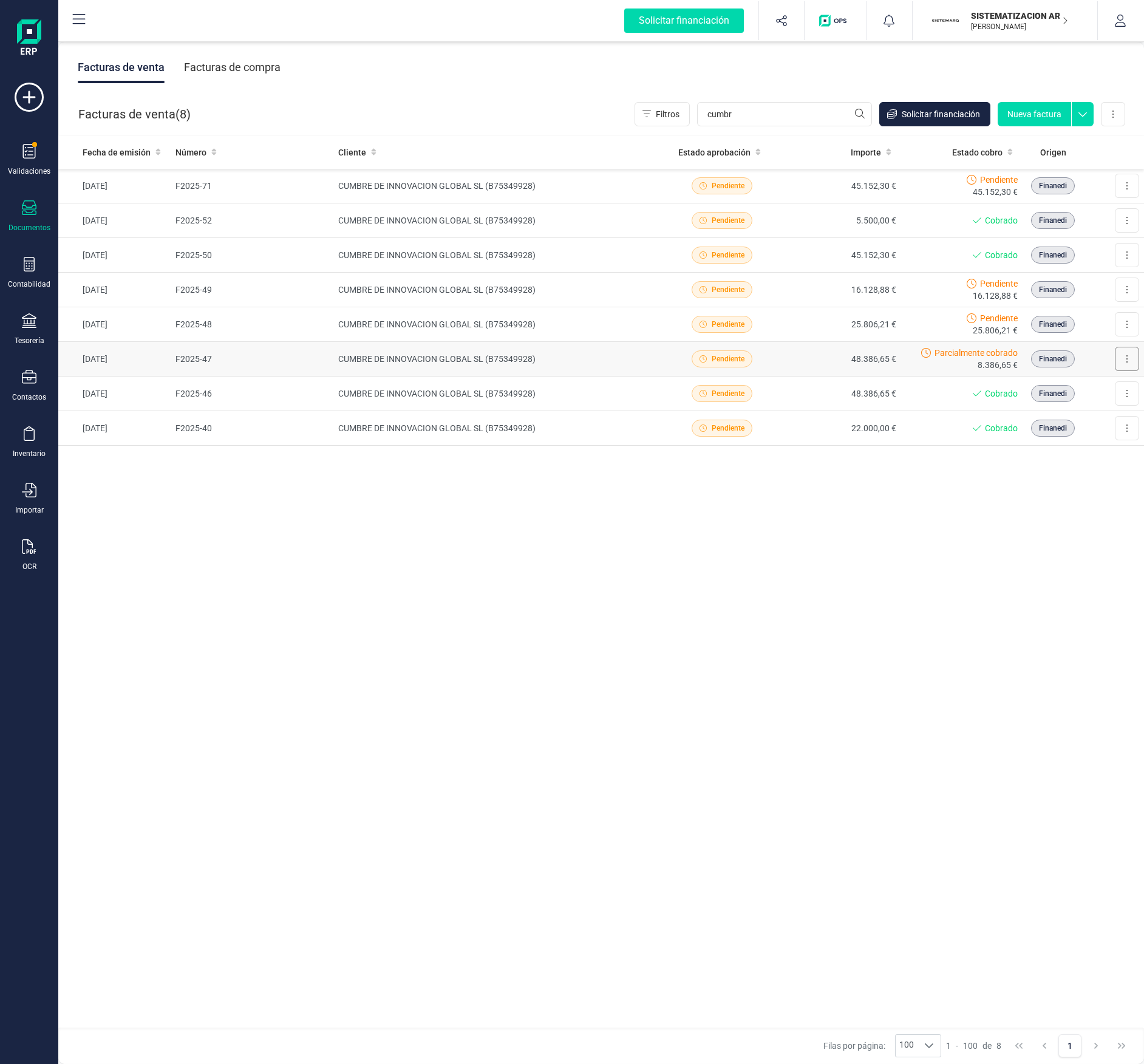
click at [1131, 364] on button at bounding box center [1127, 359] width 24 height 24
click at [1107, 384] on button "Descargar documento" at bounding box center [1074, 389] width 128 height 24
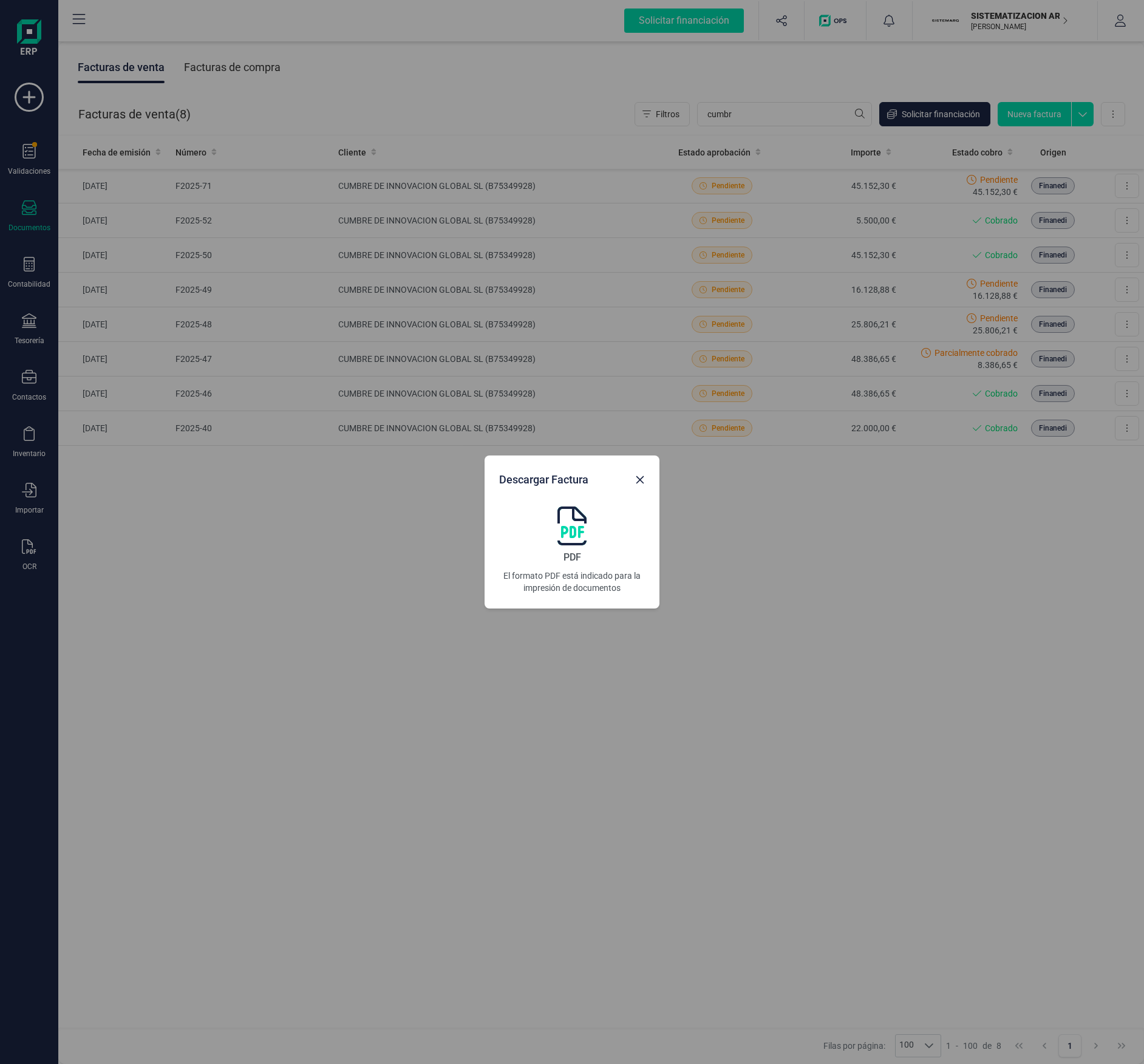
click at [581, 524] on img at bounding box center [572, 526] width 29 height 39
click at [480, 533] on div "Descargar Factura PDF El formato PDF está indicado para la impresión de documen…" at bounding box center [572, 532] width 1144 height 1064
click at [635, 479] on icon "Close" at bounding box center [640, 480] width 10 height 10
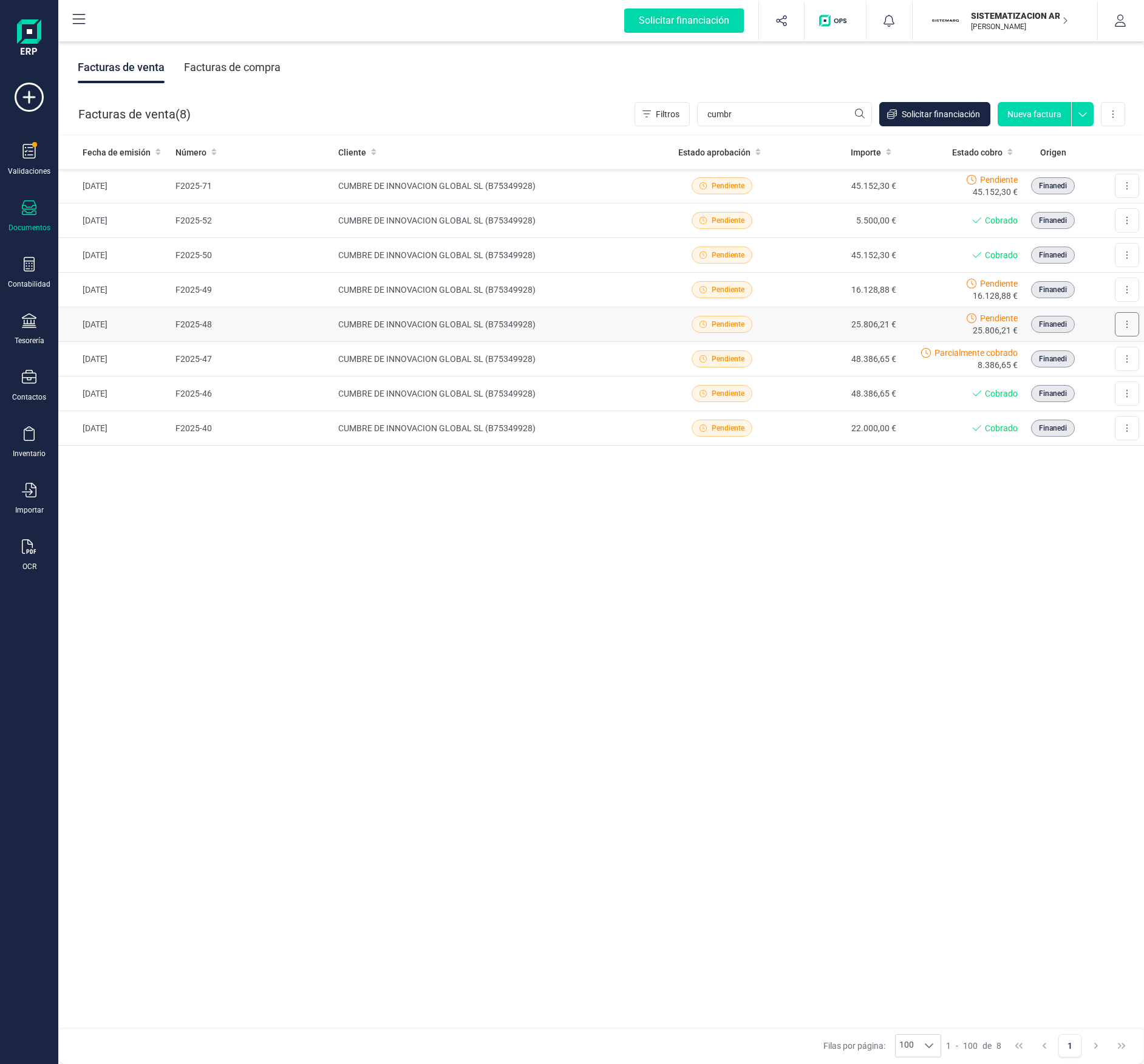
click at [1126, 323] on icon at bounding box center [1127, 325] width 2 height 10
click at [1086, 347] on button "Descargar documento" at bounding box center [1074, 354] width 128 height 24
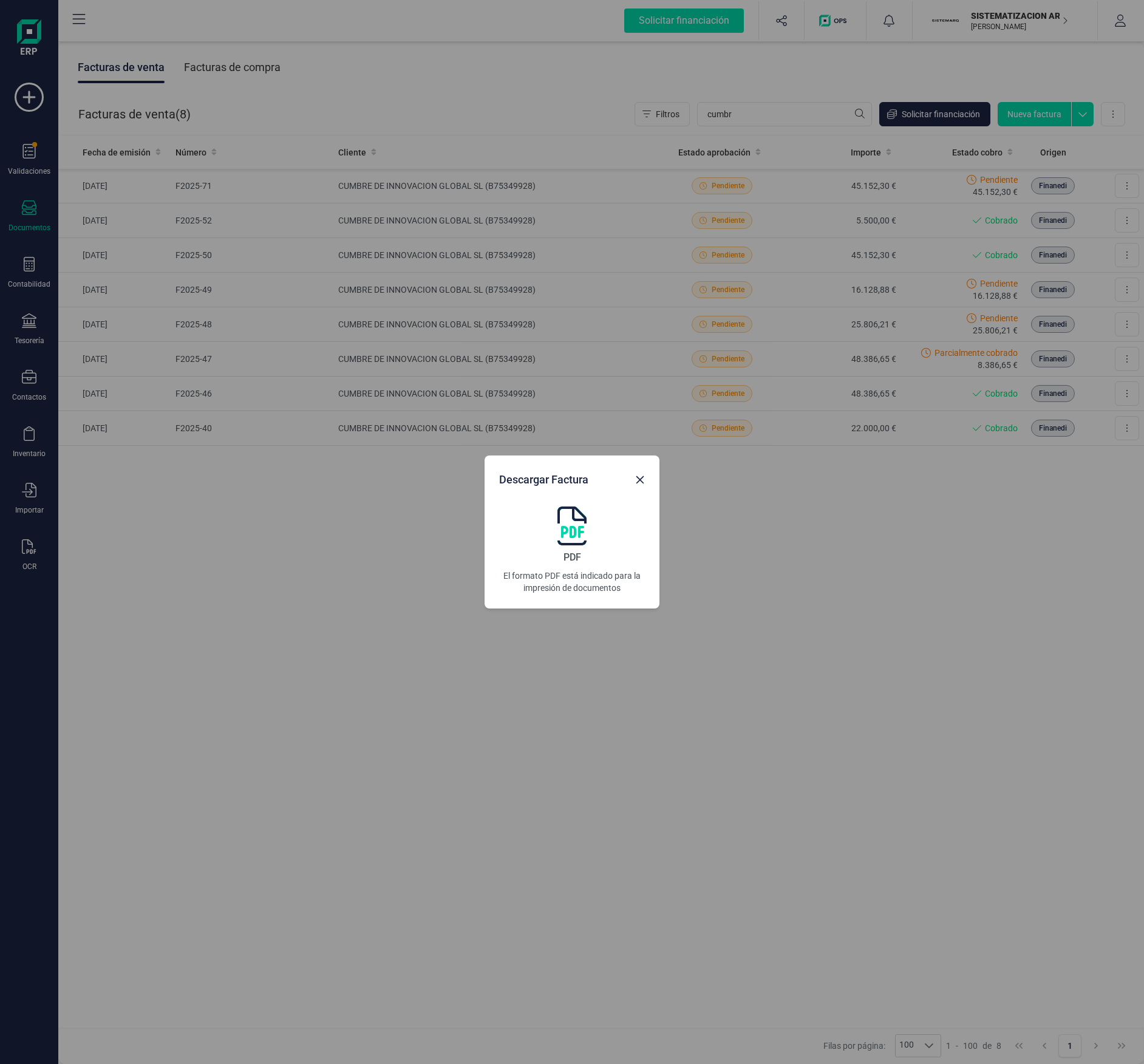
click at [561, 533] on img at bounding box center [572, 526] width 29 height 39
click at [642, 484] on icon "Close" at bounding box center [640, 480] width 10 height 10
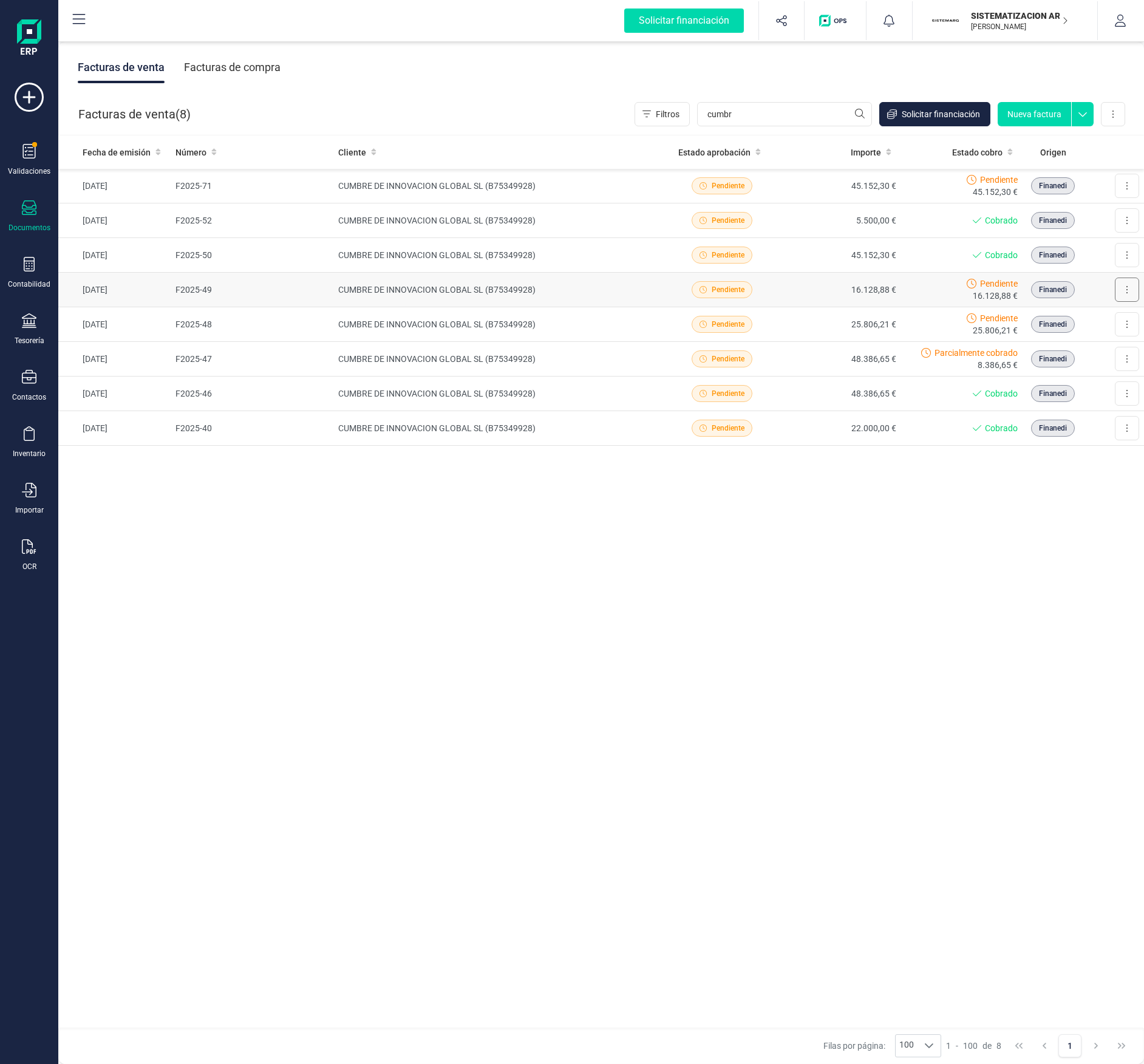
click at [1132, 296] on button at bounding box center [1127, 290] width 24 height 24
click at [1069, 314] on button "Descargar documento" at bounding box center [1074, 320] width 128 height 24
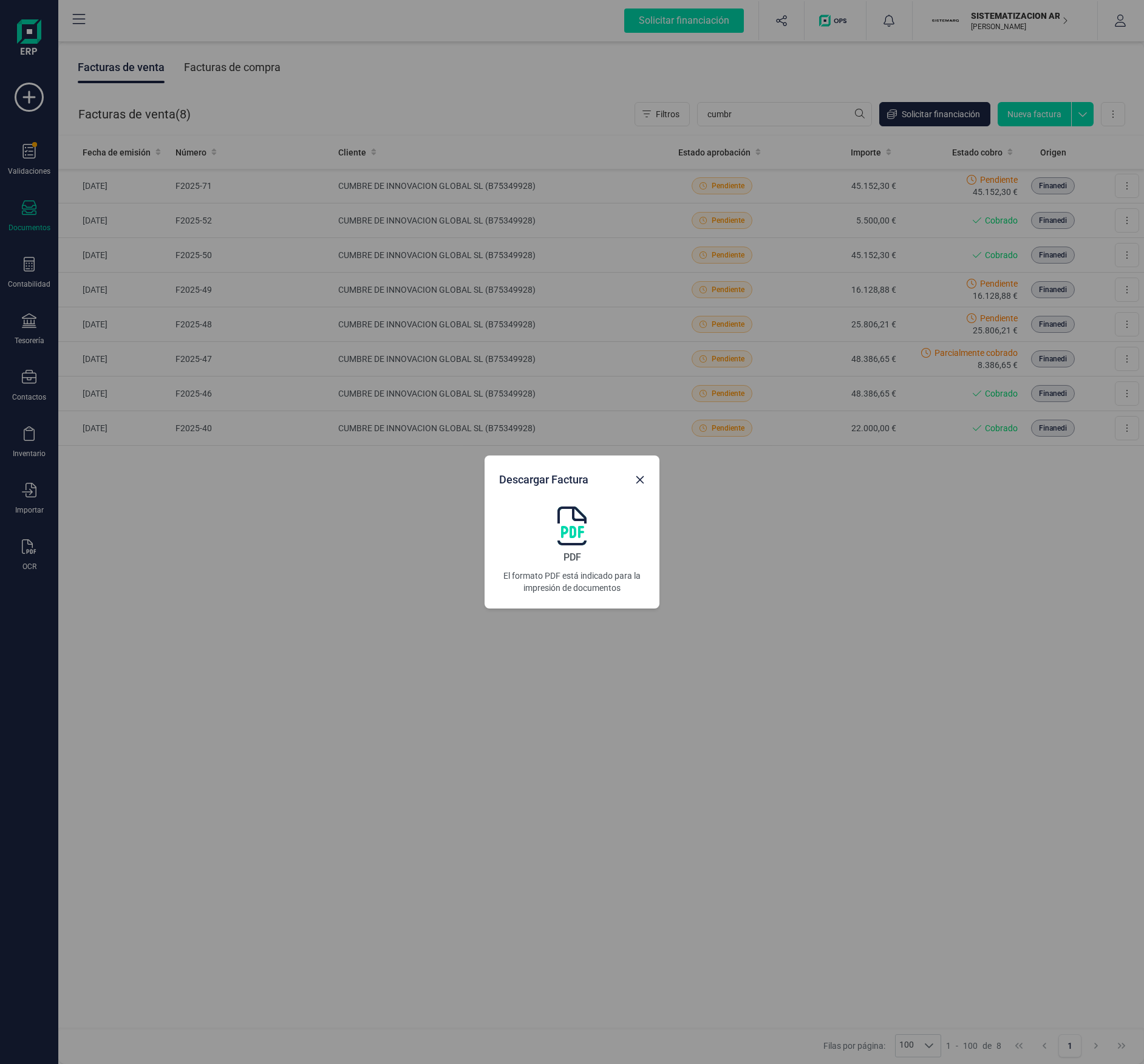
click at [573, 527] on img at bounding box center [572, 526] width 29 height 39
click at [645, 482] on button "Close" at bounding box center [639, 480] width 19 height 19
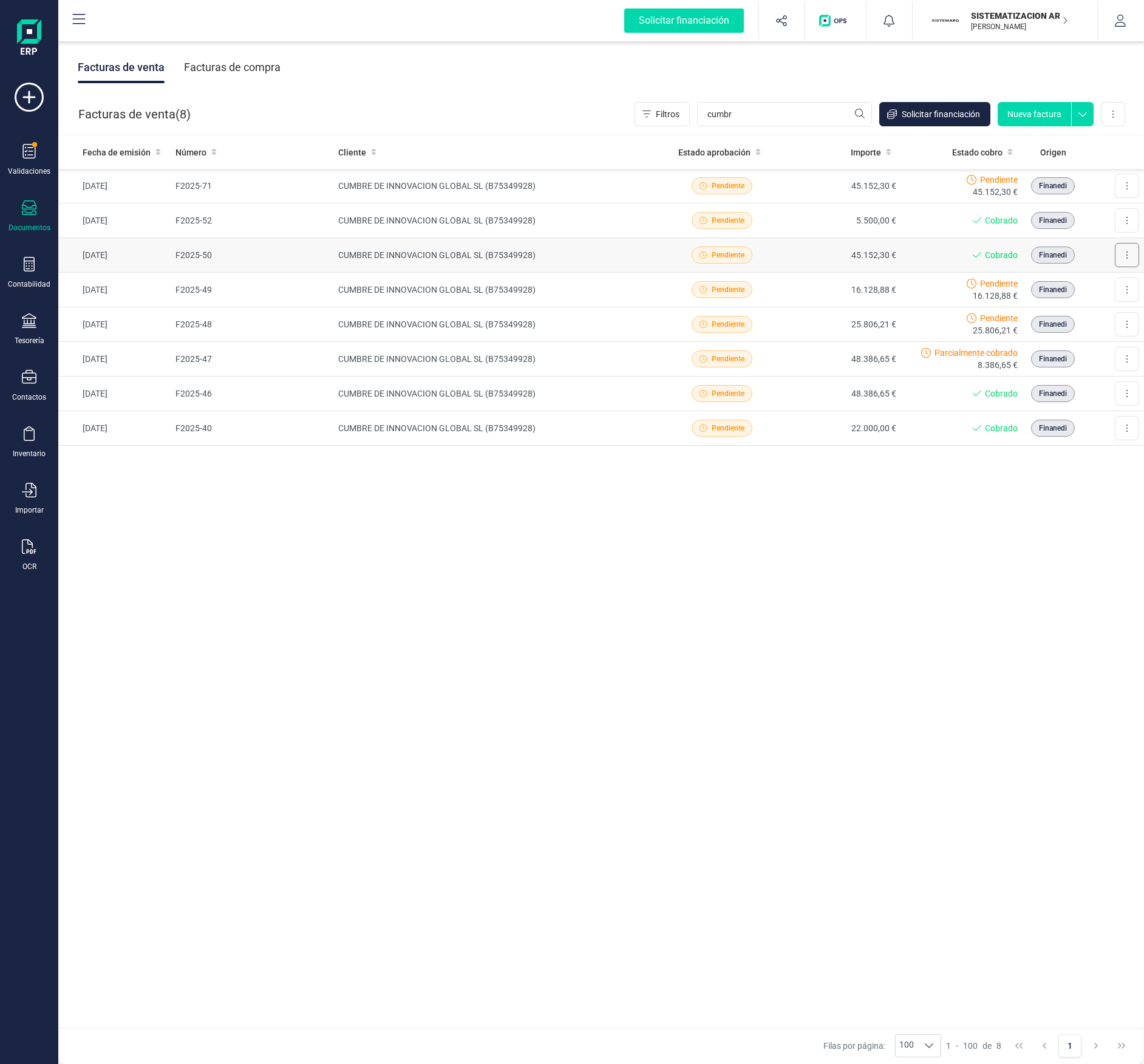
click at [1130, 255] on button at bounding box center [1127, 255] width 24 height 24
click at [1079, 291] on span "Descargar documento" at bounding box center [1074, 285] width 84 height 12
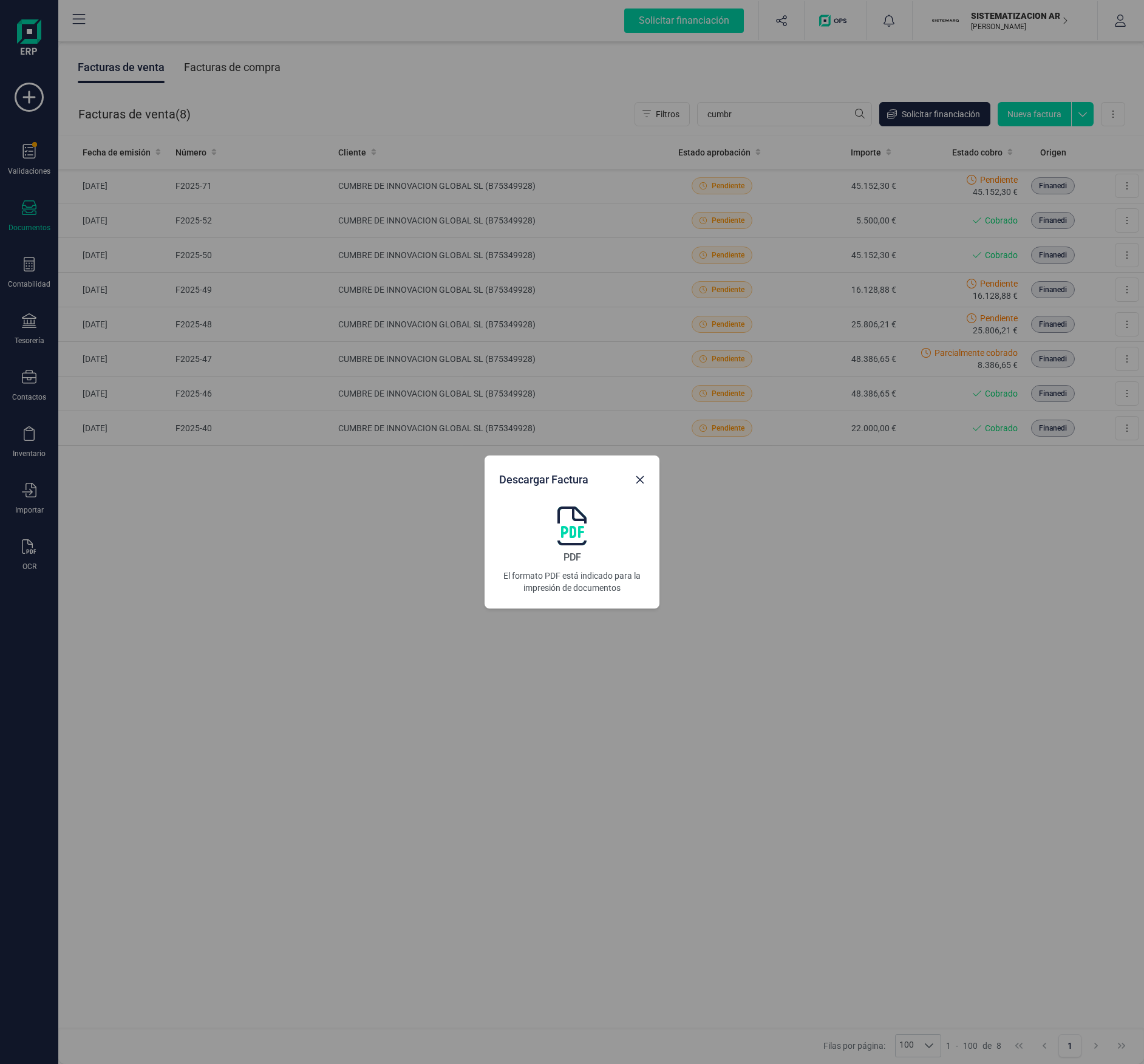
click at [542, 516] on div "PDF El formato PDF está indicado para la impresión de documentos" at bounding box center [571, 551] width 146 height 87
click at [952, 505] on div "Descargar Factura PDF El formato PDF está indicado para la impresión de documen…" at bounding box center [572, 532] width 1144 height 1064
drag, startPoint x: 457, startPoint y: 571, endPoint x: 630, endPoint y: 483, distance: 194.1
click at [630, 483] on div "Descargar Factura PDF El formato PDF está indicado para la impresión de documen…" at bounding box center [572, 532] width 1144 height 1064
click at [635, 478] on icon "Close" at bounding box center [640, 480] width 10 height 10
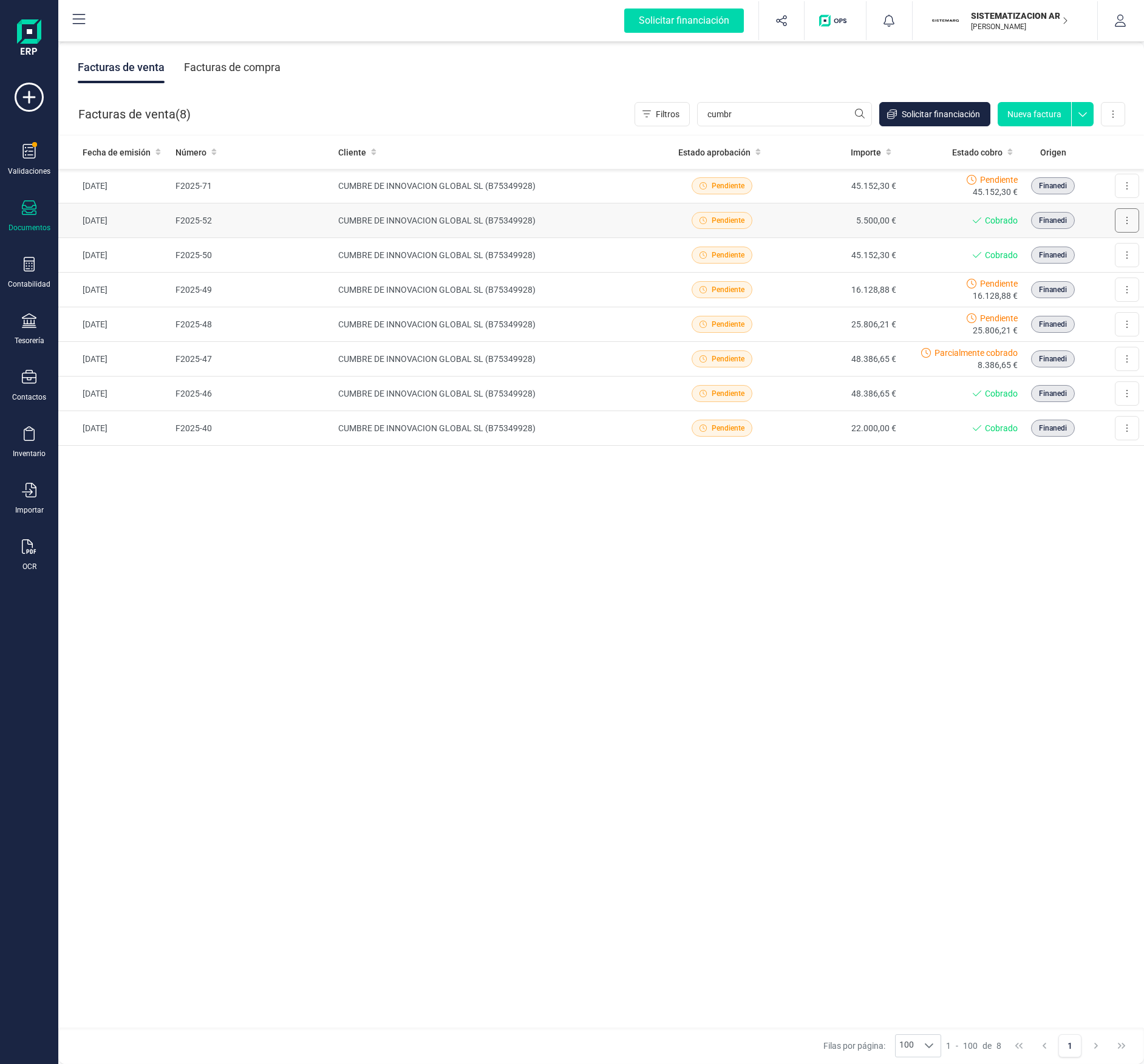
click at [1132, 216] on button at bounding box center [1127, 221] width 24 height 24
click at [1079, 246] on span "Descargar documento" at bounding box center [1074, 250] width 84 height 12
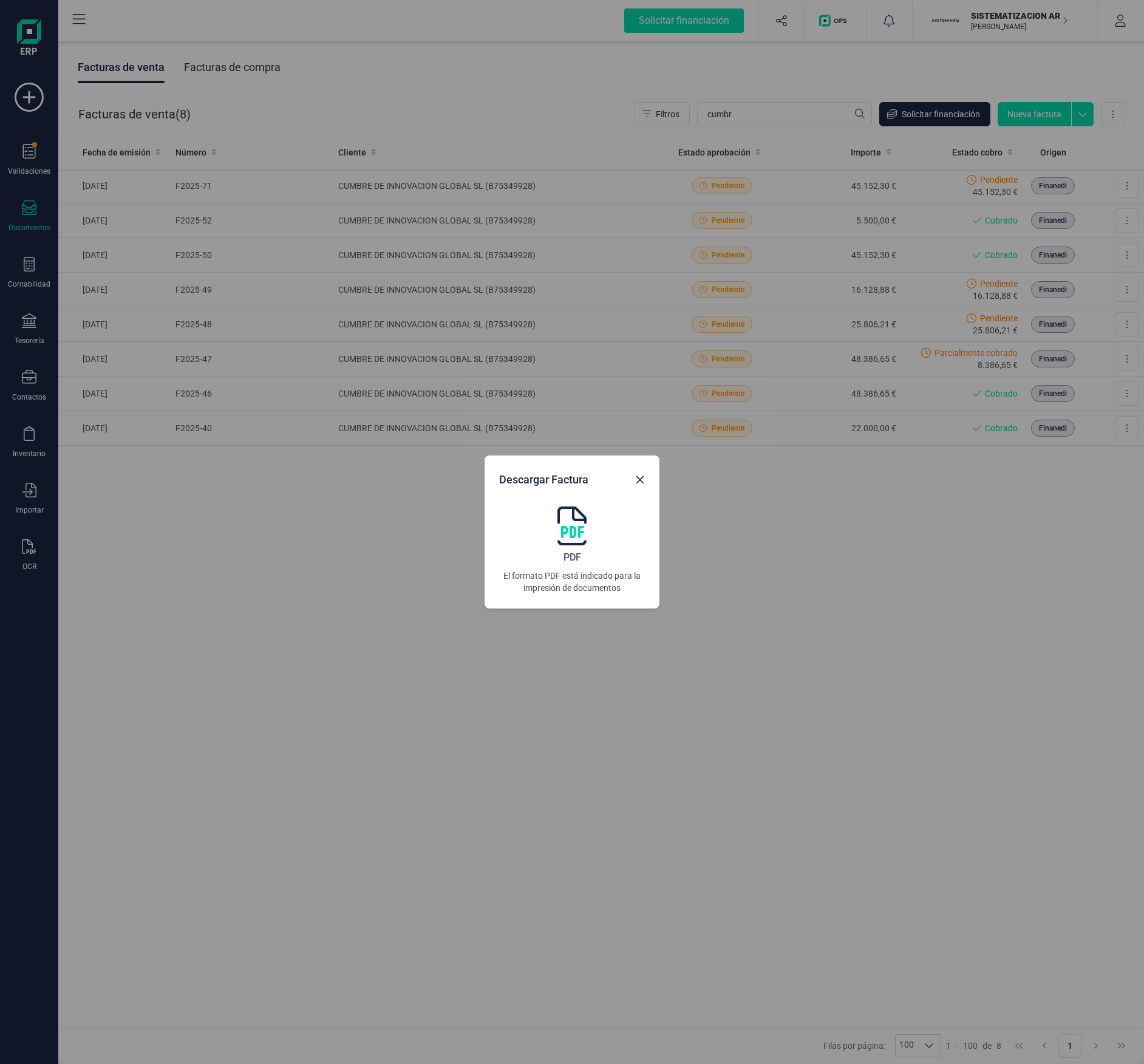
click at [581, 533] on img at bounding box center [572, 526] width 29 height 39
click at [917, 533] on div "Descargar Factura PDF El formato PDF está indicado para la impresión de documen…" at bounding box center [572, 532] width 1144 height 1064
click at [1000, 189] on div "Descargar Factura PDF El formato PDF está indicado para la impresión de documen…" at bounding box center [572, 532] width 1144 height 1064
click at [1105, 181] on div "Descargar Factura PDF El formato PDF está indicado para la impresión de documen…" at bounding box center [572, 532] width 1144 height 1064
click at [639, 479] on icon "Close" at bounding box center [640, 480] width 8 height 8
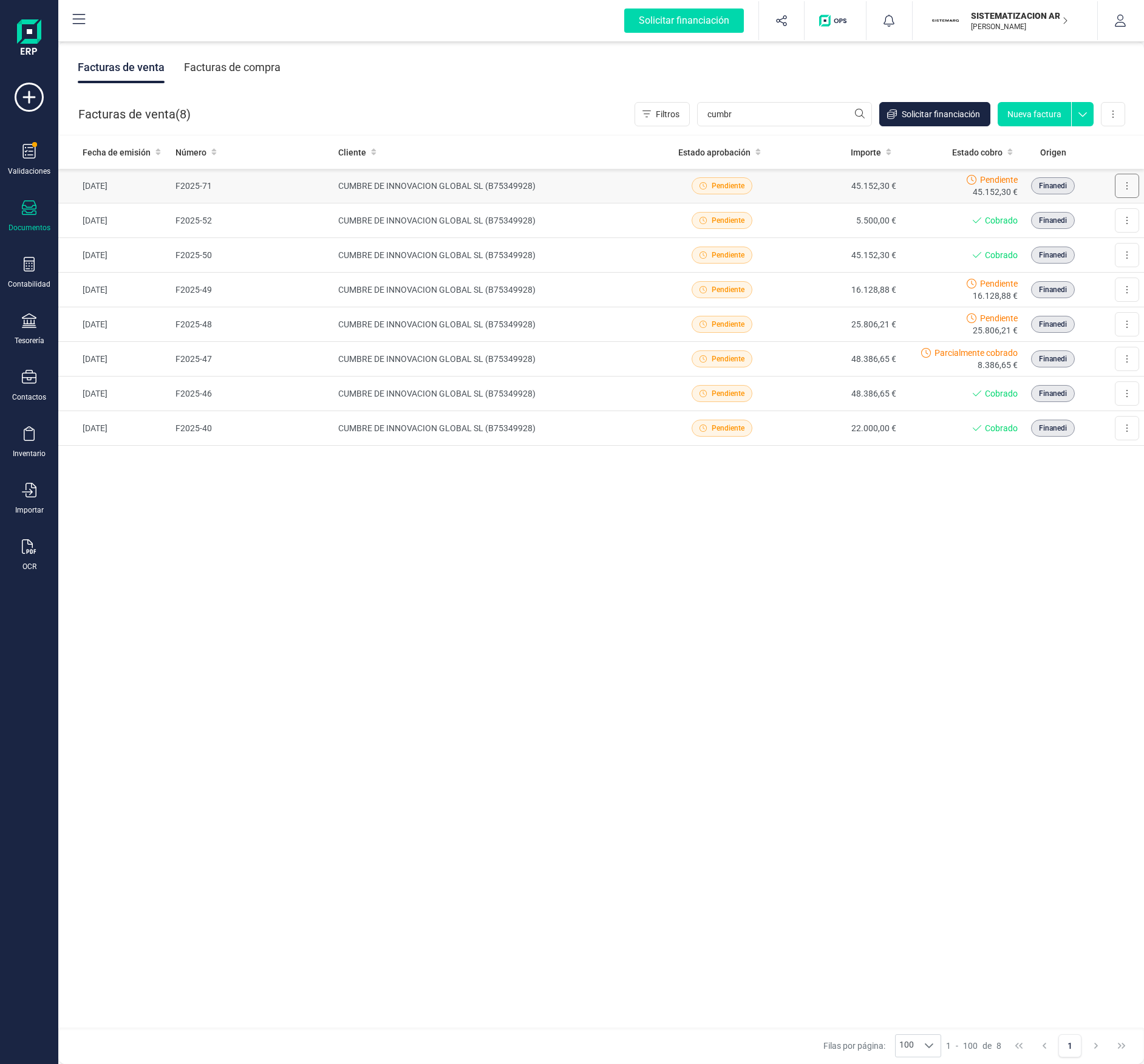
click at [1123, 196] on button at bounding box center [1127, 186] width 24 height 24
click at [1102, 218] on span "Descargar documento" at bounding box center [1074, 215] width 84 height 12
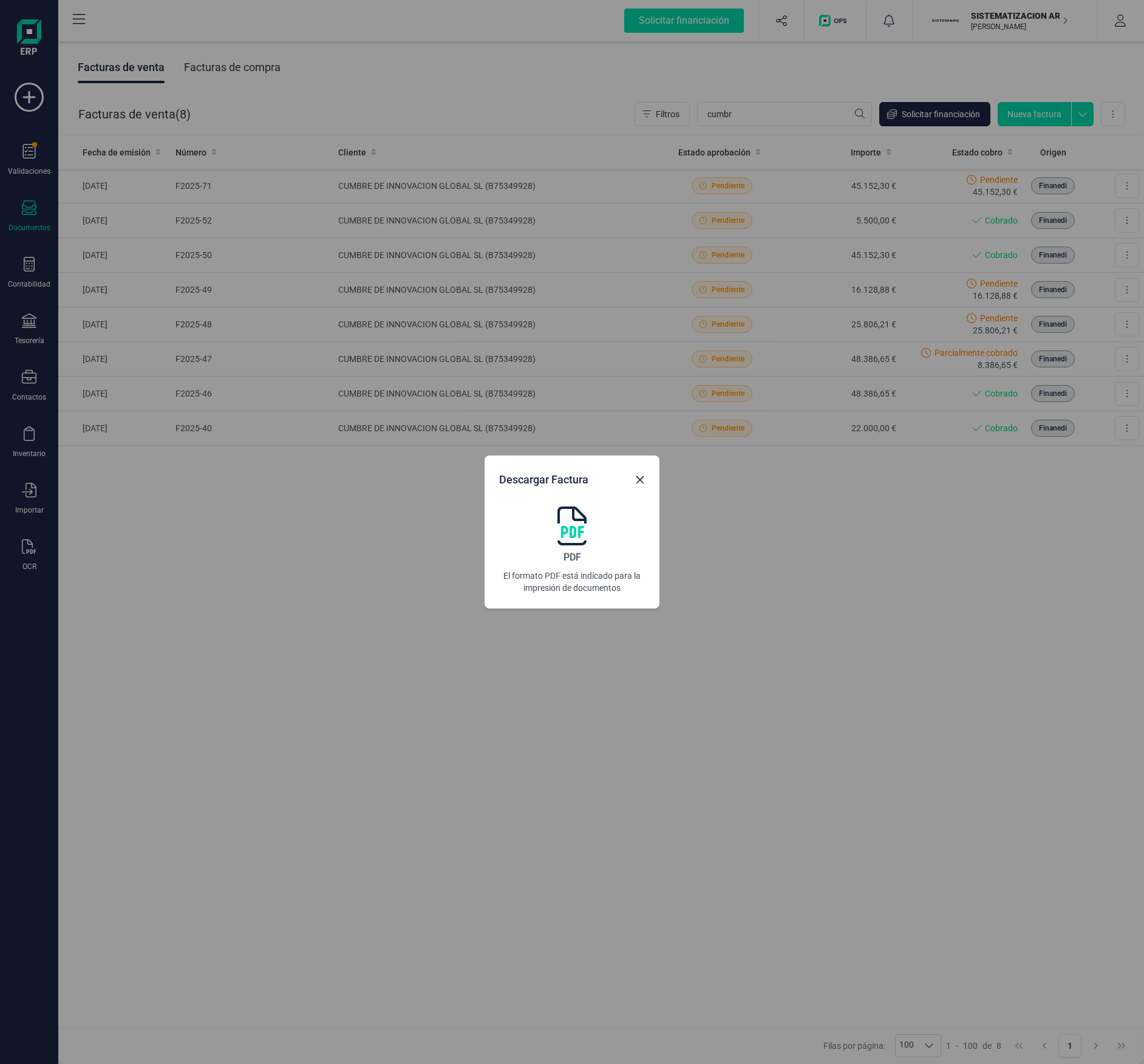
click at [572, 519] on img at bounding box center [572, 526] width 29 height 39
click at [350, 533] on div "Descargar Factura PDF El formato PDF está indicado para la impresión de documen…" at bounding box center [572, 532] width 1144 height 1064
click at [642, 484] on icon "Close" at bounding box center [640, 480] width 10 height 10
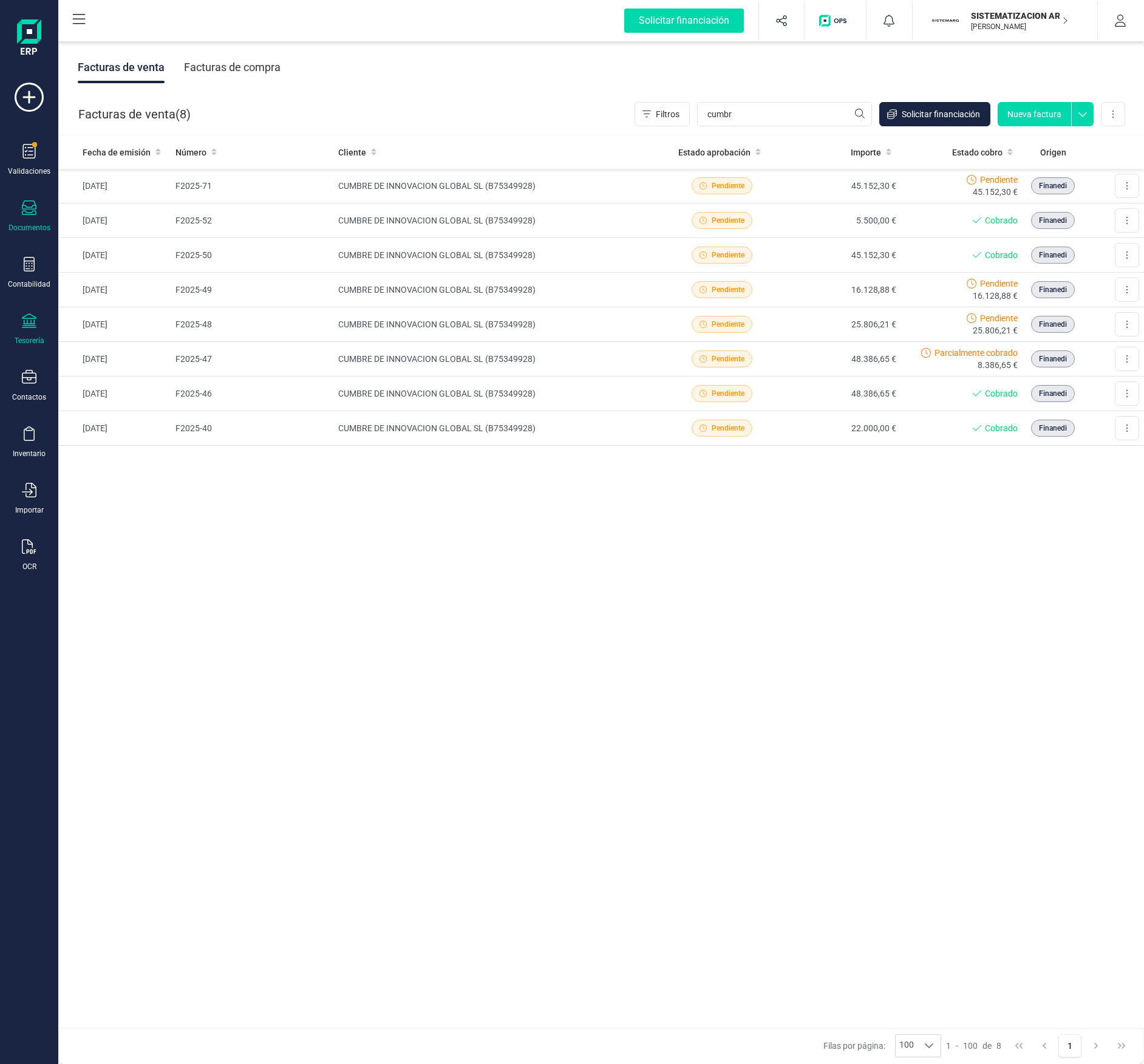
click at [22, 324] on icon at bounding box center [29, 320] width 14 height 14
click at [147, 285] on div at bounding box center [146, 287] width 5 height 5
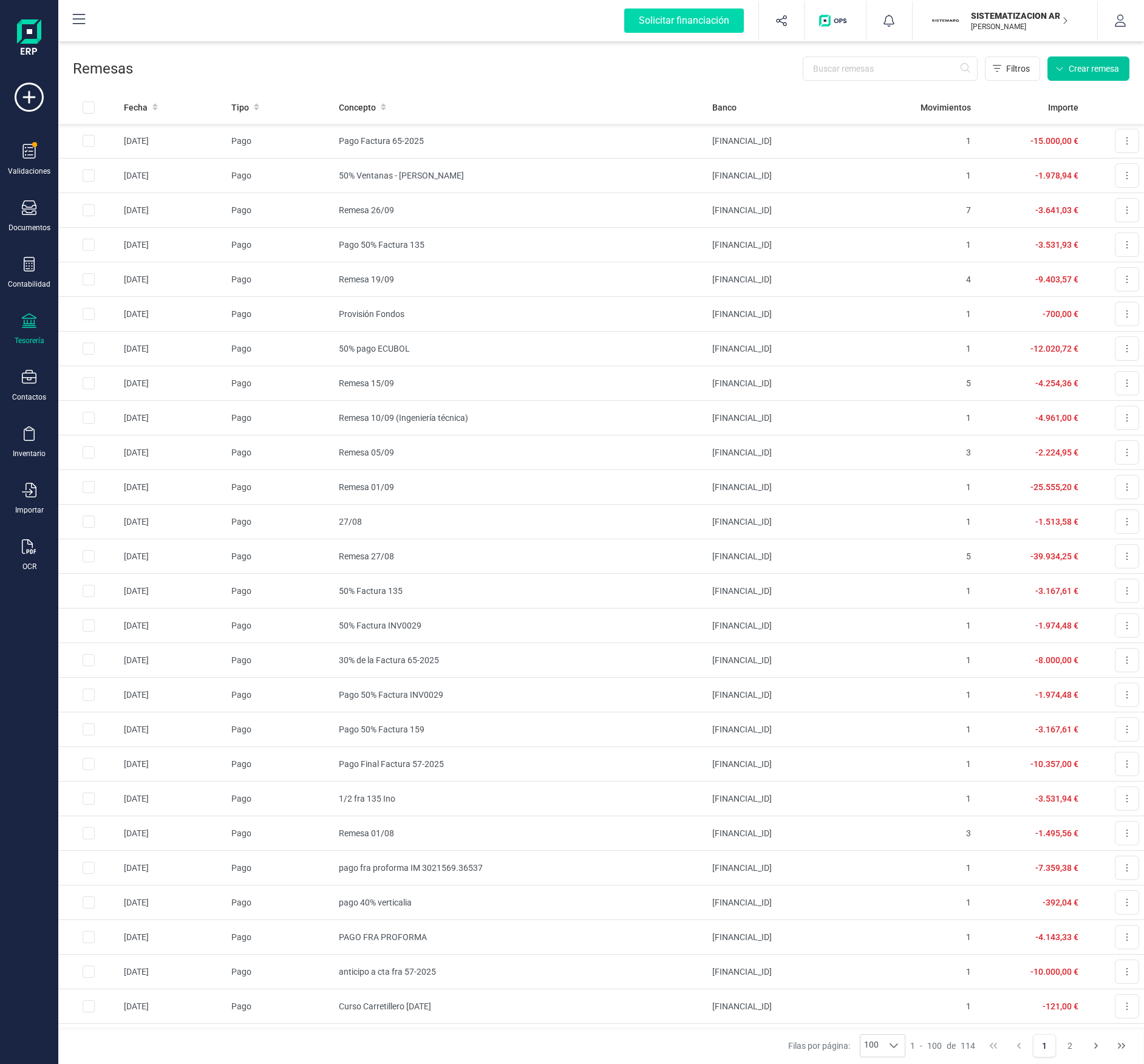
click at [1090, 67] on span "Crear remesa" at bounding box center [1094, 68] width 50 height 12
click at [1064, 93] on span "Remesas de pago" at bounding box center [1073, 98] width 77 height 14
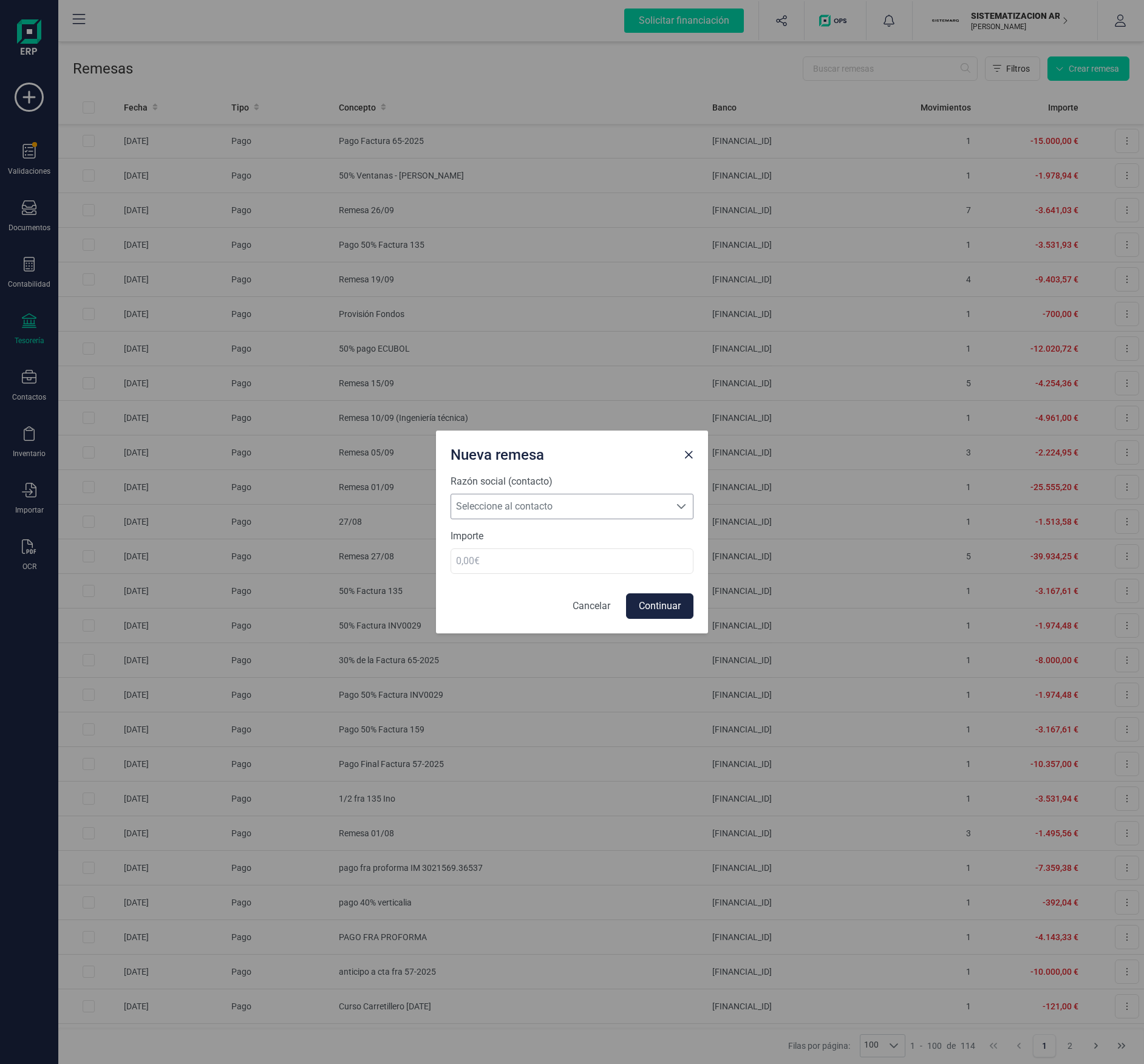
click at [500, 503] on span "Seleccione al contacto" at bounding box center [560, 507] width 219 height 24
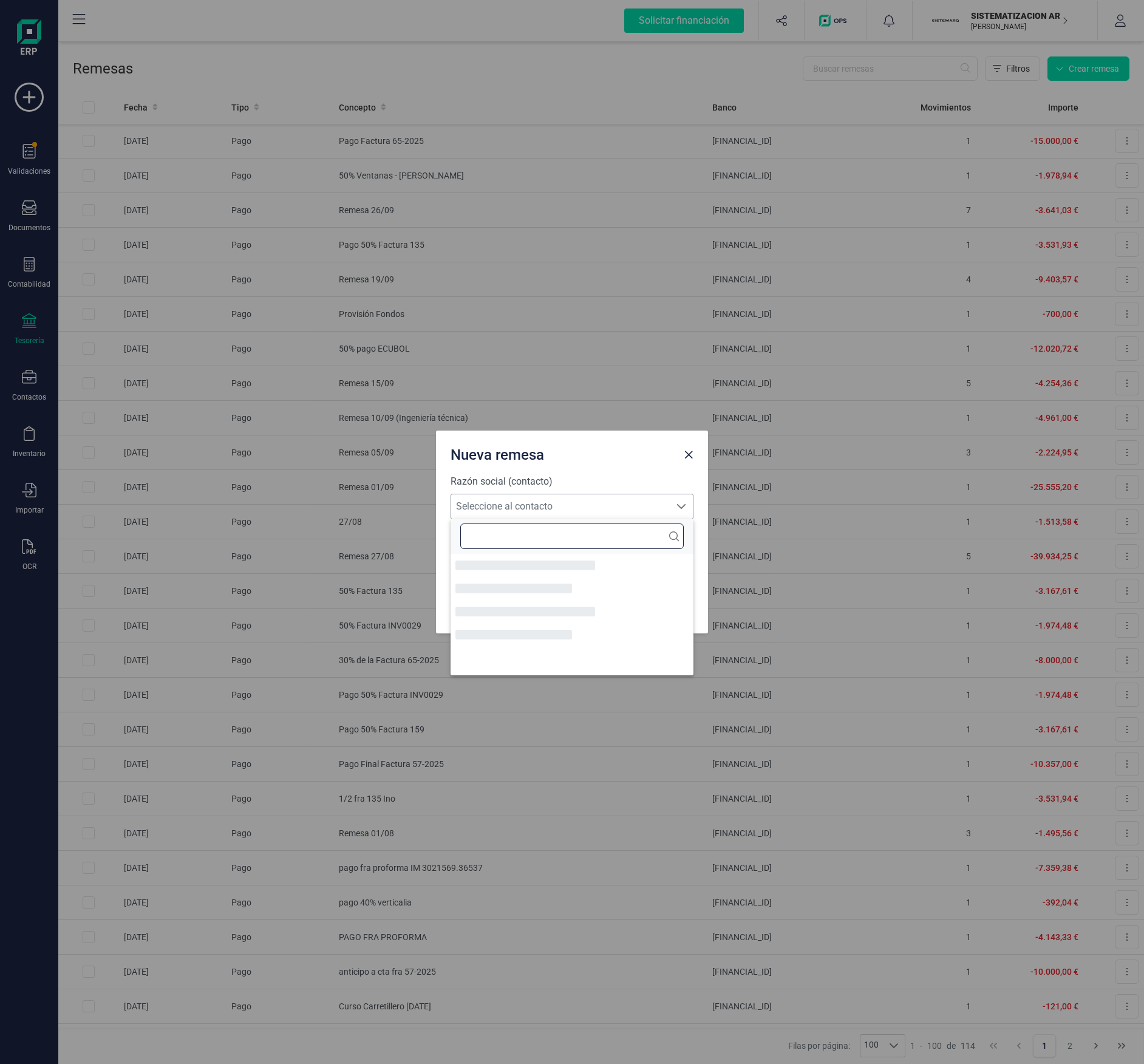
scroll to position [7, 54]
type input "p"
click at [59, 398] on div "Nueva remesa Razón social (contacto) Seleccione al contacto Seleccione al conta…" at bounding box center [572, 532] width 1144 height 1064
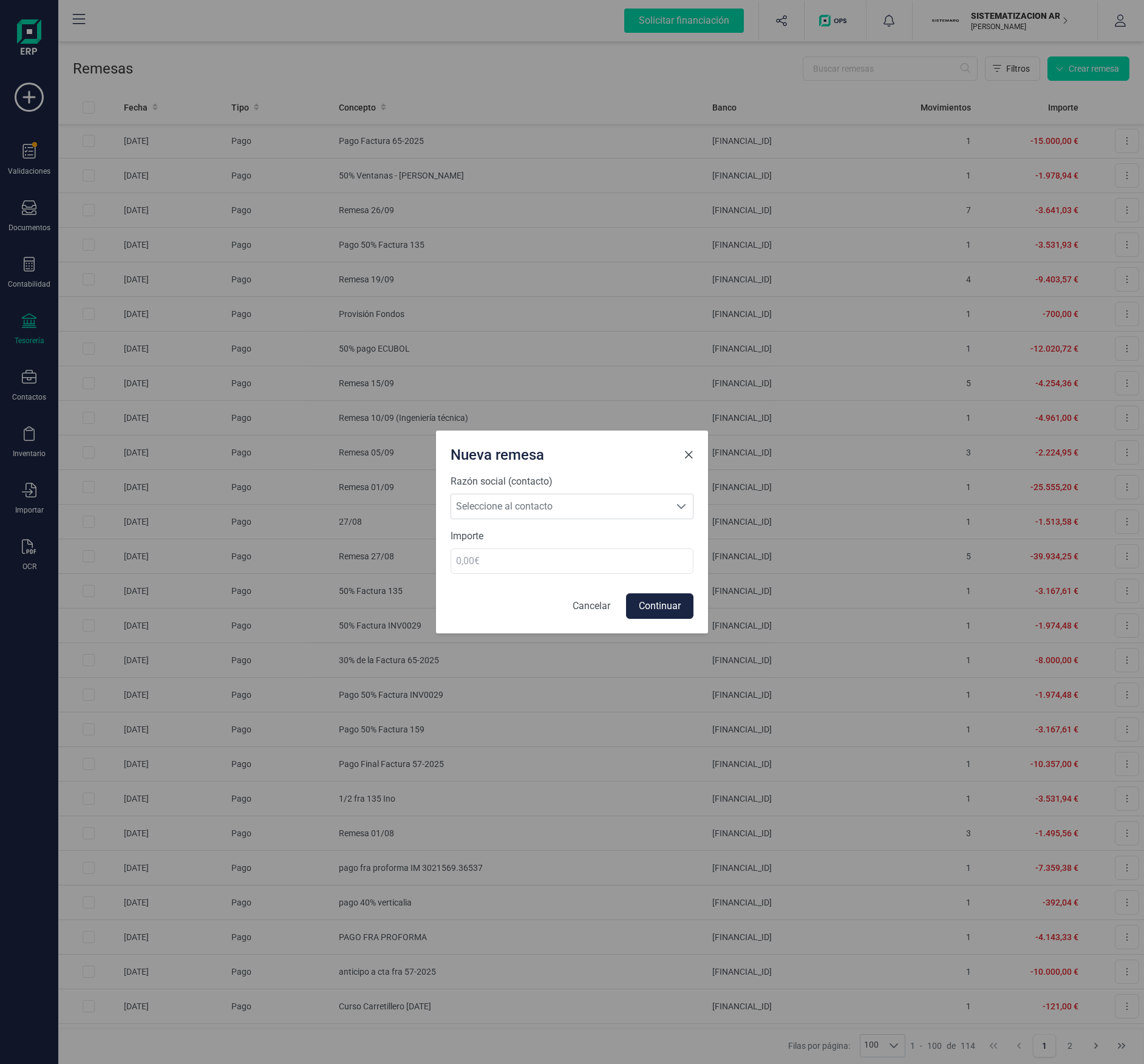
click at [695, 454] on button "Close" at bounding box center [688, 455] width 19 height 19
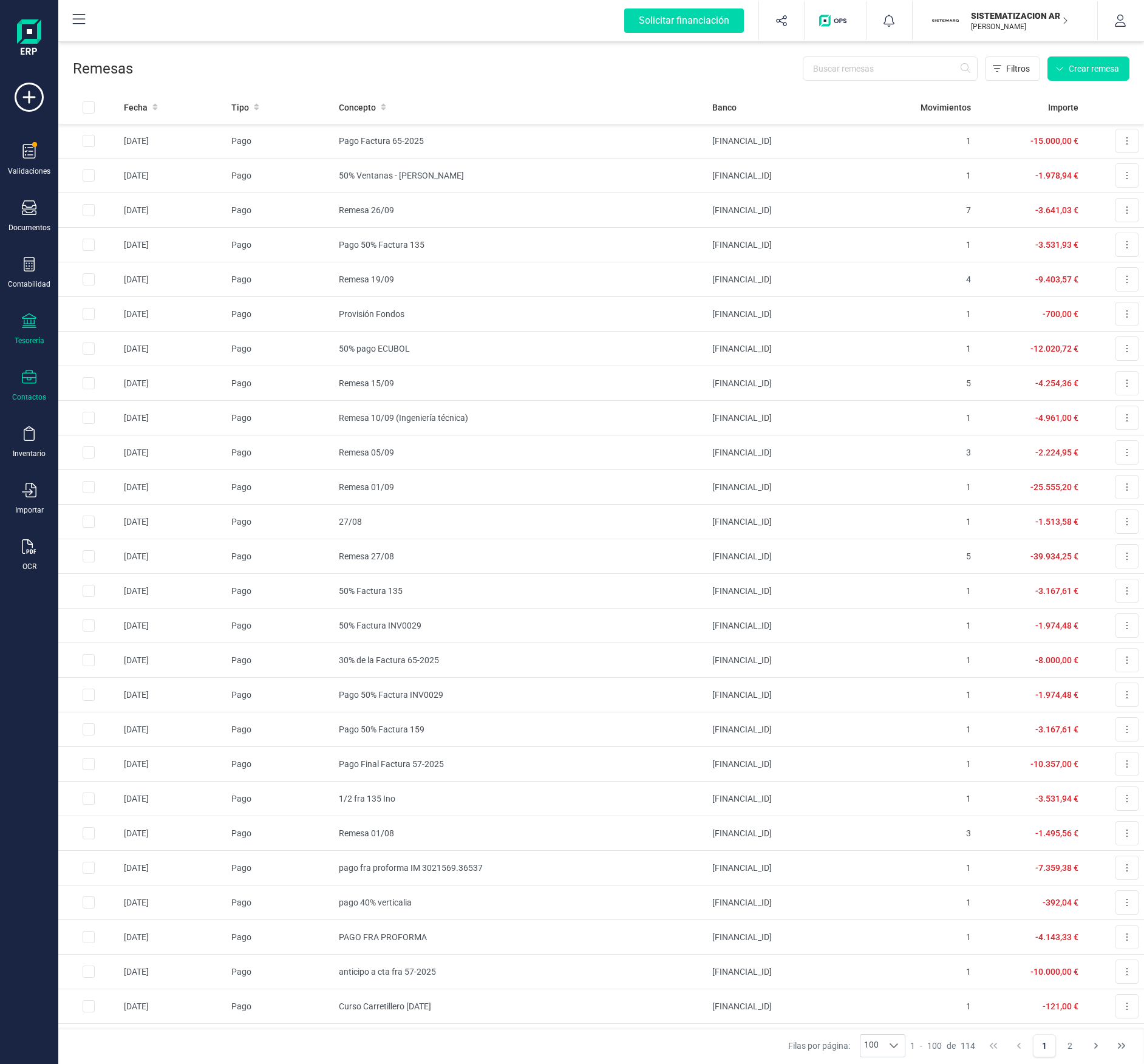
click at [26, 377] on icon at bounding box center [29, 377] width 14 height 14
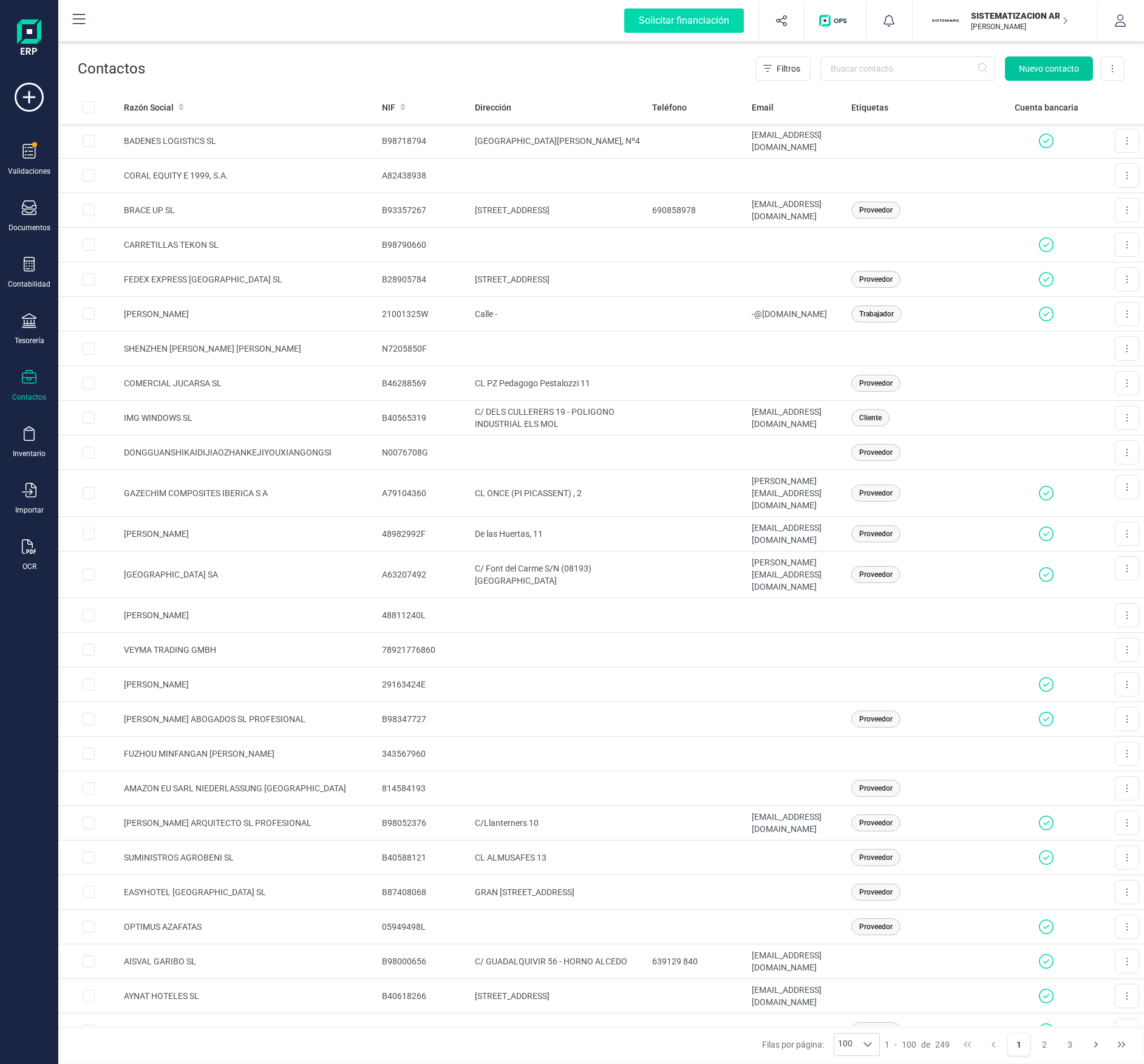
click at [1052, 65] on span "Nuevo contacto" at bounding box center [1049, 68] width 60 height 12
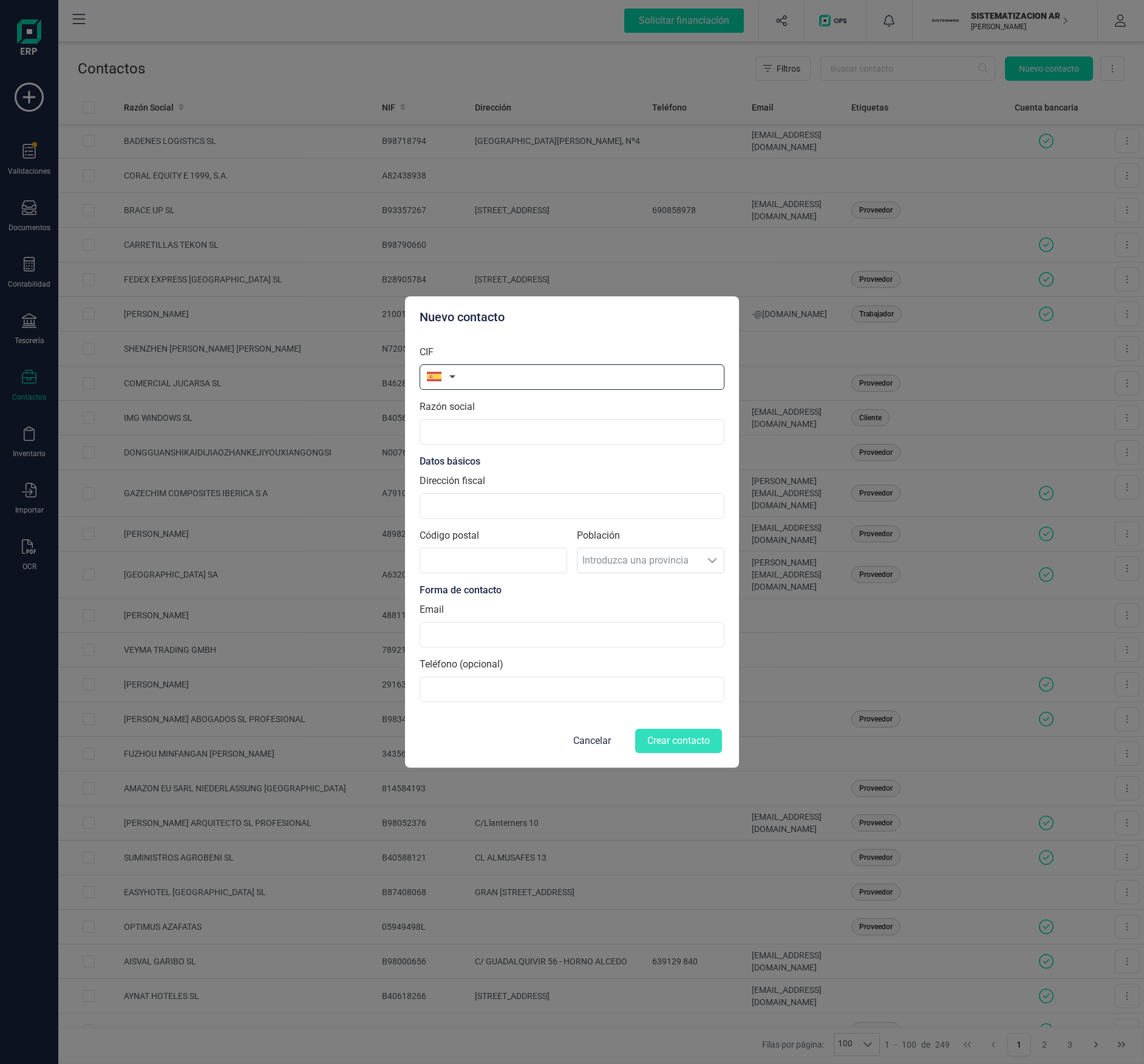
click at [483, 366] on input "text" at bounding box center [571, 377] width 305 height 26
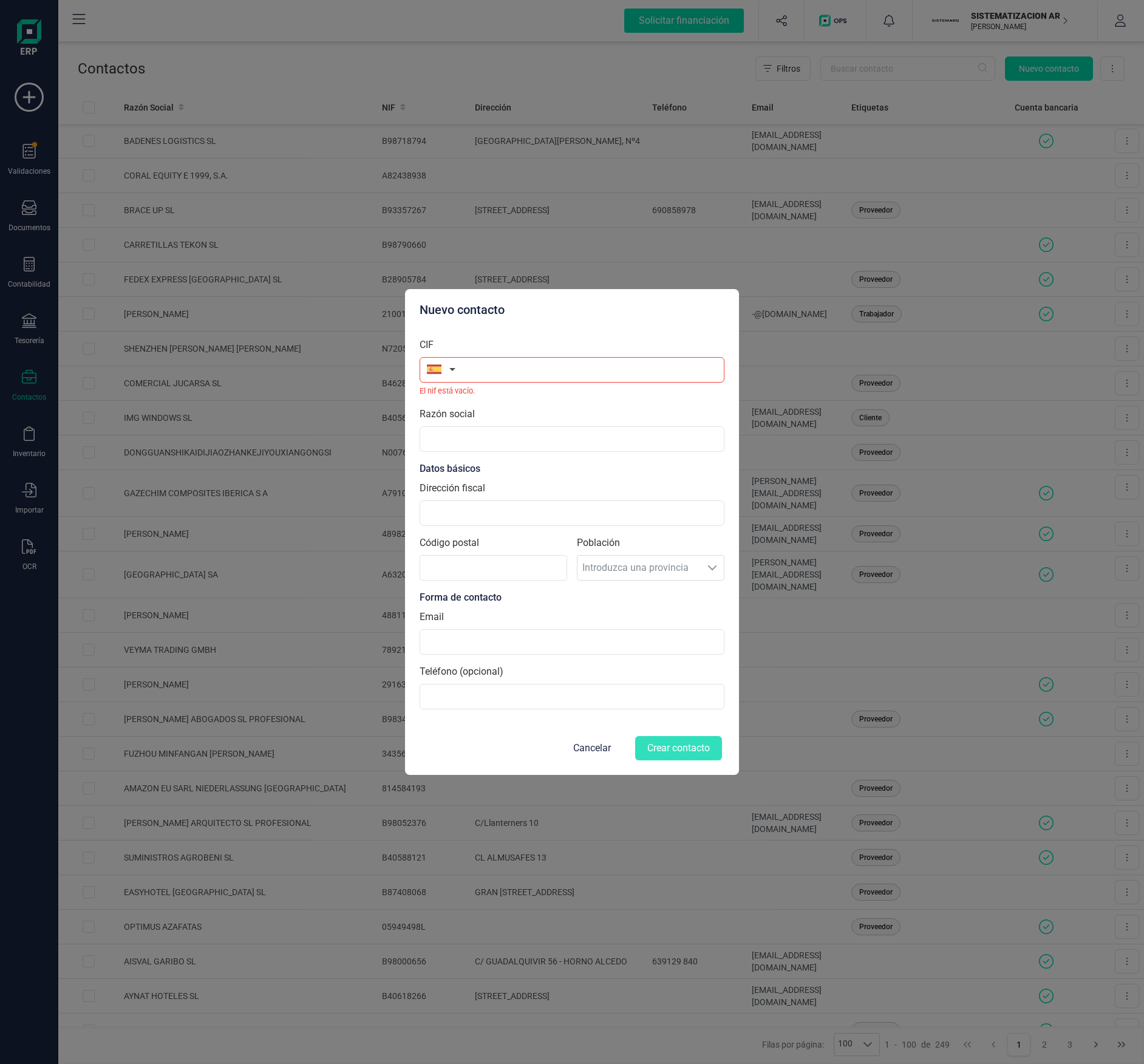
click at [482, 101] on div "Nuevo contacto CIF El nif está vacío. Razón social Datos básicos Dirección fisc…" at bounding box center [572, 532] width 1144 height 1064
click at [572, 533] on button "Cancelar" at bounding box center [591, 748] width 67 height 29
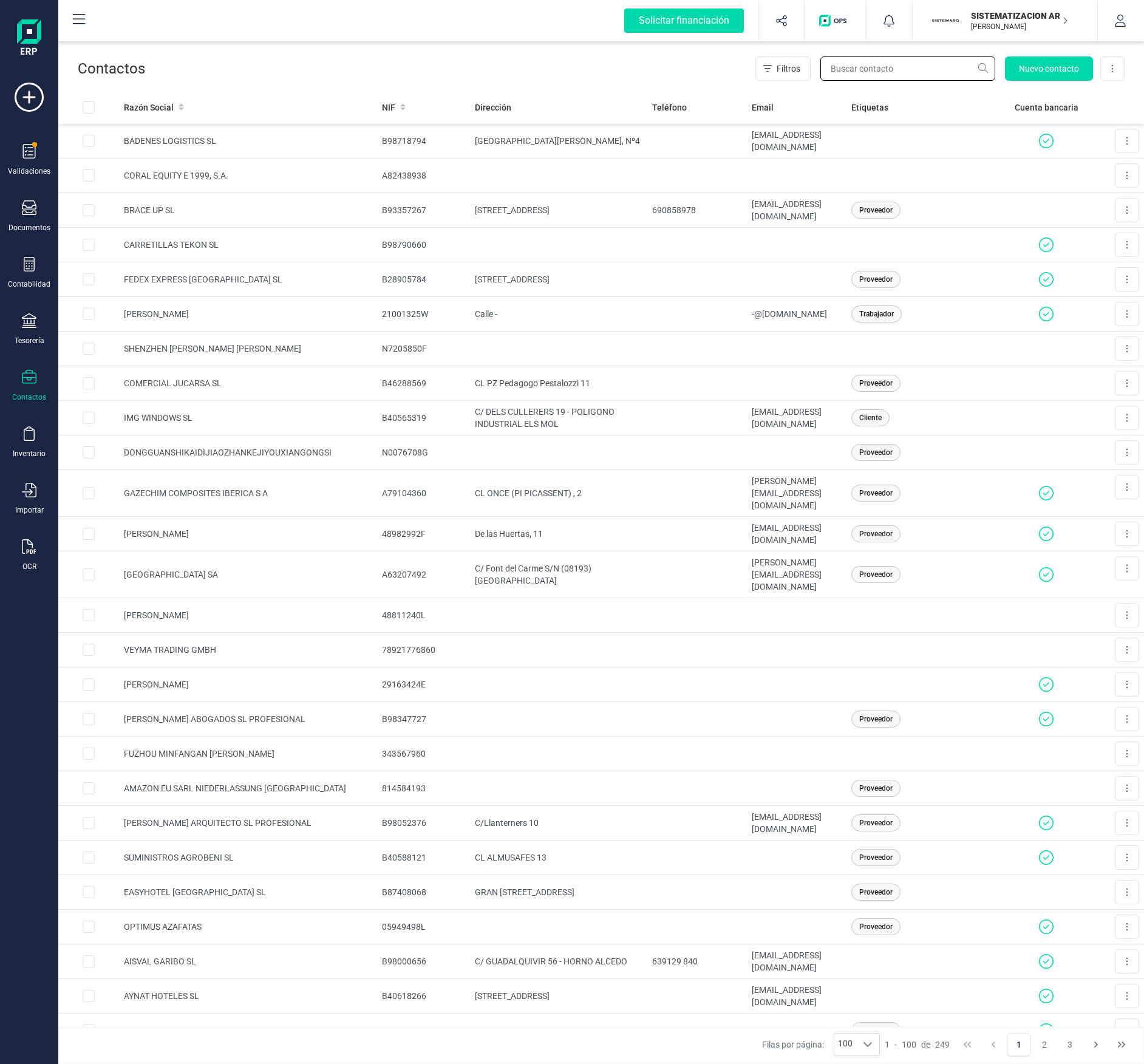
click at [925, 62] on input "text" at bounding box center [908, 69] width 175 height 24
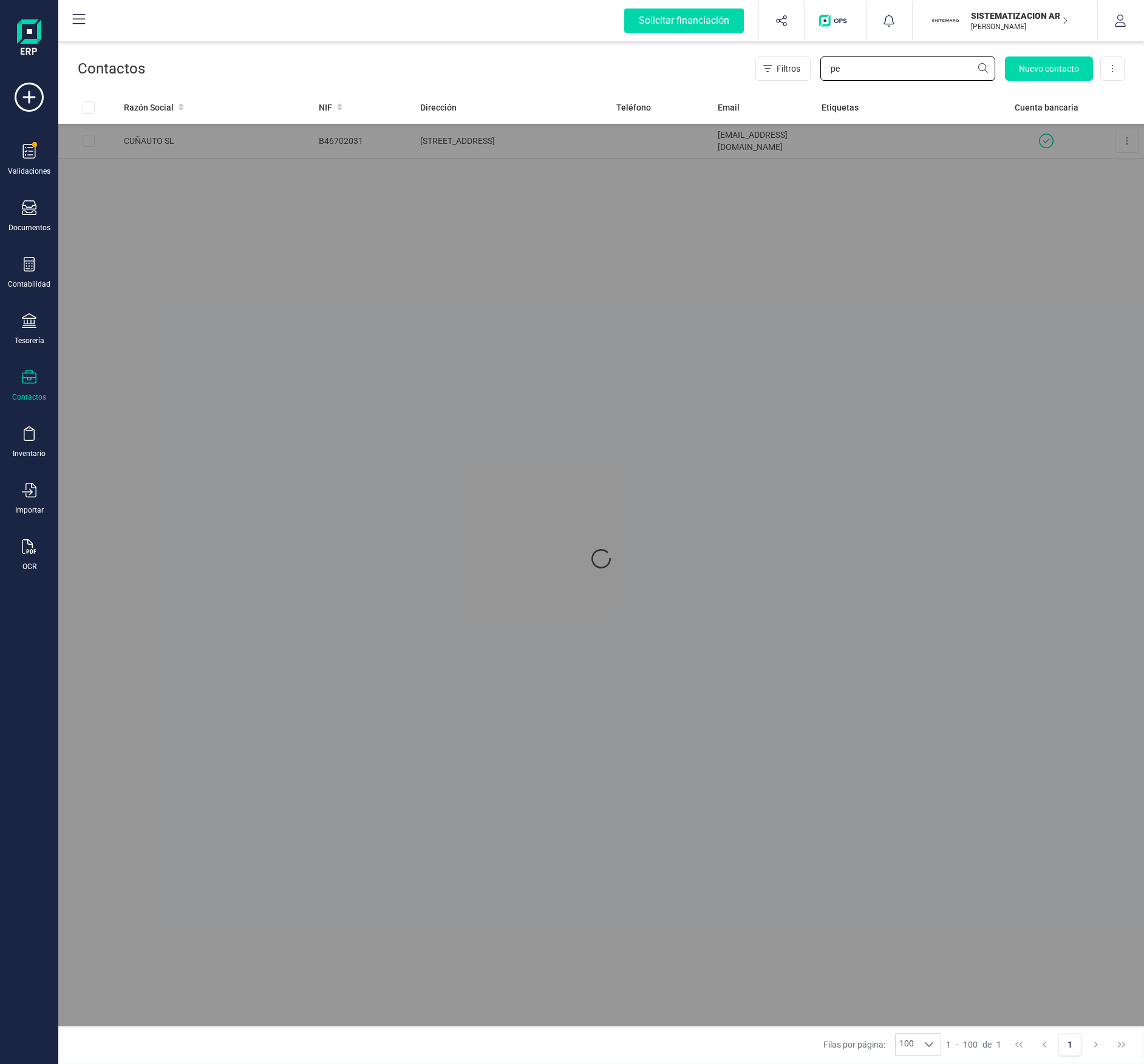
type input "p"
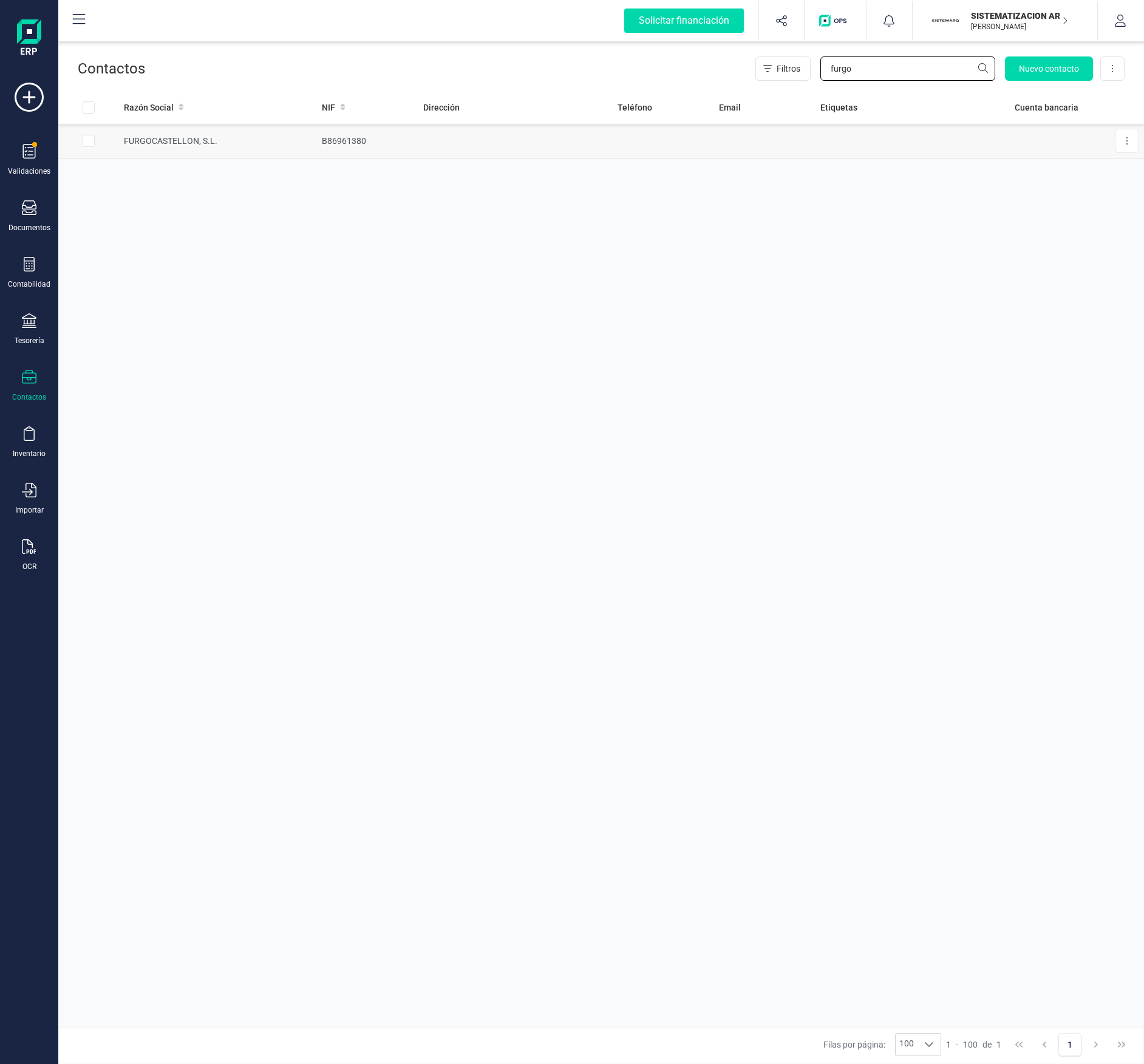
type input "furgo"
click at [474, 144] on td at bounding box center [515, 141] width 194 height 34
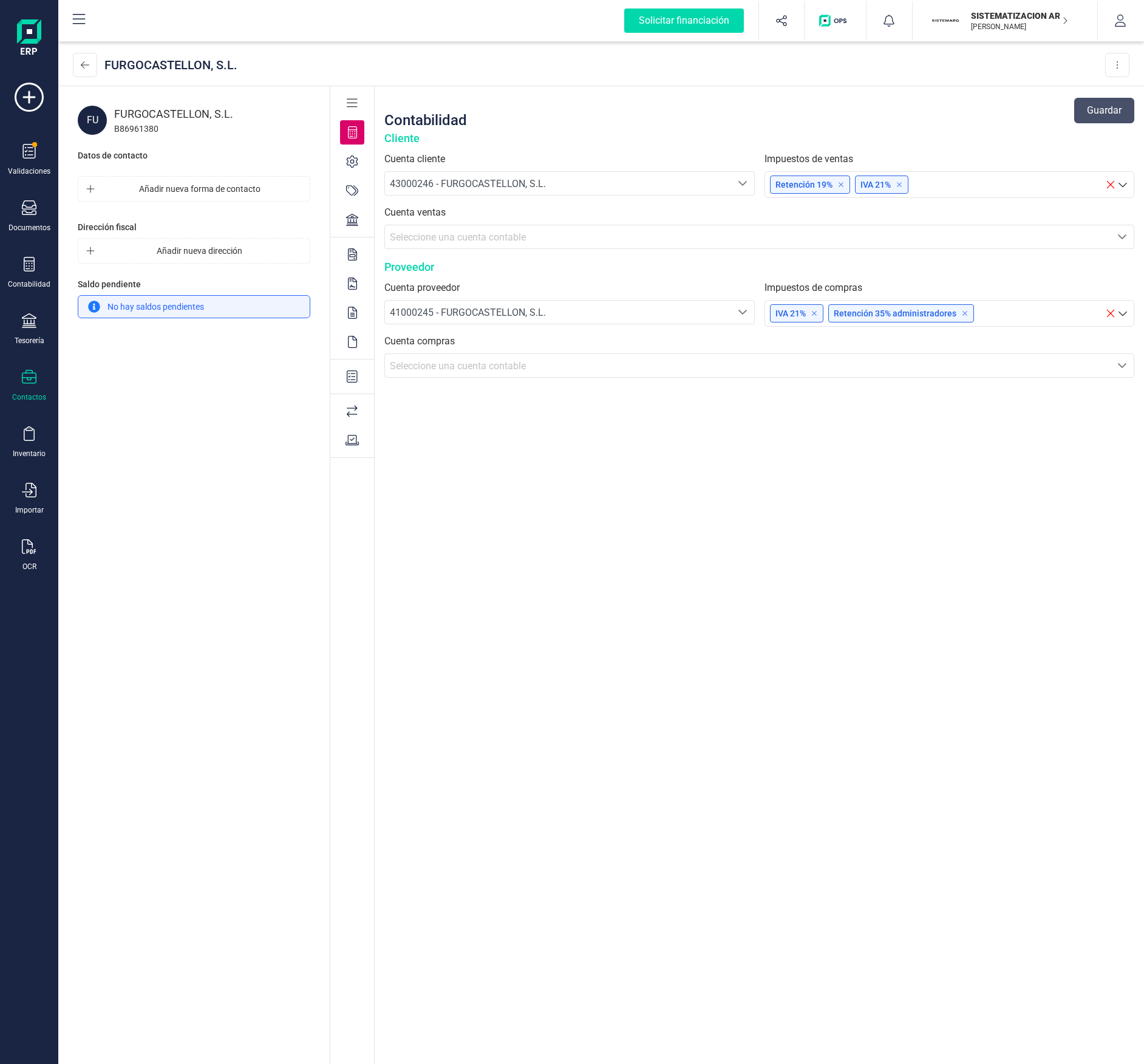
click at [348, 221] on icon at bounding box center [352, 219] width 12 height 12
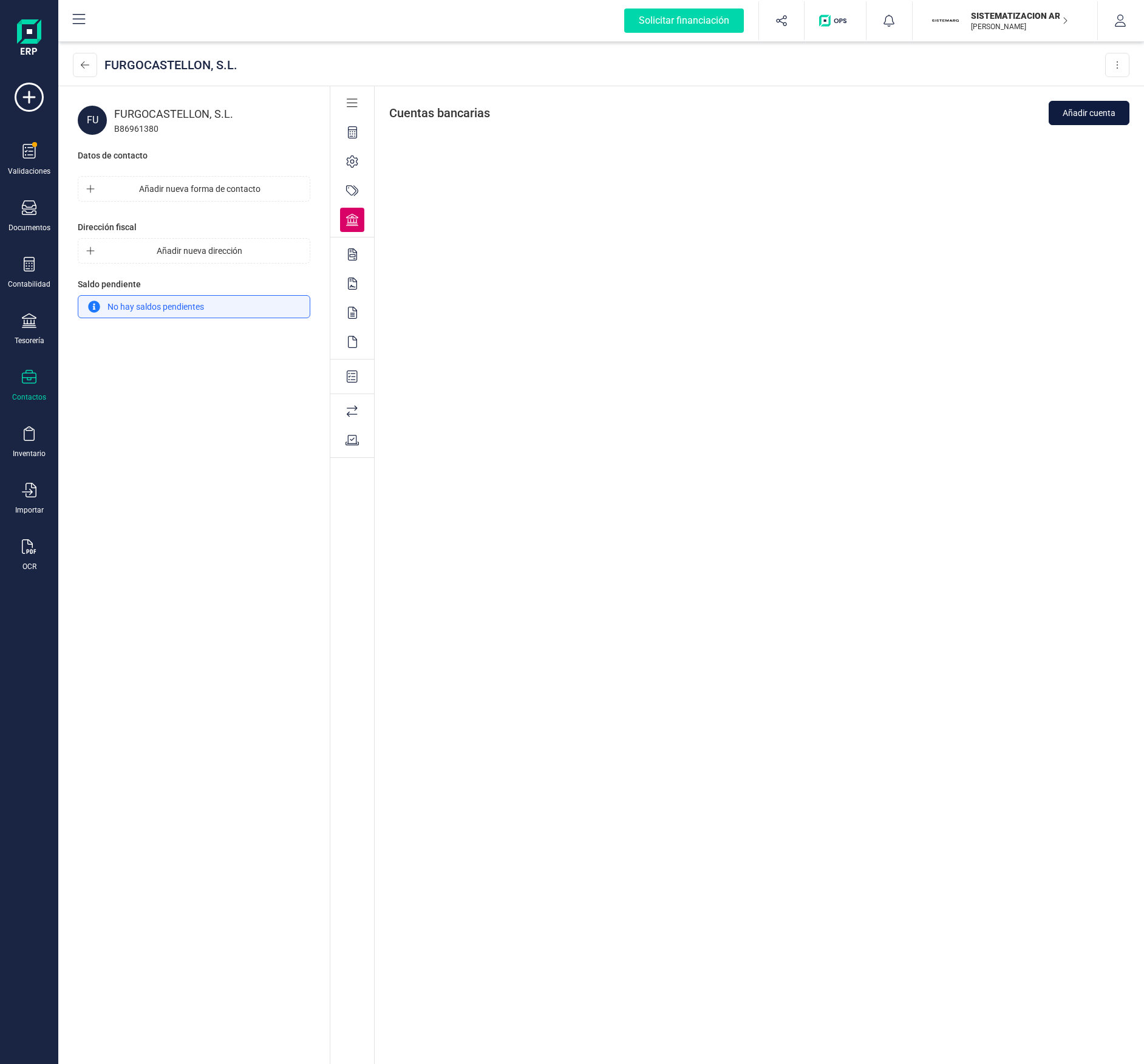
click at [1081, 110] on span "Añadir cuenta" at bounding box center [1090, 113] width 53 height 12
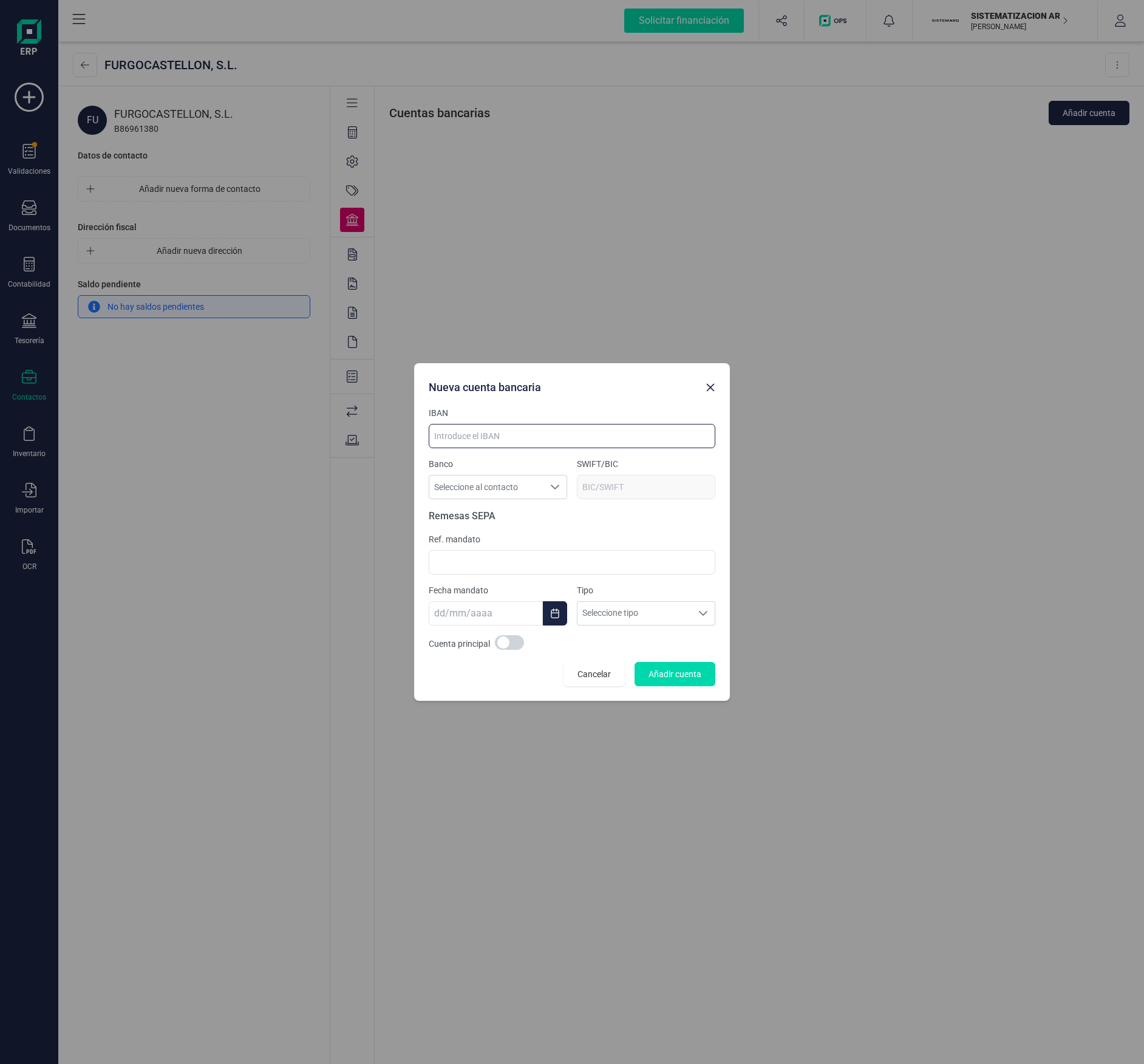
click at [523, 433] on input at bounding box center [572, 436] width 287 height 24
paste input "[FINANCIAL_ID]"
type input "[FINANCIAL_ID]"
type input "[SWIFT_CODE]"
type input "[FINANCIAL_ID]"
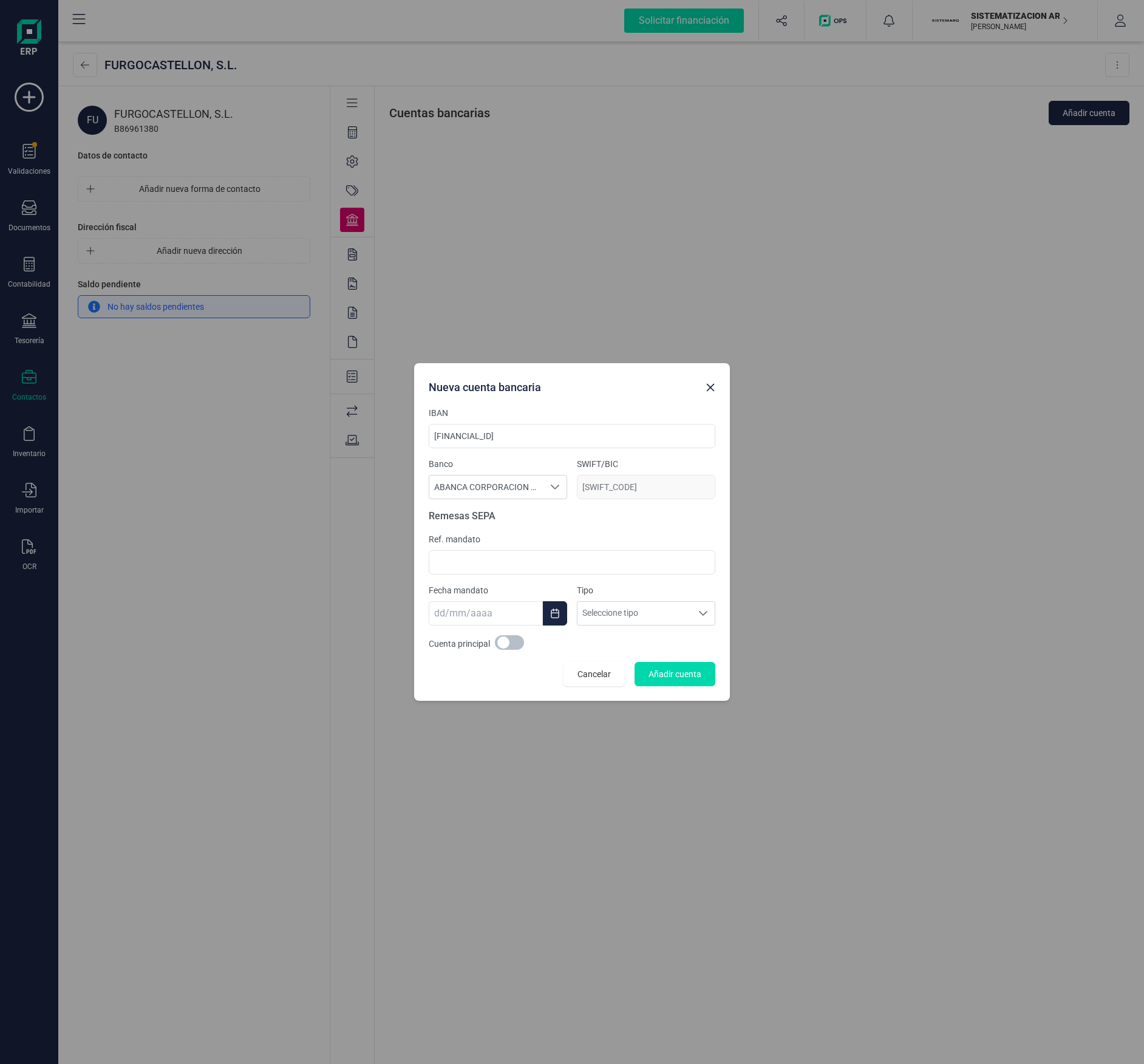
click at [502, 533] on span at bounding box center [509, 642] width 29 height 14
click at [680, 533] on span "Añadir cuenta" at bounding box center [675, 674] width 53 height 12
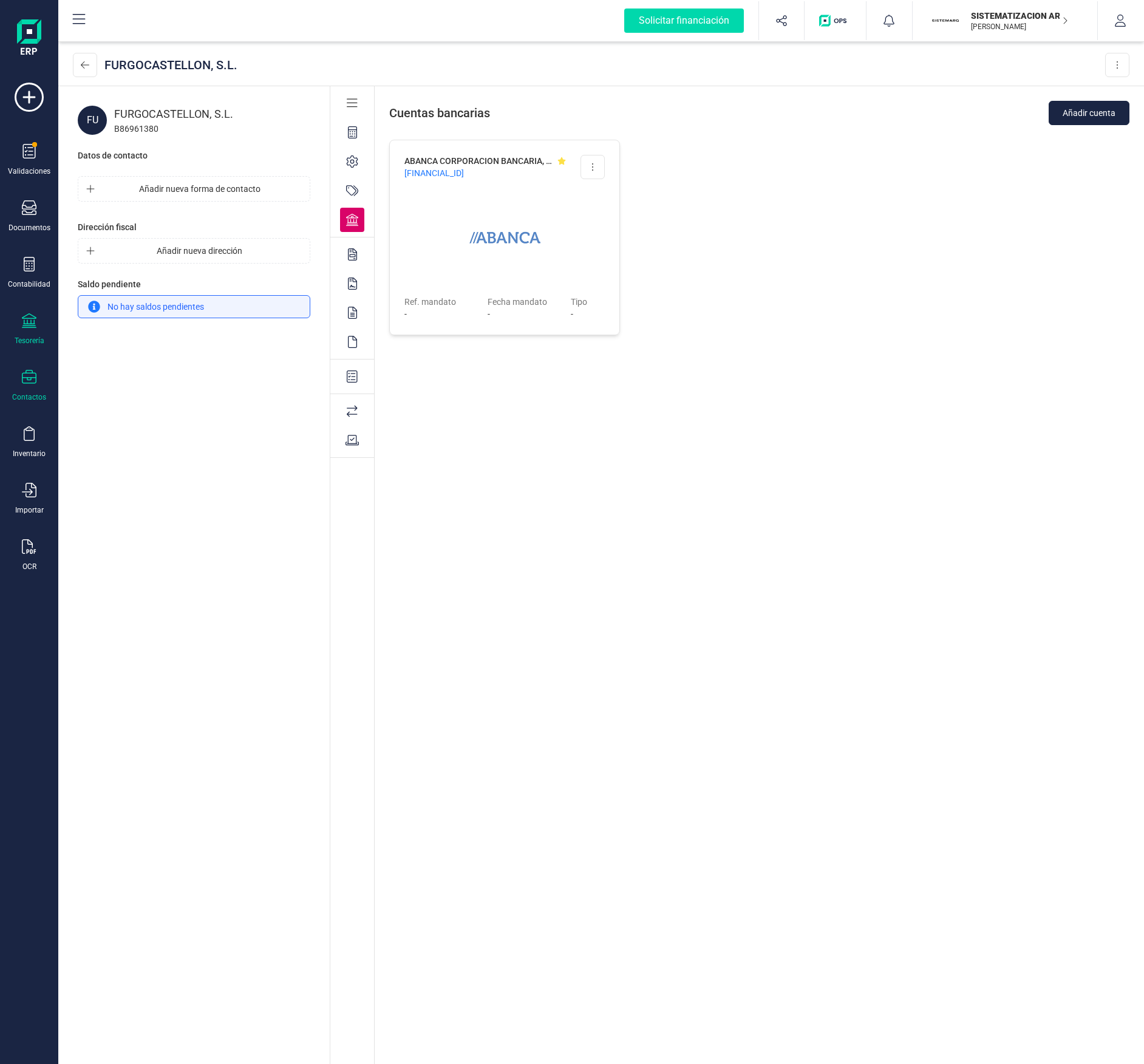
click at [28, 325] on icon at bounding box center [29, 320] width 14 height 14
click at [151, 285] on div at bounding box center [150, 287] width 22 height 5
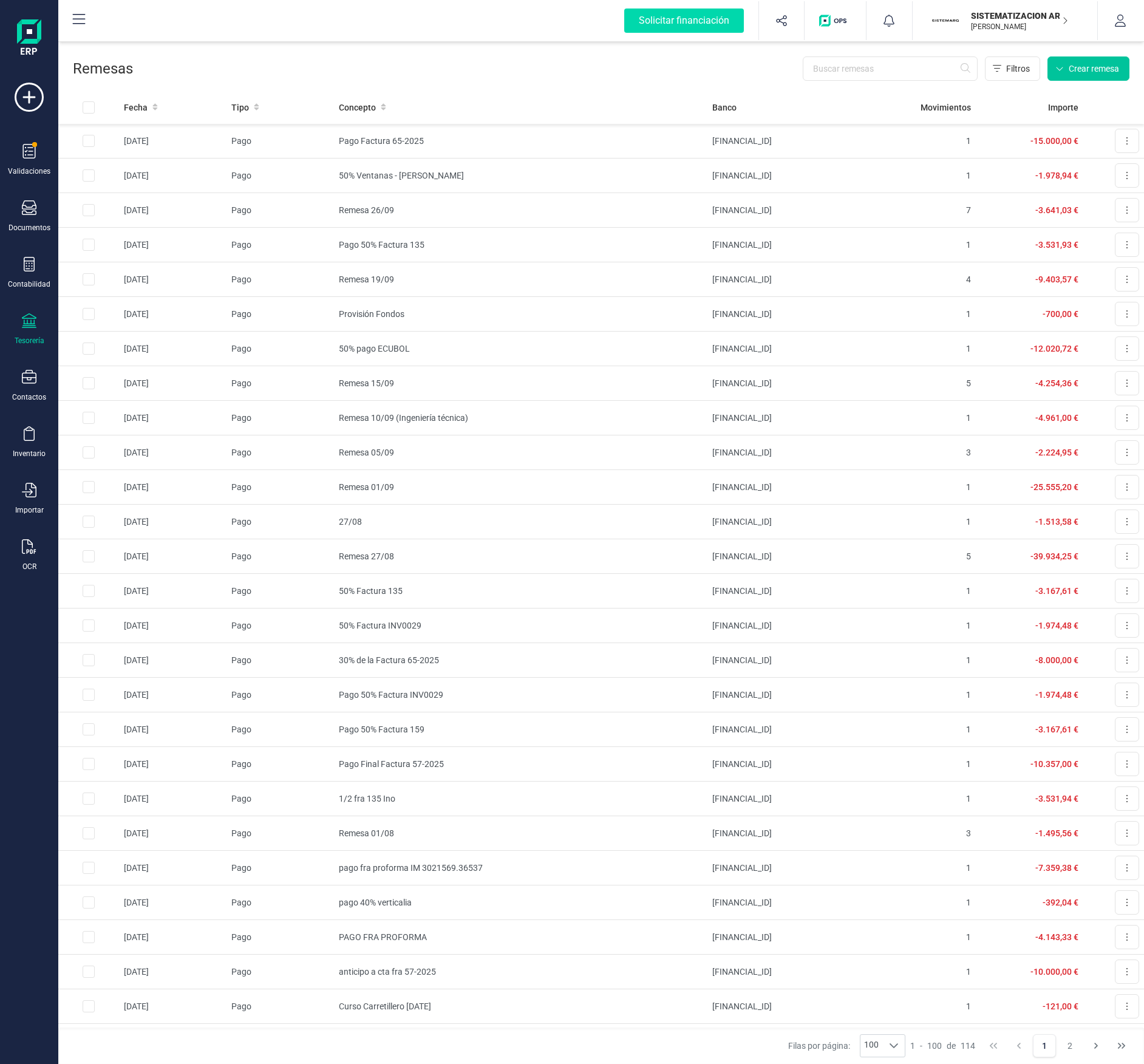
click at [1093, 65] on span "Crear remesa" at bounding box center [1094, 68] width 50 height 12
click at [1047, 95] on span "Remesas de pago" at bounding box center [1073, 98] width 77 height 14
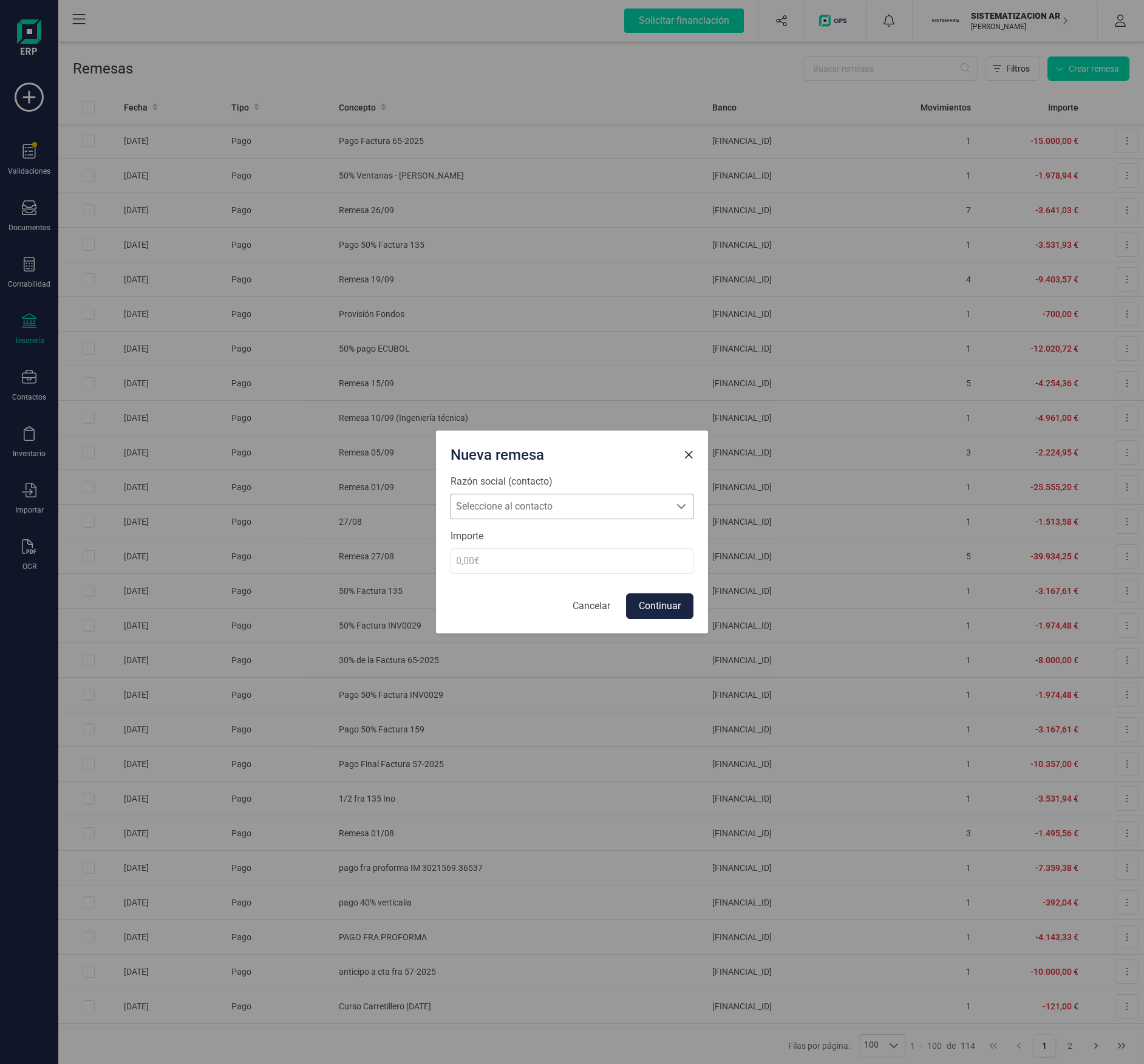
click at [540, 500] on span "Seleccione al contacto" at bounding box center [560, 507] width 219 height 24
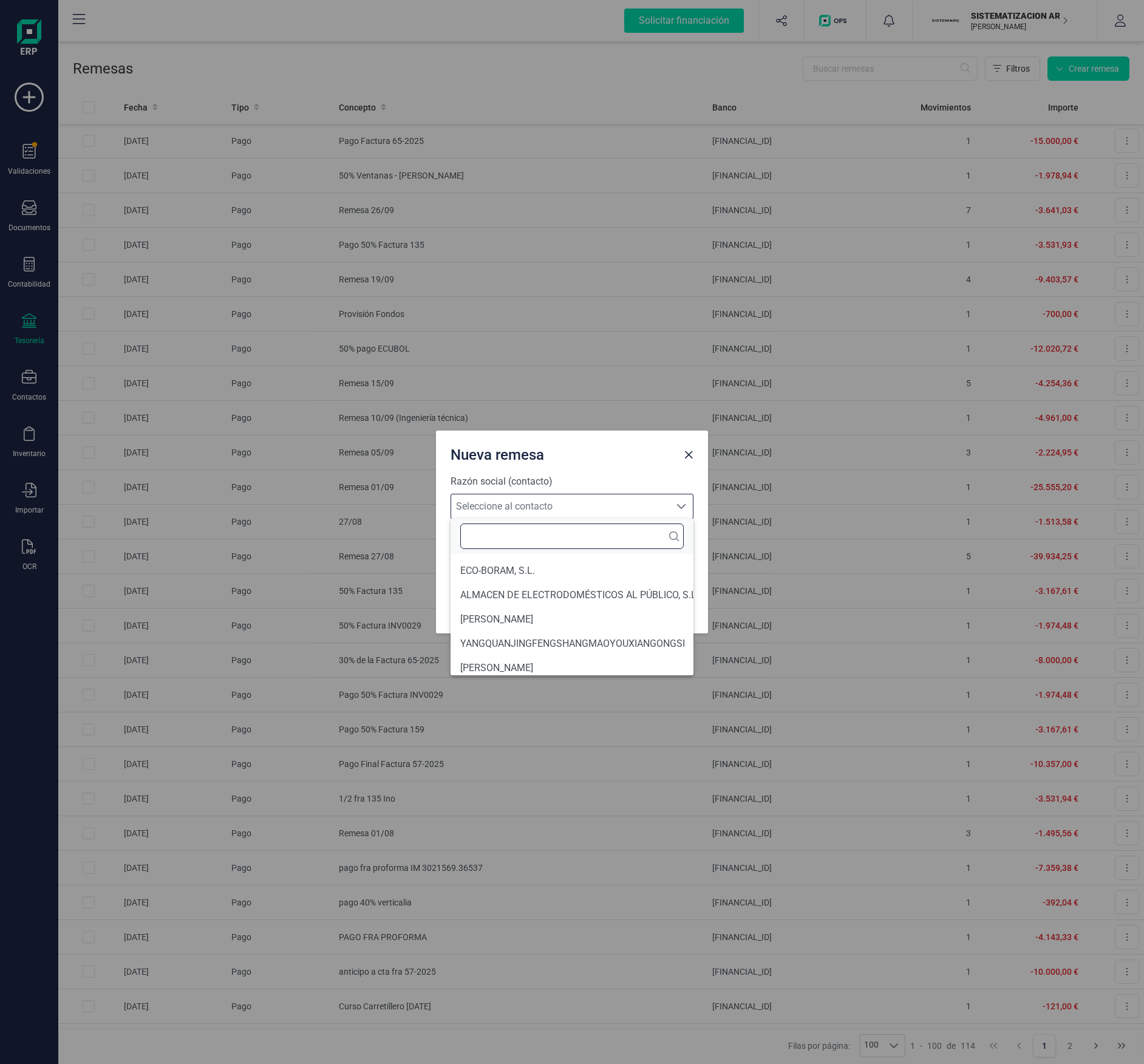
scroll to position [7, 54]
type input "caste"
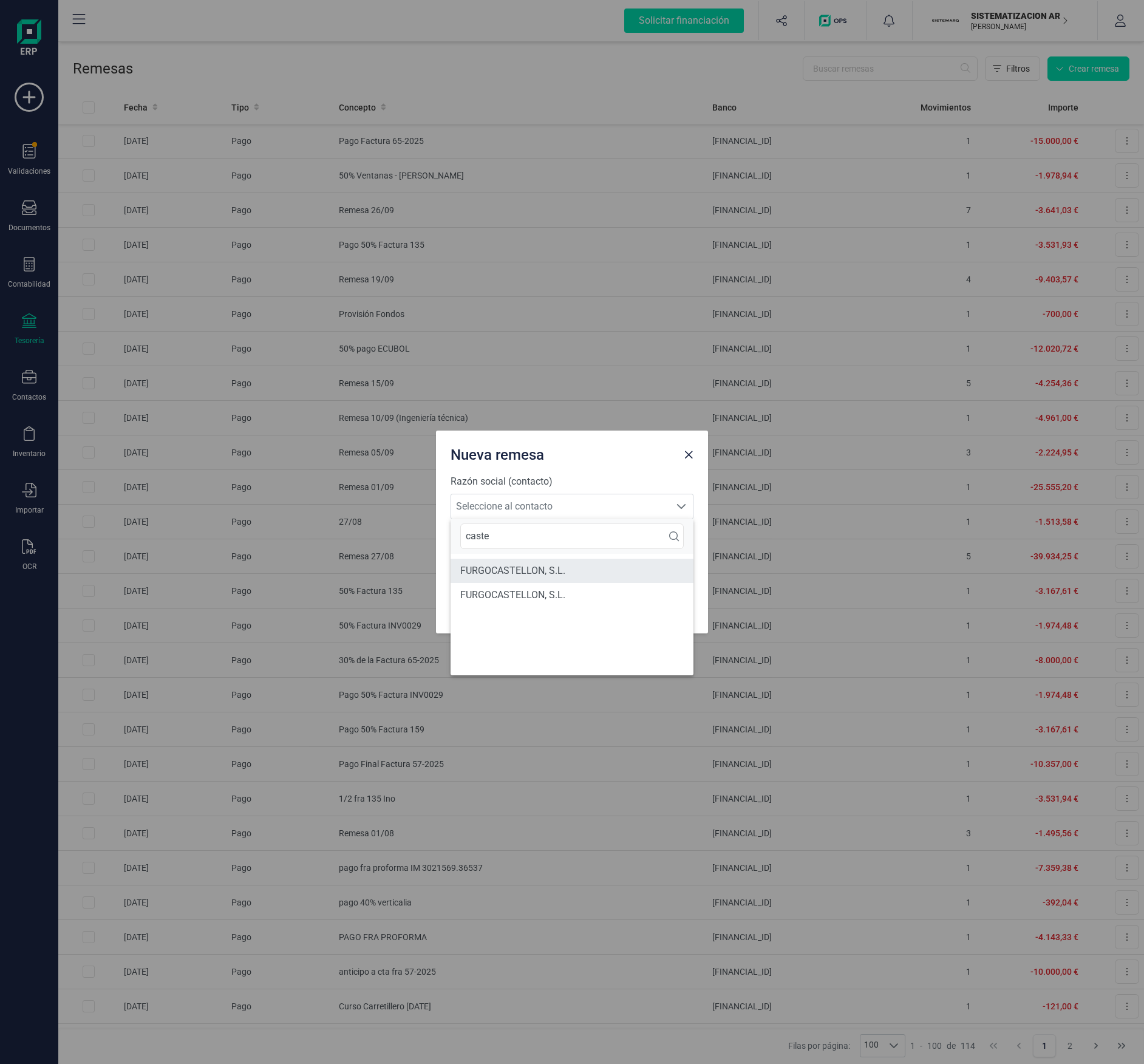
click at [596, 533] on li "FURGOCASTELLON, S.L." at bounding box center [572, 571] width 243 height 24
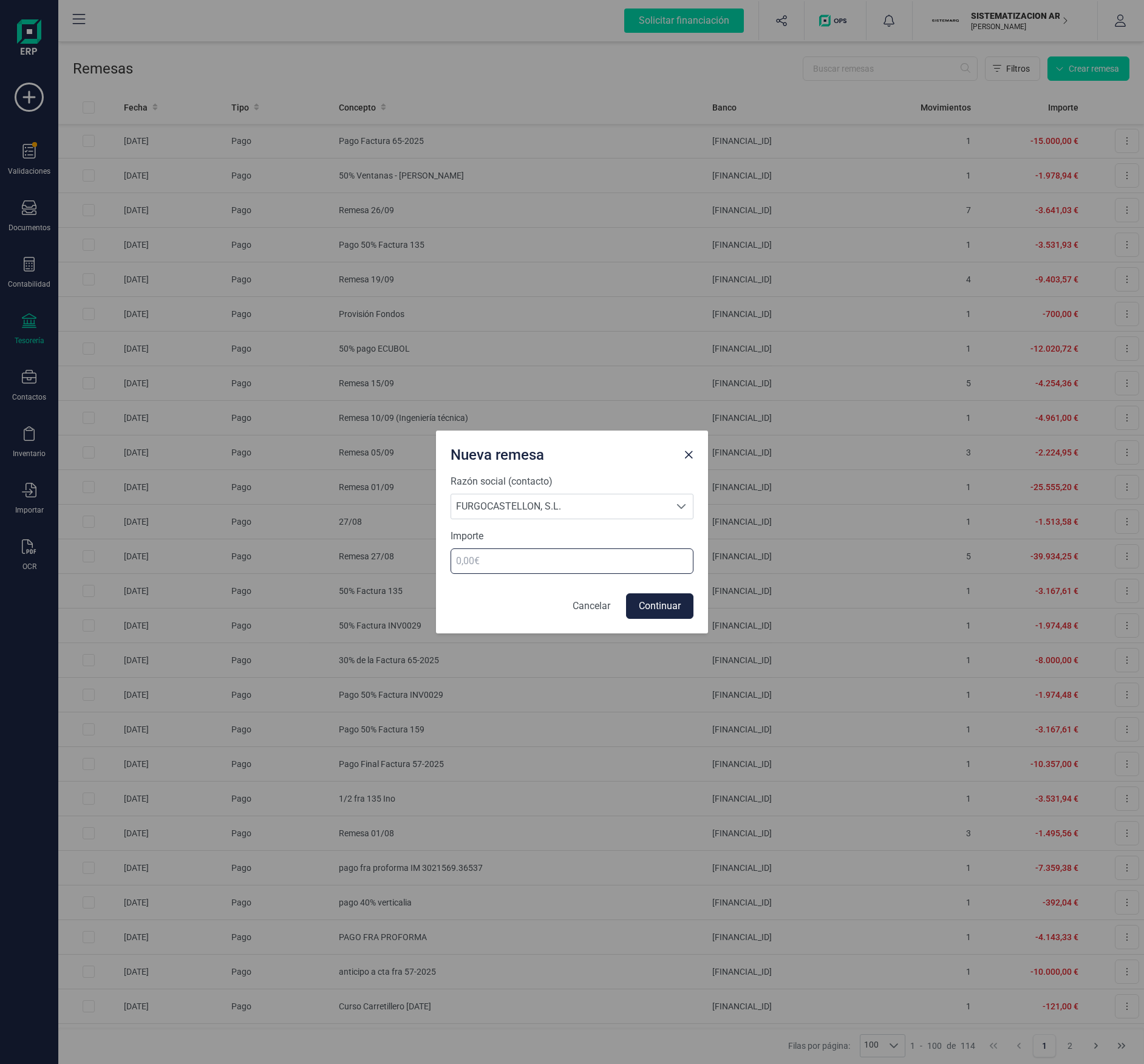
click at [584, 533] on input "number" at bounding box center [572, 561] width 243 height 26
type input "609.17"
click at [669, 533] on button "Continuar" at bounding box center [659, 607] width 67 height 26
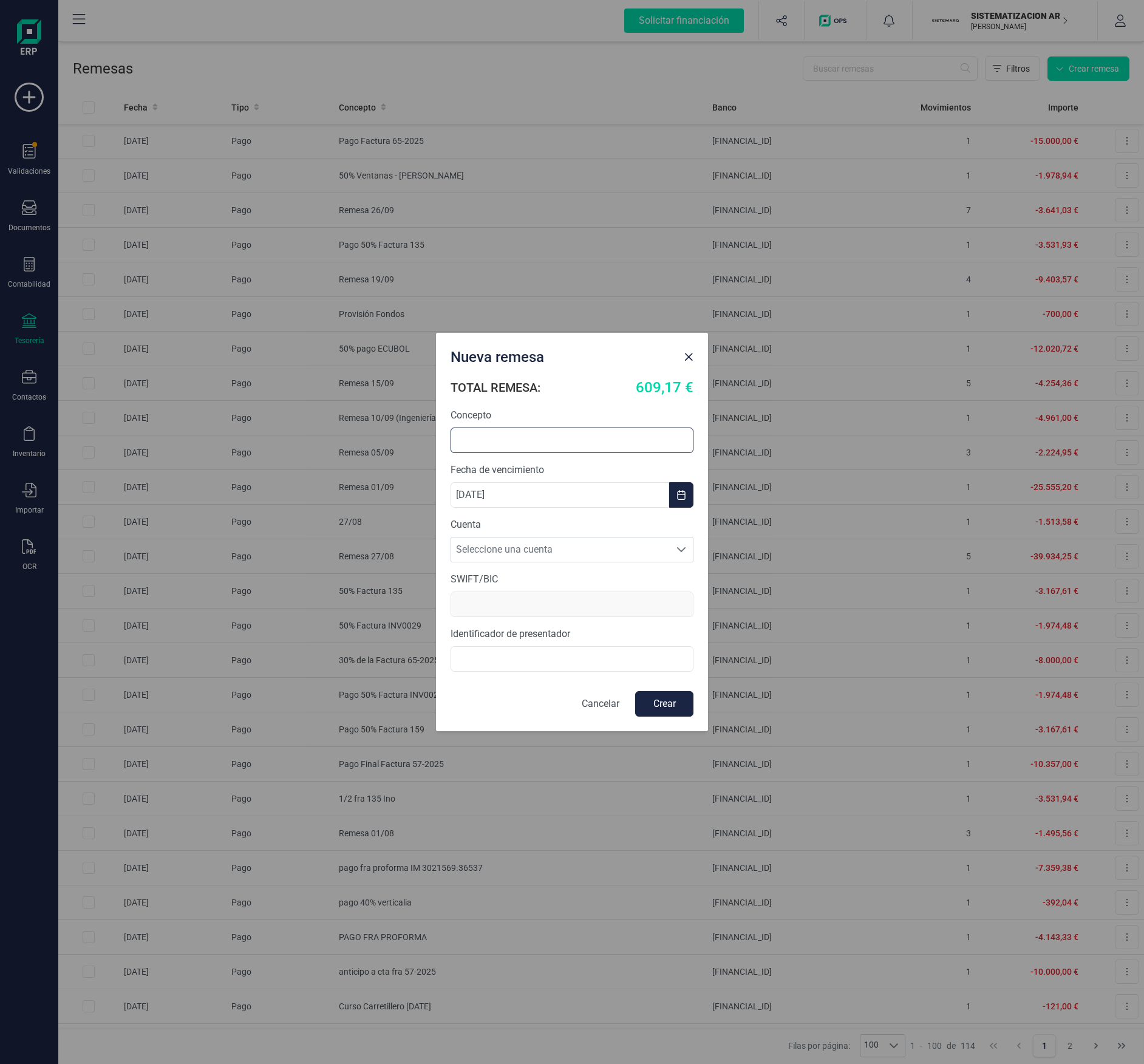
click at [504, 434] on input "text" at bounding box center [572, 440] width 243 height 26
type input "P"
type input "[PERSON_NAME]"
click at [556, 533] on span "Seleccione una cuenta" at bounding box center [560, 550] width 219 height 24
click at [647, 533] on li "[FINANCIAL_ID]" at bounding box center [572, 579] width 243 height 24
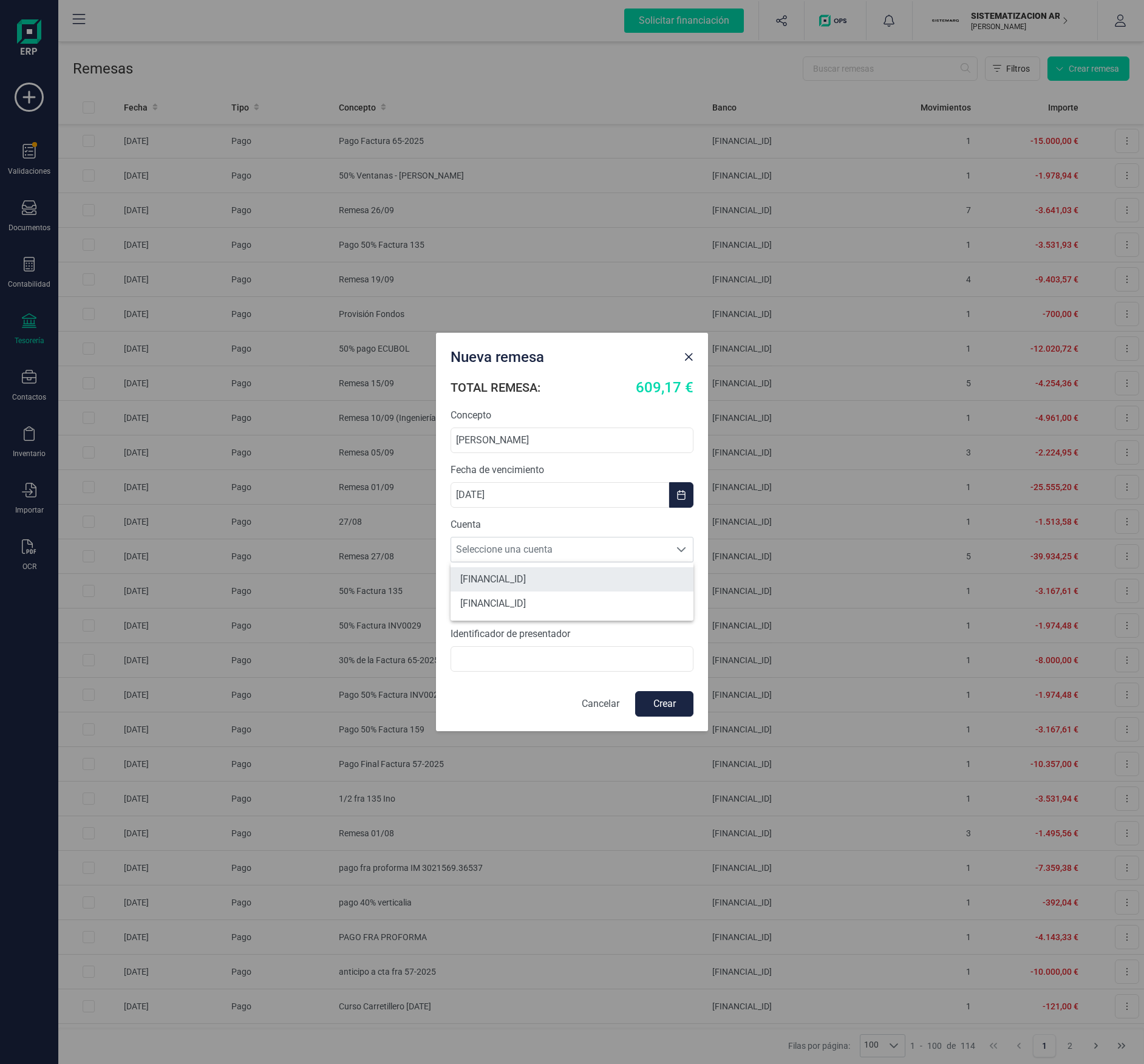
type input "[SWIFT_CODE]"
type input "B72398712000"
click at [677, 533] on button "Crear" at bounding box center [664, 704] width 58 height 26
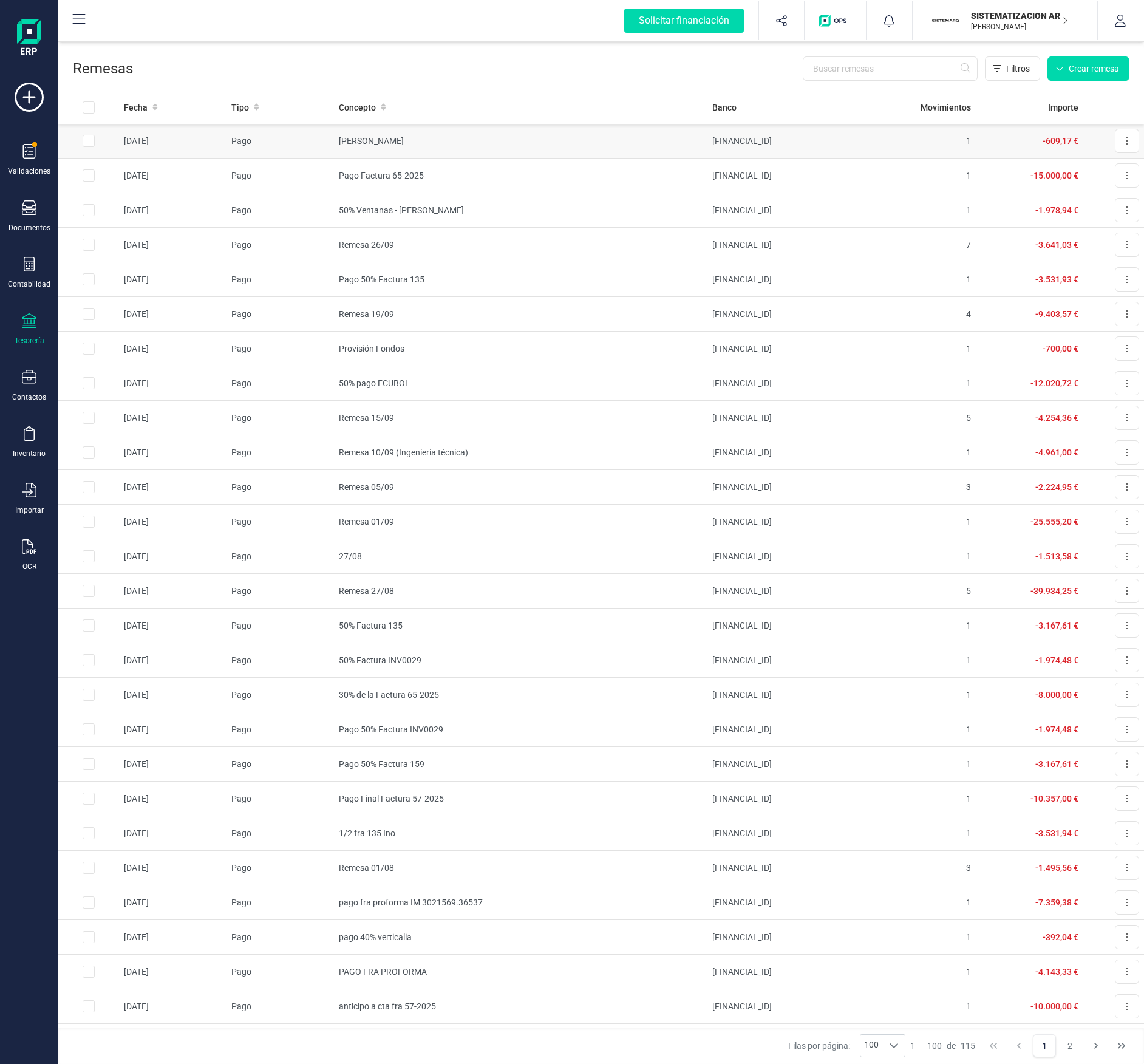
click at [432, 128] on td "[PERSON_NAME]" at bounding box center [520, 141] width 373 height 34
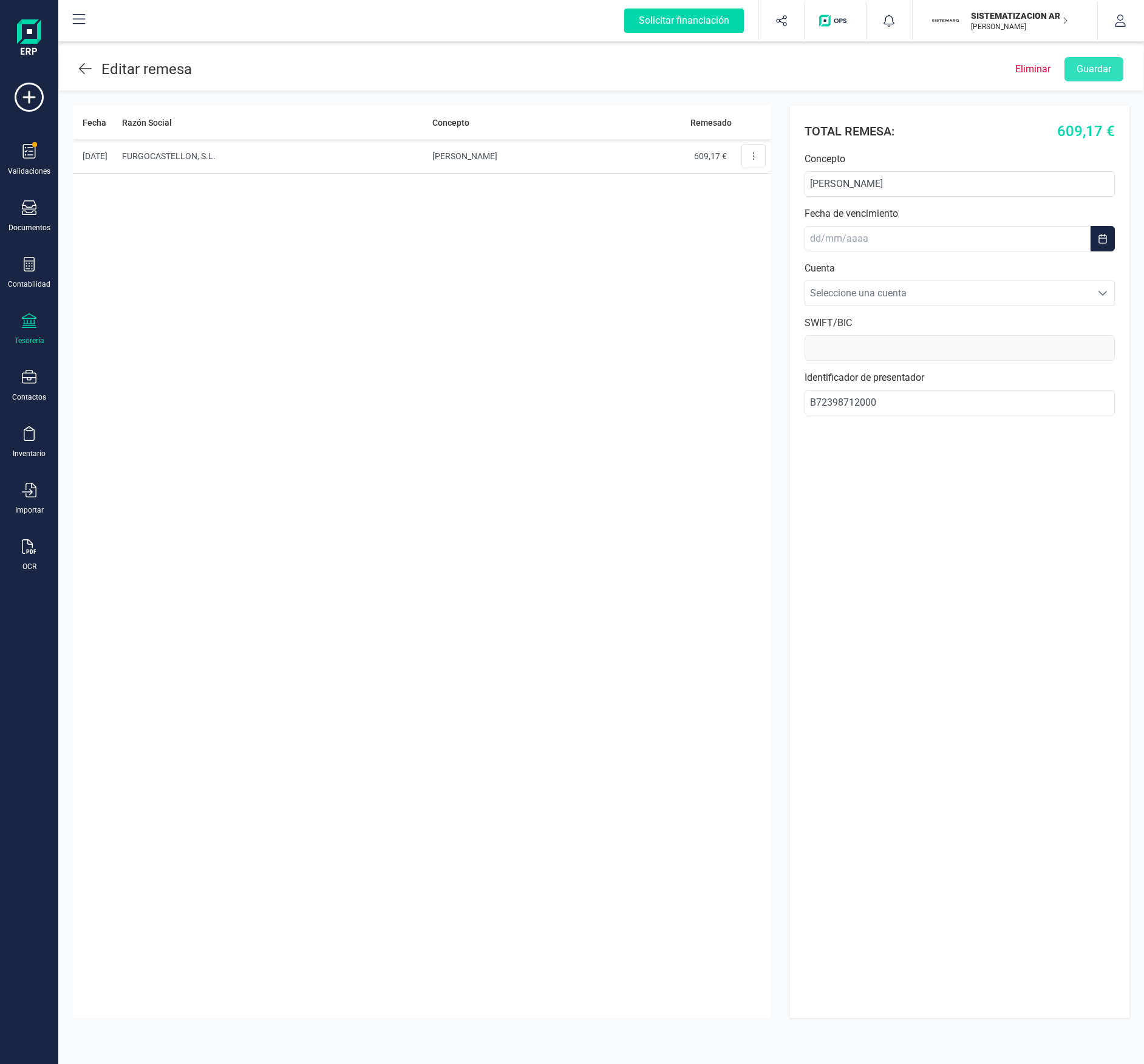
type input "[SWIFT_CODE]"
type input "[DATE]"
click at [74, 78] on header "Editar remesa Eliminar Guardar" at bounding box center [601, 66] width 1085 height 48
click at [103, 58] on div "Editar remesa" at bounding box center [146, 69] width 90 height 22
click at [86, 67] on icon at bounding box center [85, 69] width 13 height 14
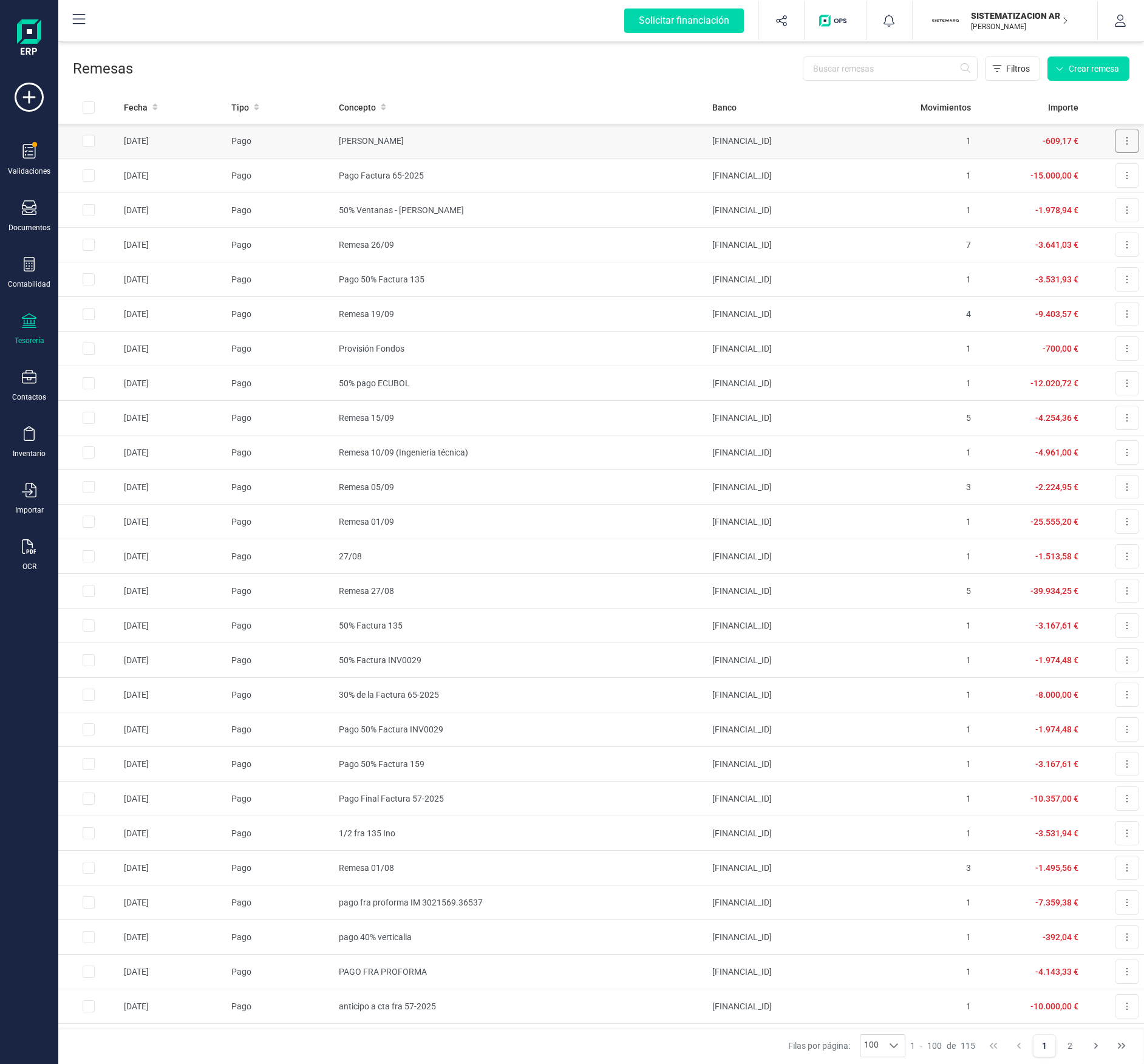
click at [1115, 141] on button at bounding box center [1127, 141] width 24 height 24
click at [1059, 181] on button "Descargar SEPA" at bounding box center [1092, 171] width 92 height 24
